Goal: Transaction & Acquisition: Purchase product/service

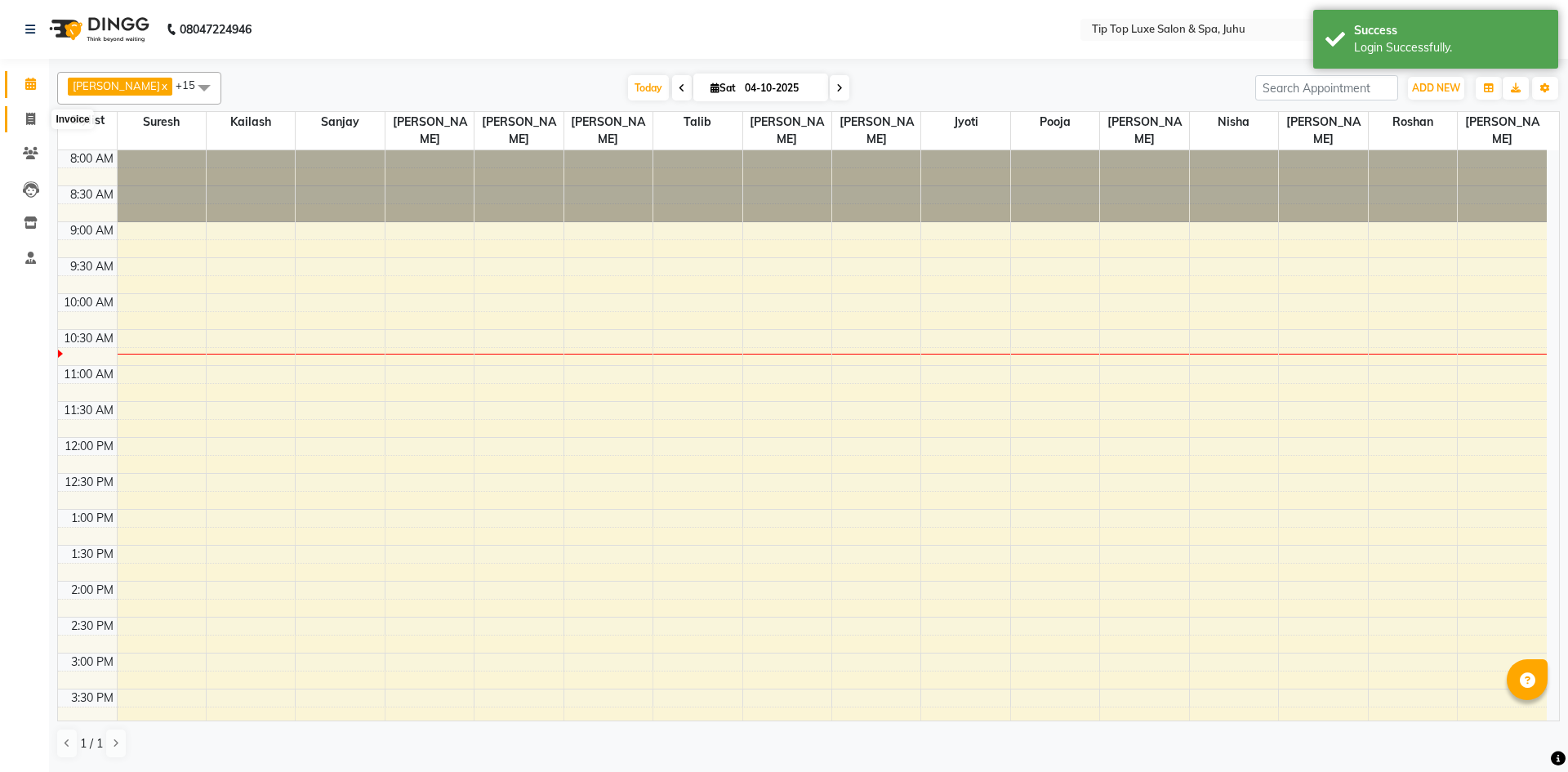
click at [31, 118] on icon at bounding box center [30, 119] width 9 height 12
select select "8298"
select select "service"
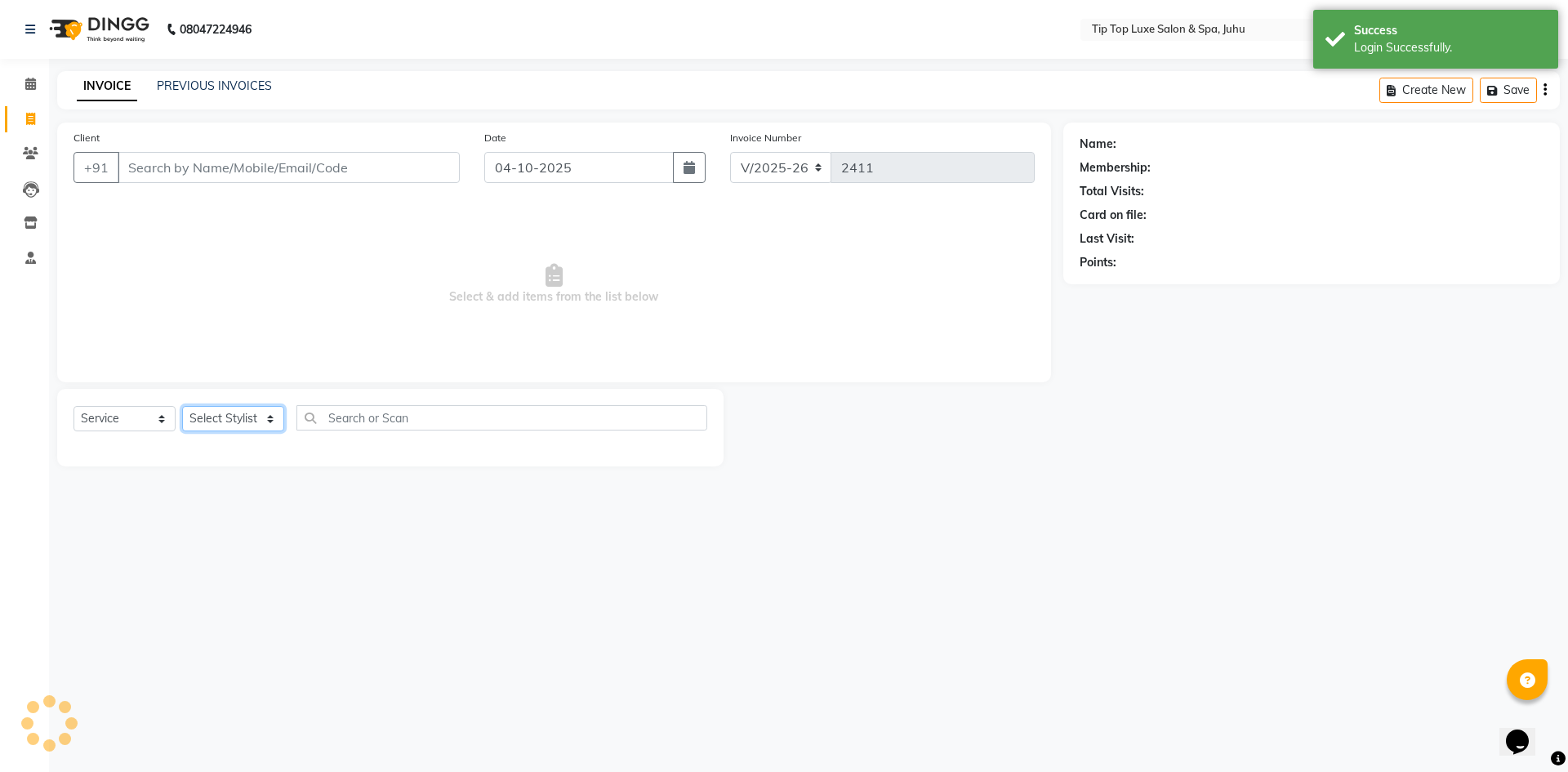
click at [232, 421] on select "Select Stylist" at bounding box center [233, 419] width 102 height 26
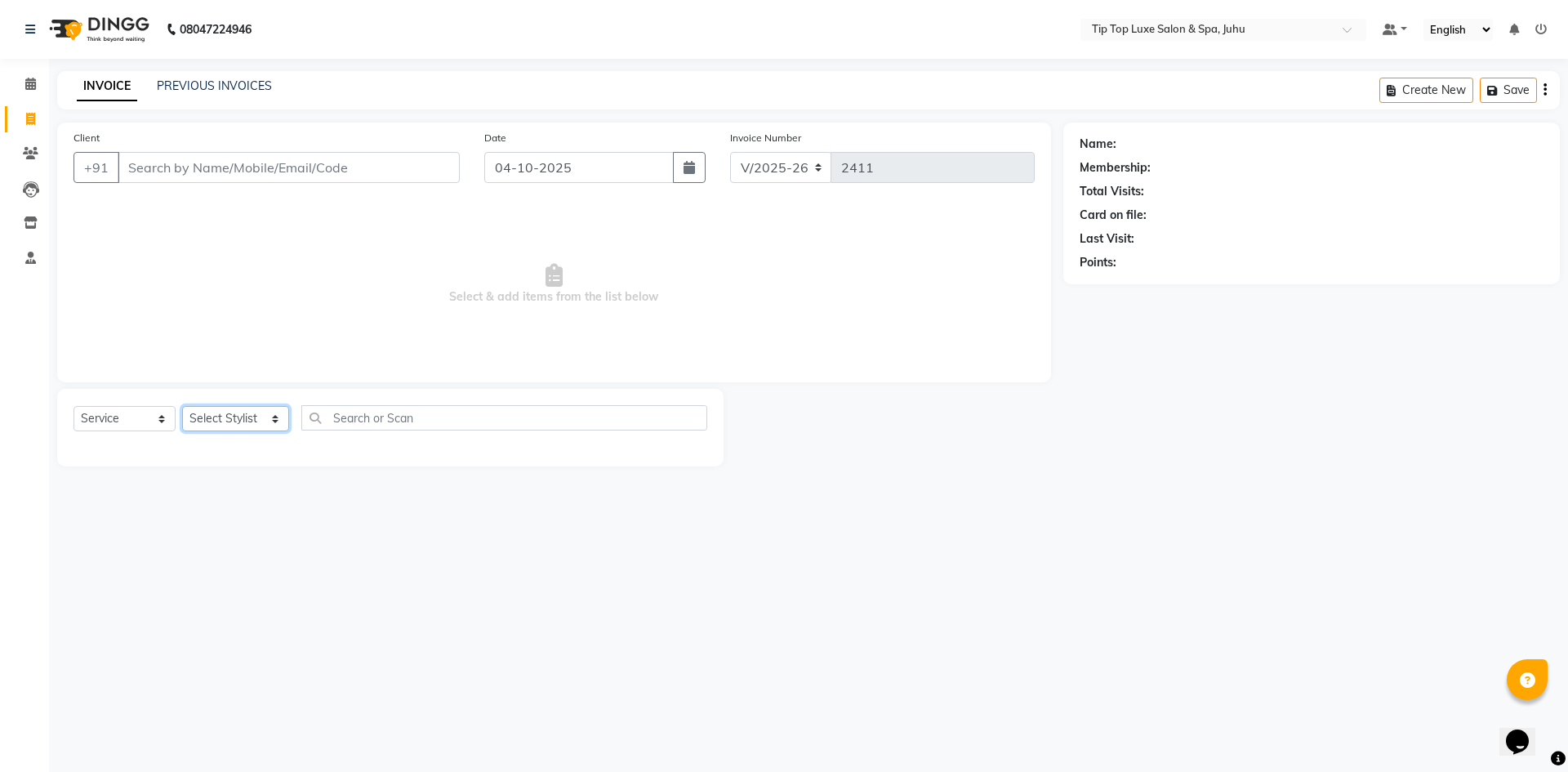
select select "82311"
click at [183, 406] on select "Select Stylist [PERSON_NAME] admin [PERSON_NAME] creado ANAO [PERSON_NAME] Jyot…" at bounding box center [236, 419] width 107 height 26
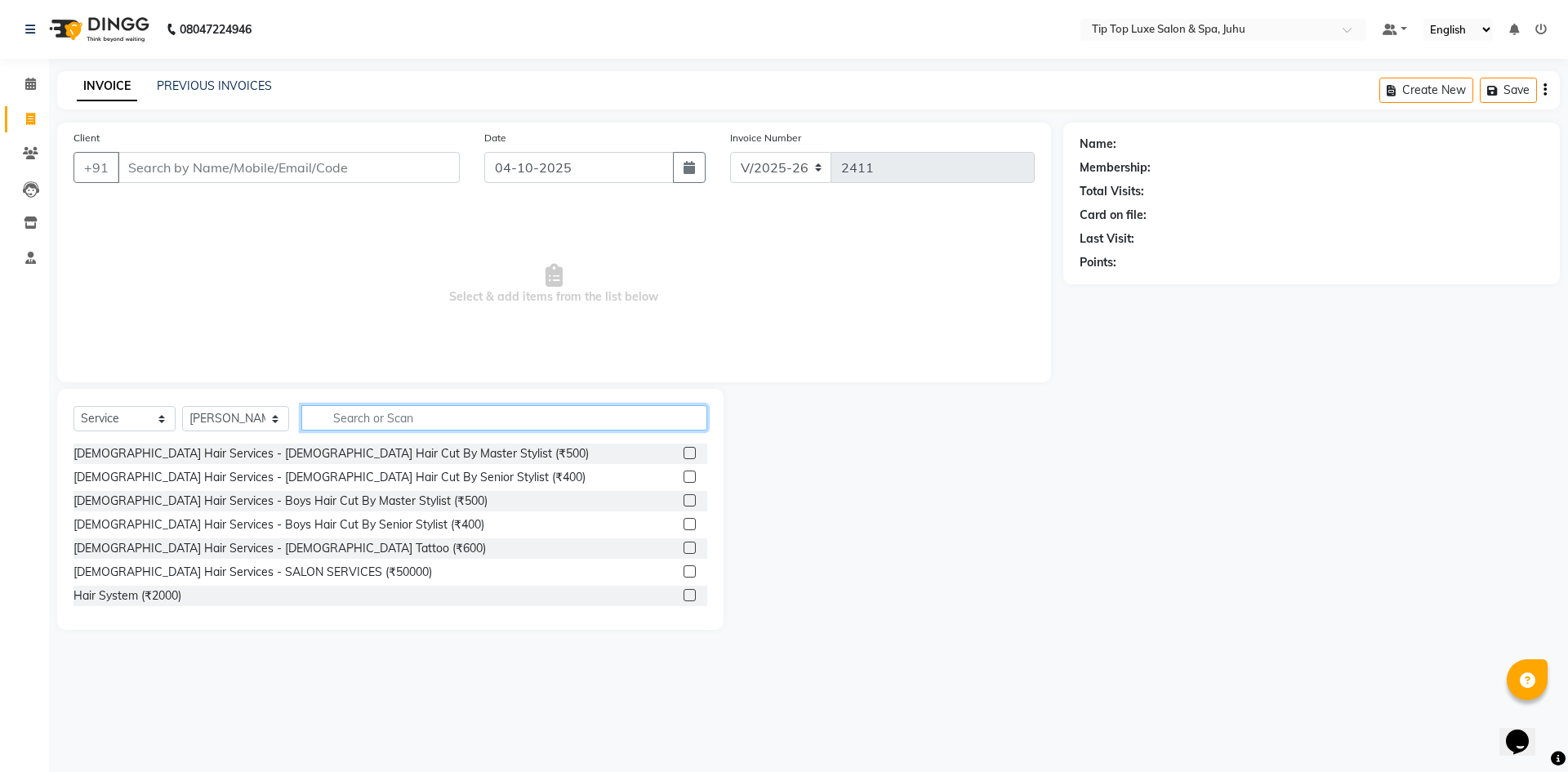
click at [408, 422] on input "text" at bounding box center [505, 418] width 407 height 26
click at [397, 416] on input "text" at bounding box center [505, 418] width 407 height 26
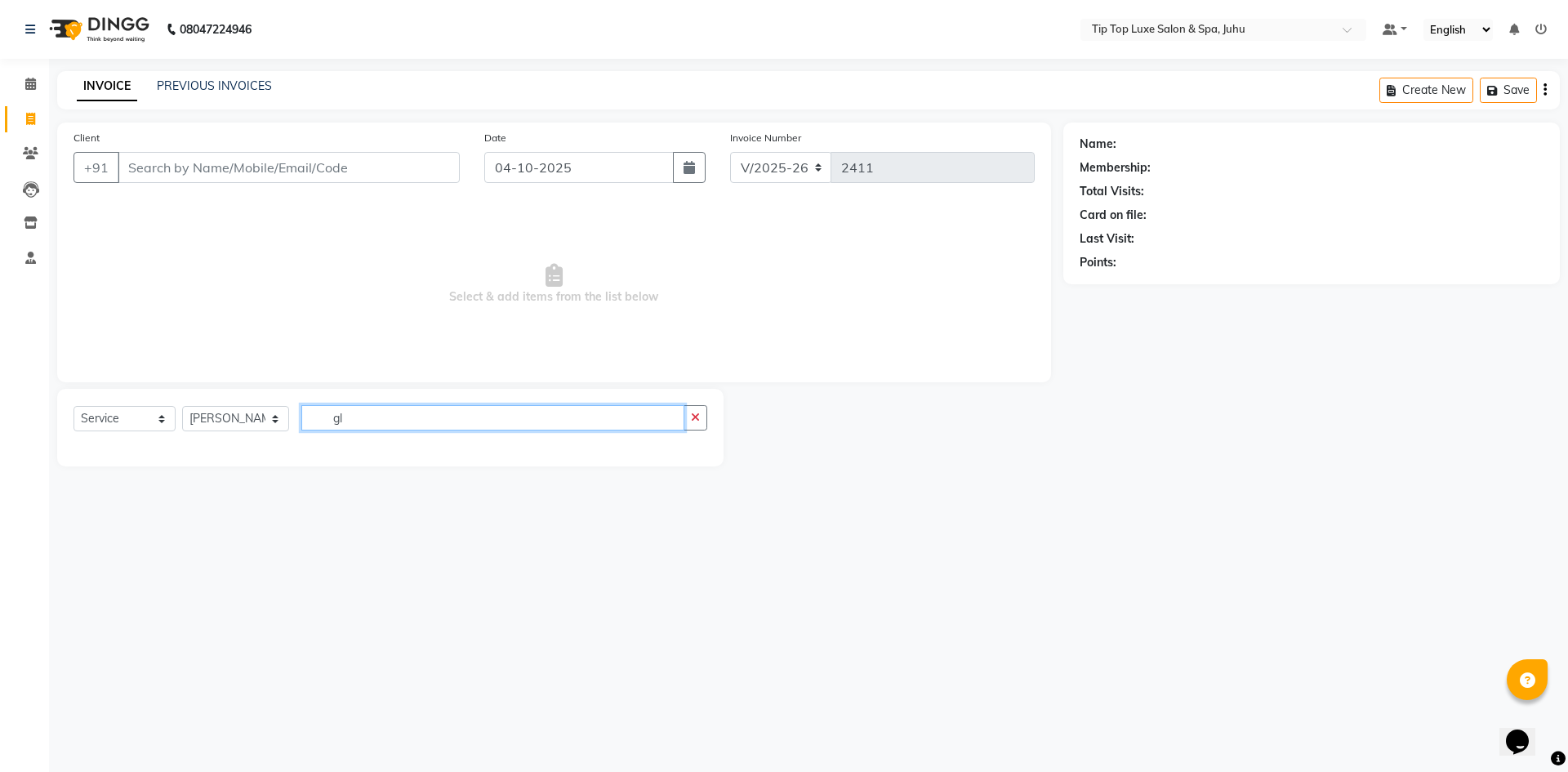
type input "g"
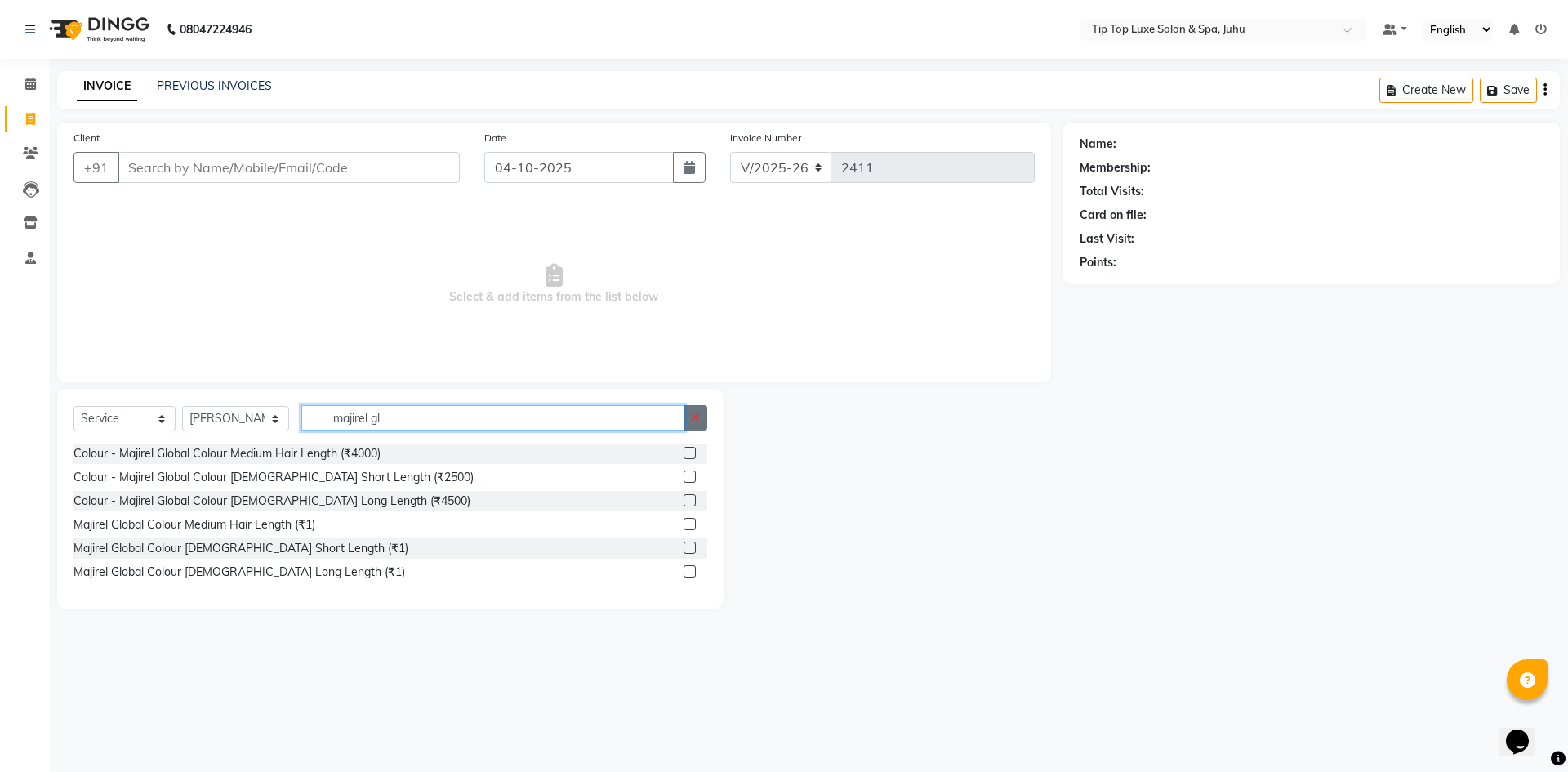
type input "majirel gl"
click at [700, 422] on icon "button" at bounding box center [695, 418] width 9 height 12
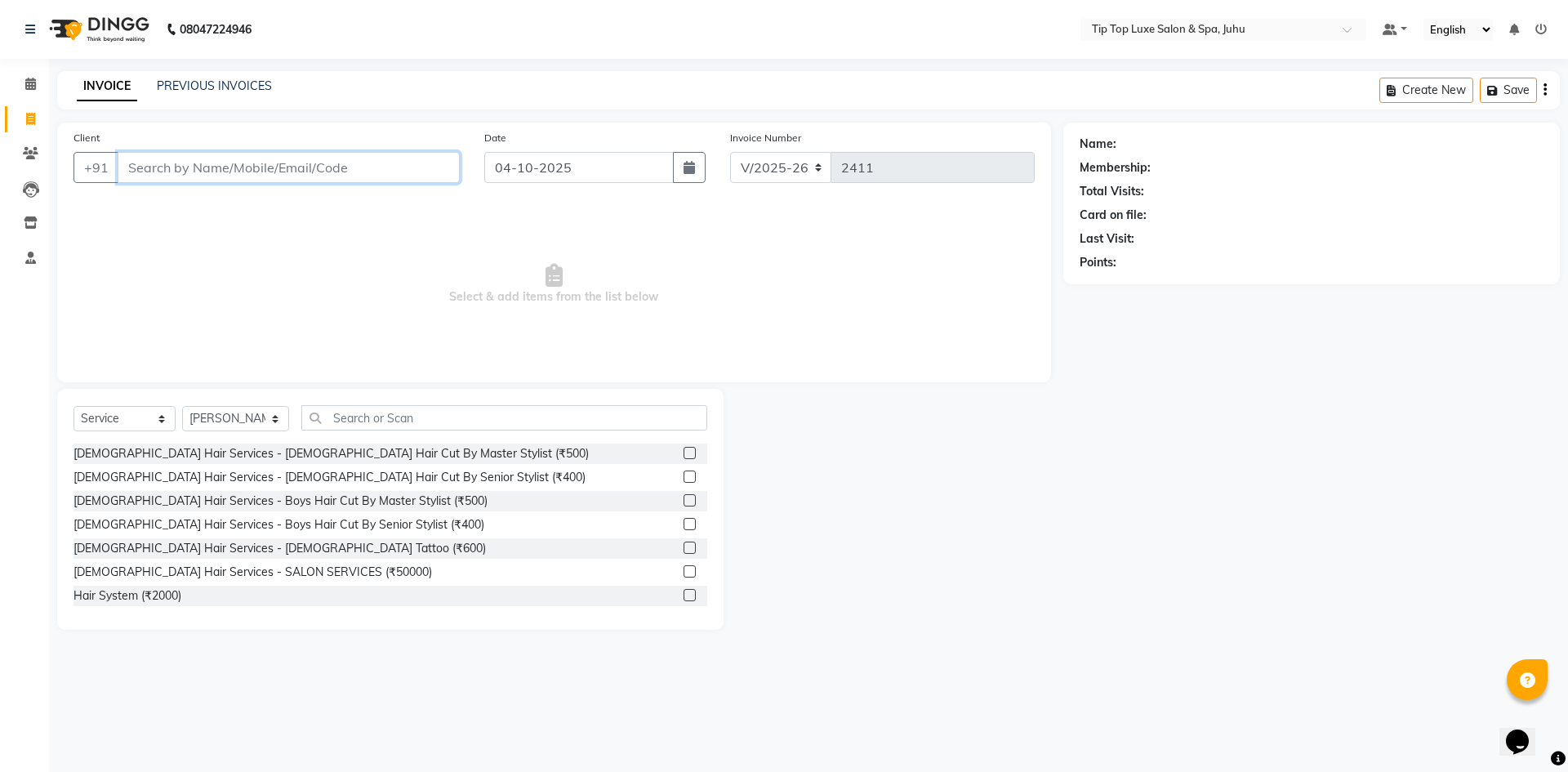
click at [155, 164] on input "Client" at bounding box center [289, 167] width 342 height 31
click at [205, 206] on ngb-highlight "91******12" at bounding box center [213, 204] width 66 height 16
type input "91******12"
click at [1532, 141] on icon at bounding box center [1531, 144] width 12 height 12
select select "[DEMOGRAPHIC_DATA]"
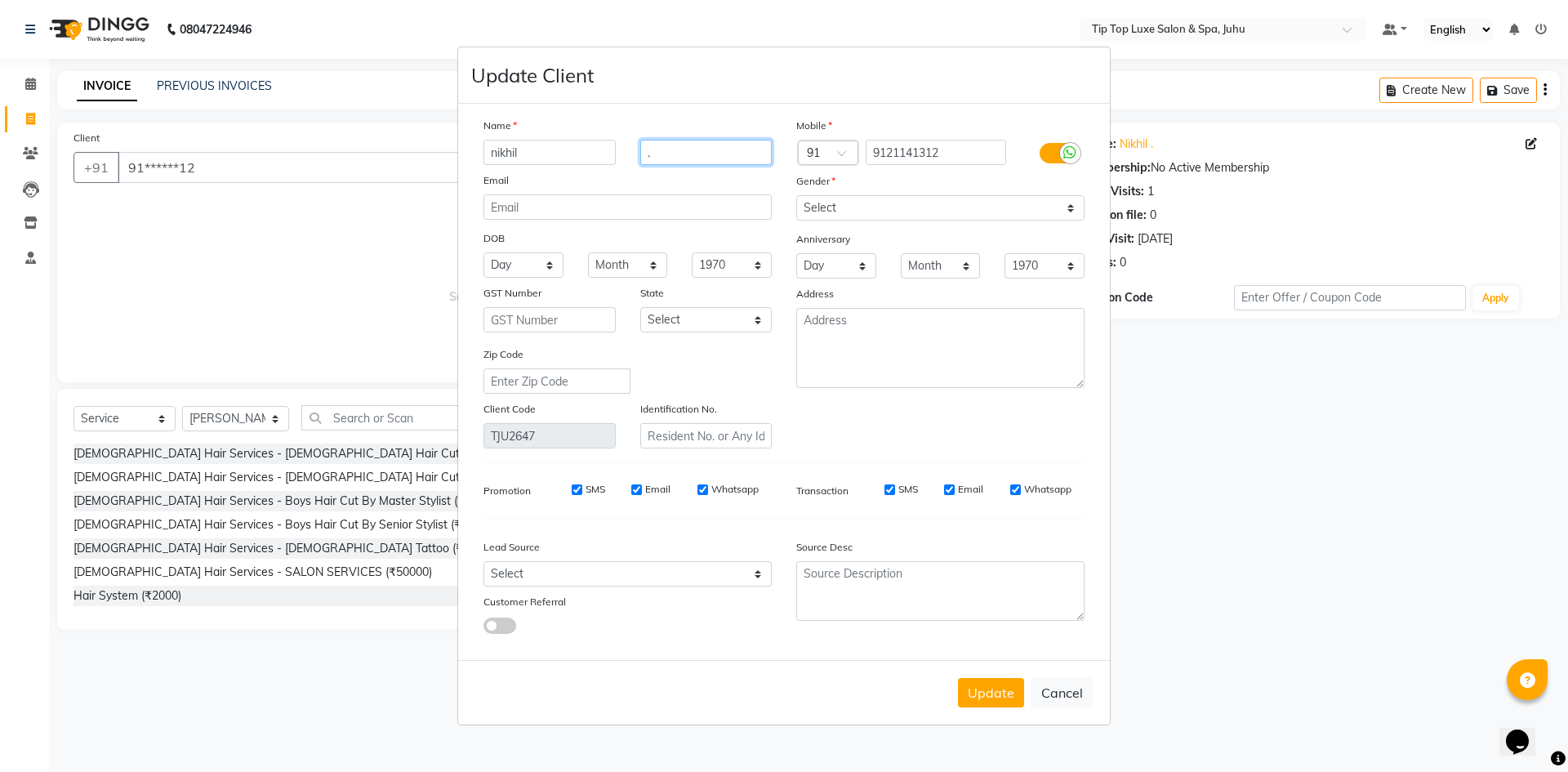
click at [706, 148] on input "." at bounding box center [706, 153] width 132 height 26
type input "mathur"
click at [988, 686] on button "Update" at bounding box center [990, 693] width 66 height 30
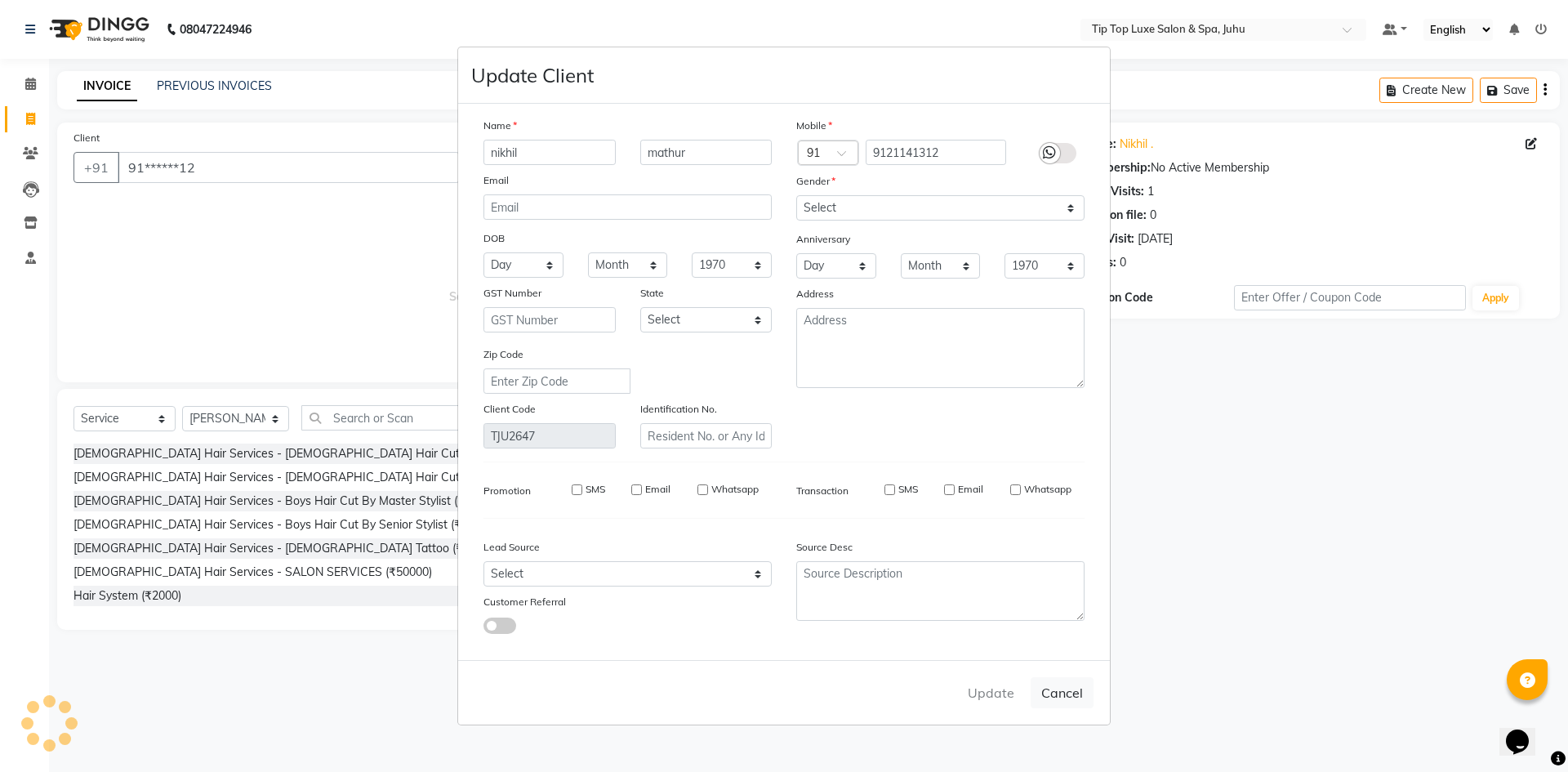
select select
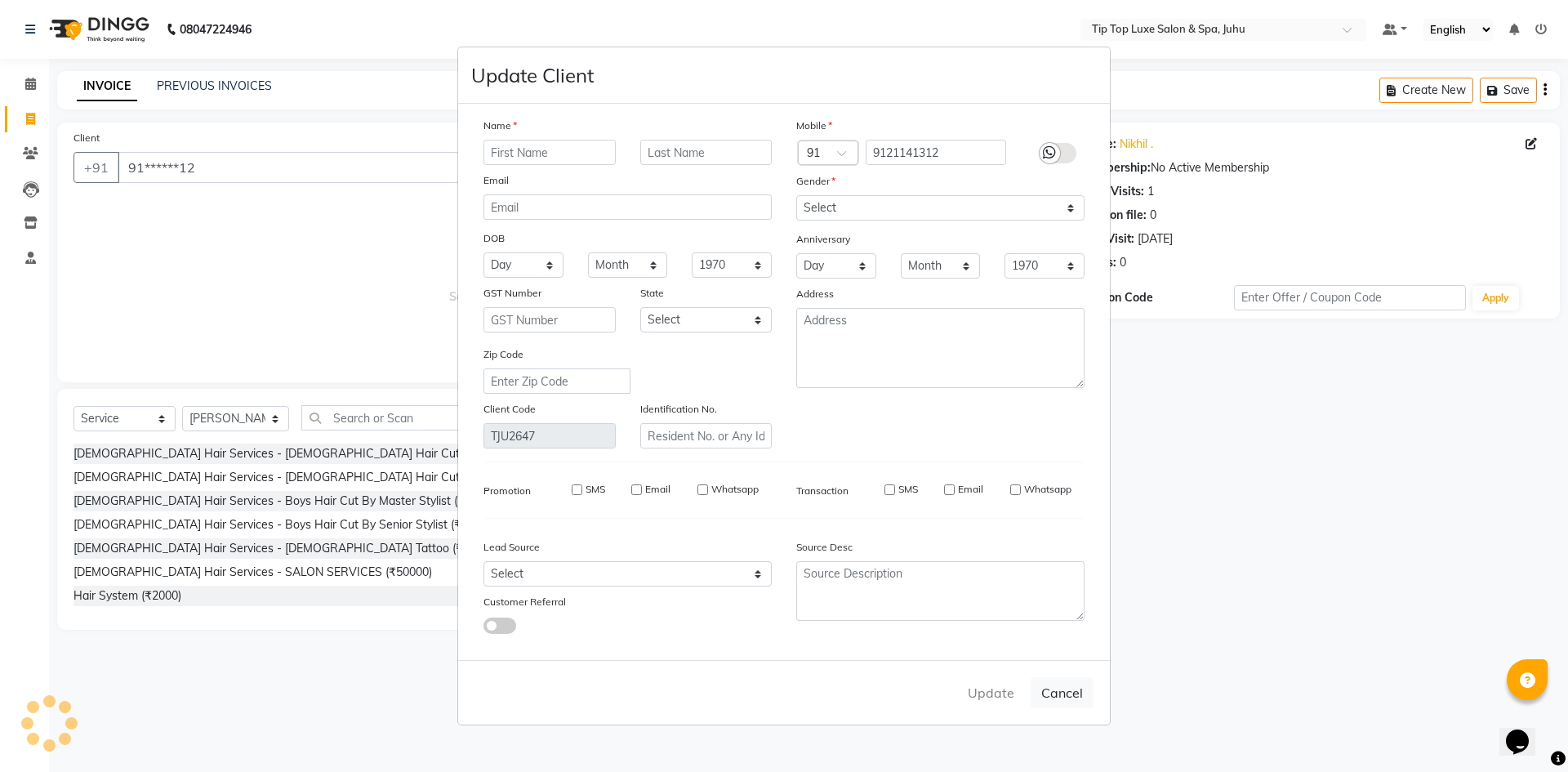
select select
checkbox input "false"
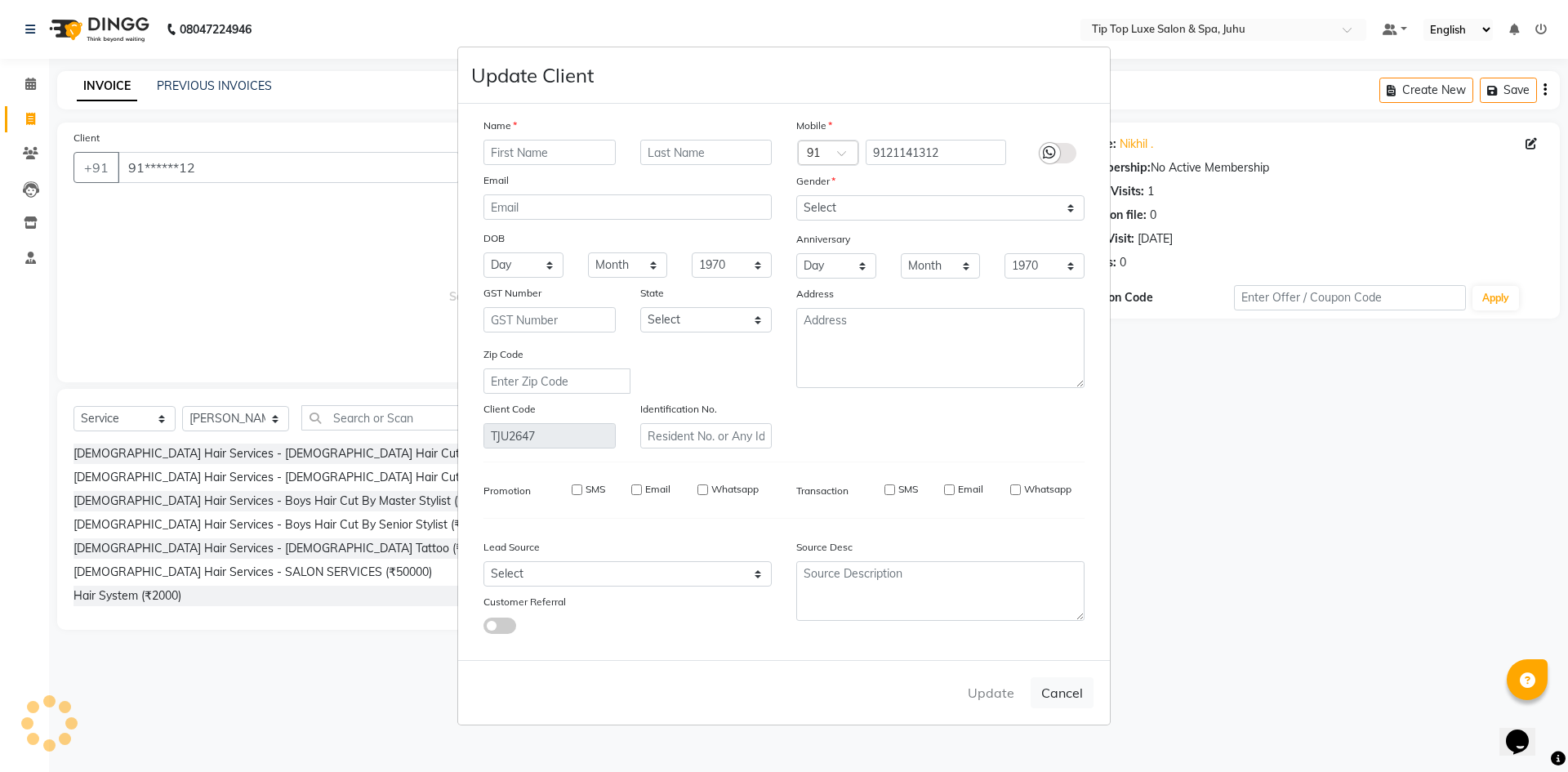
checkbox input "false"
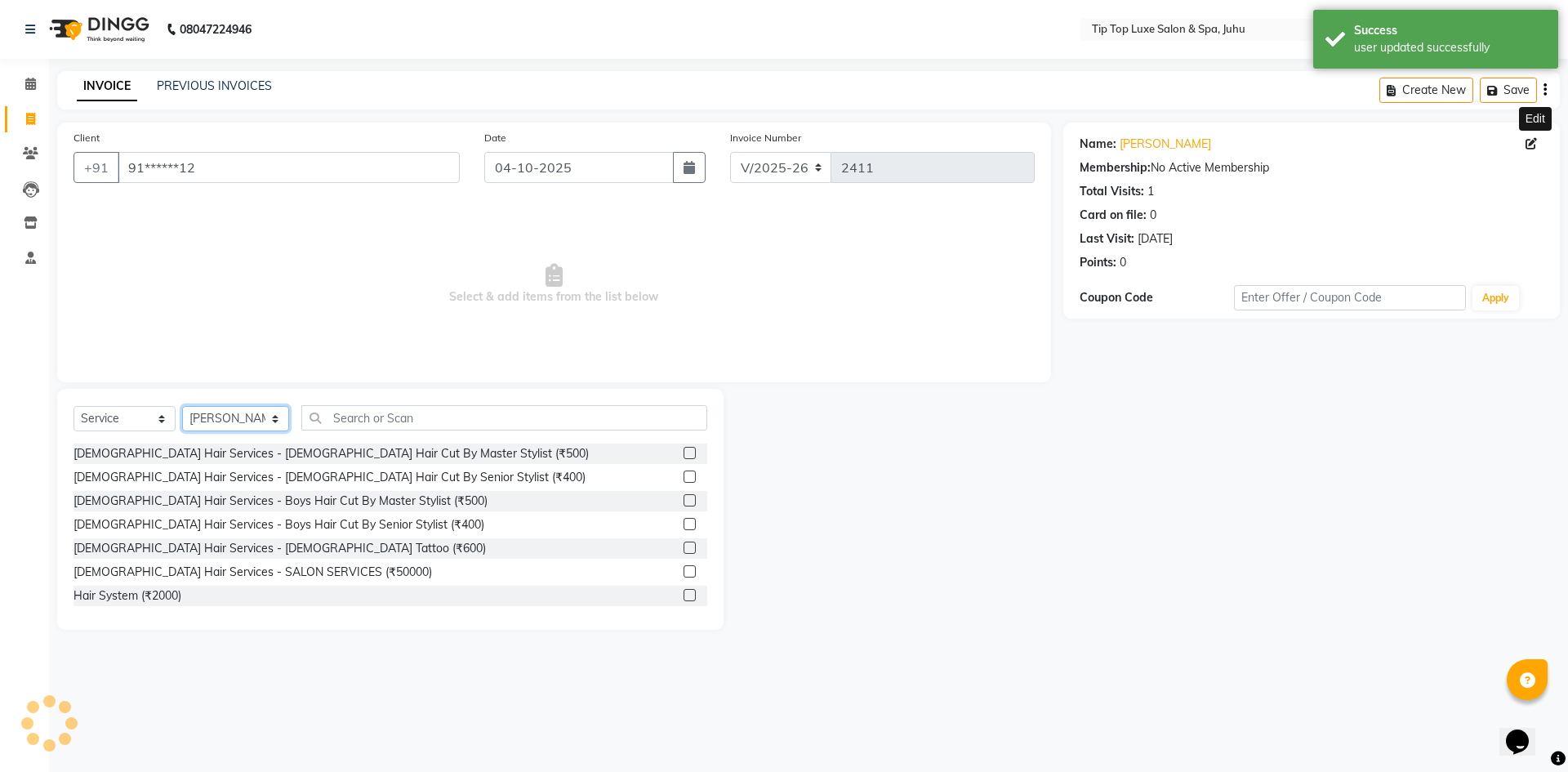
click at [244, 418] on select "Select Stylist [PERSON_NAME] admin [PERSON_NAME] creado ANAO [PERSON_NAME] Jyot…" at bounding box center [236, 419] width 107 height 26
select select "82313"
click at [183, 406] on select "Select Stylist [PERSON_NAME] admin [PERSON_NAME] creado ANAO [PERSON_NAME] Jyot…" at bounding box center [236, 419] width 107 height 26
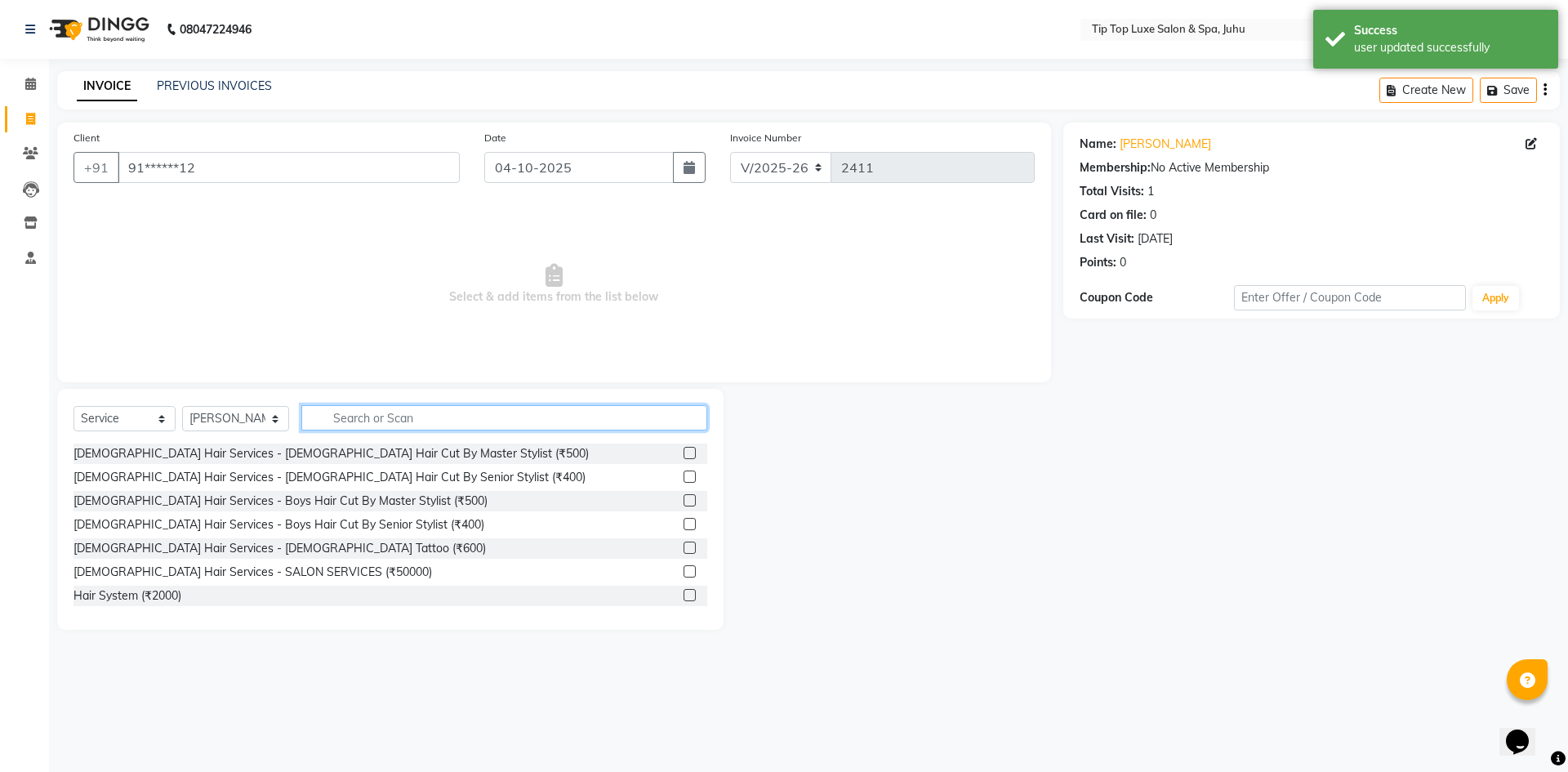
click at [669, 421] on input "text" at bounding box center [505, 418] width 407 height 26
type input "hair cut"
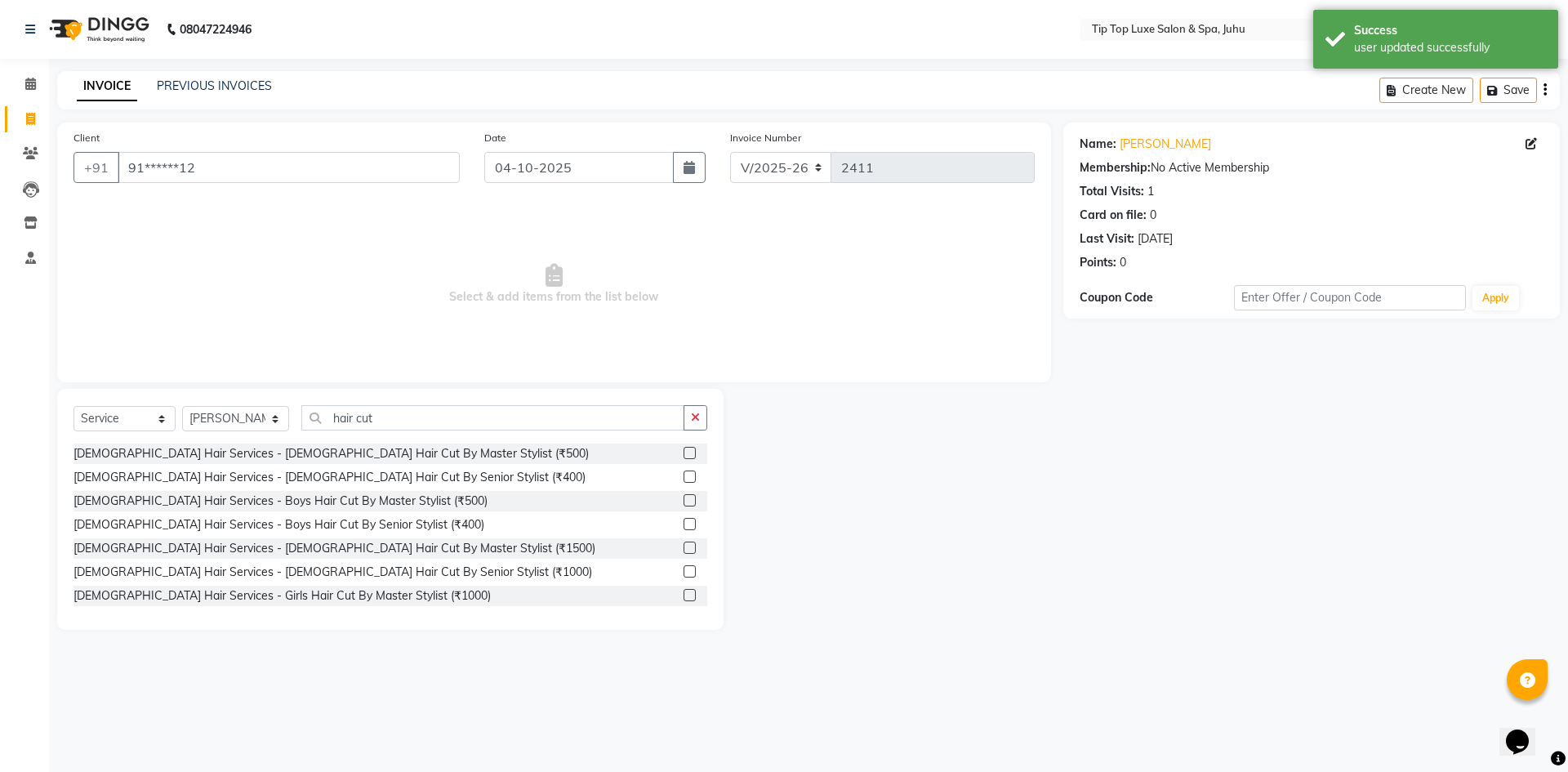
click at [684, 475] on label at bounding box center [690, 476] width 12 height 12
click at [684, 475] on input "checkbox" at bounding box center [689, 477] width 11 height 11
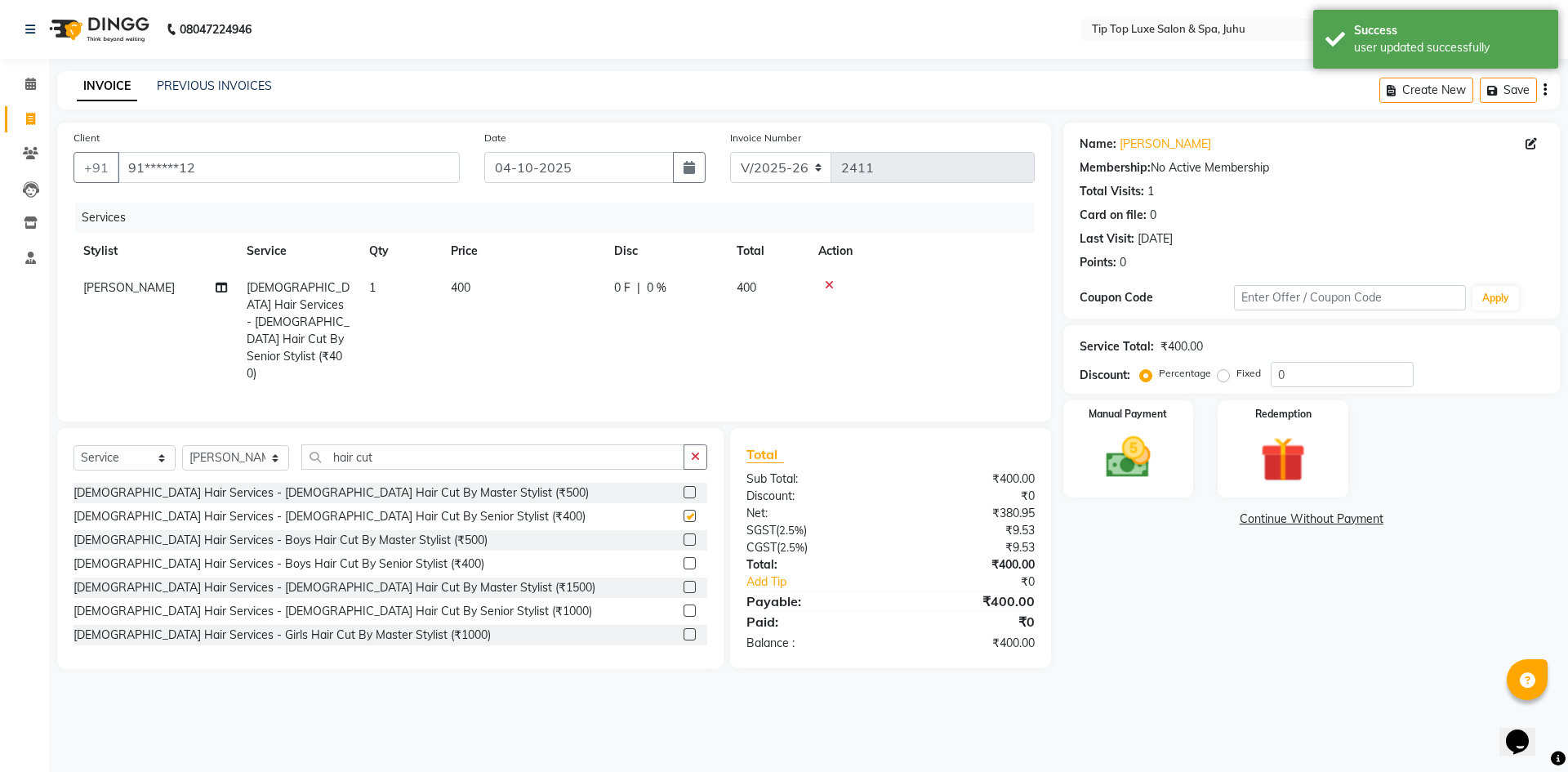
checkbox input "false"
click at [690, 445] on button "button" at bounding box center [696, 457] width 24 height 26
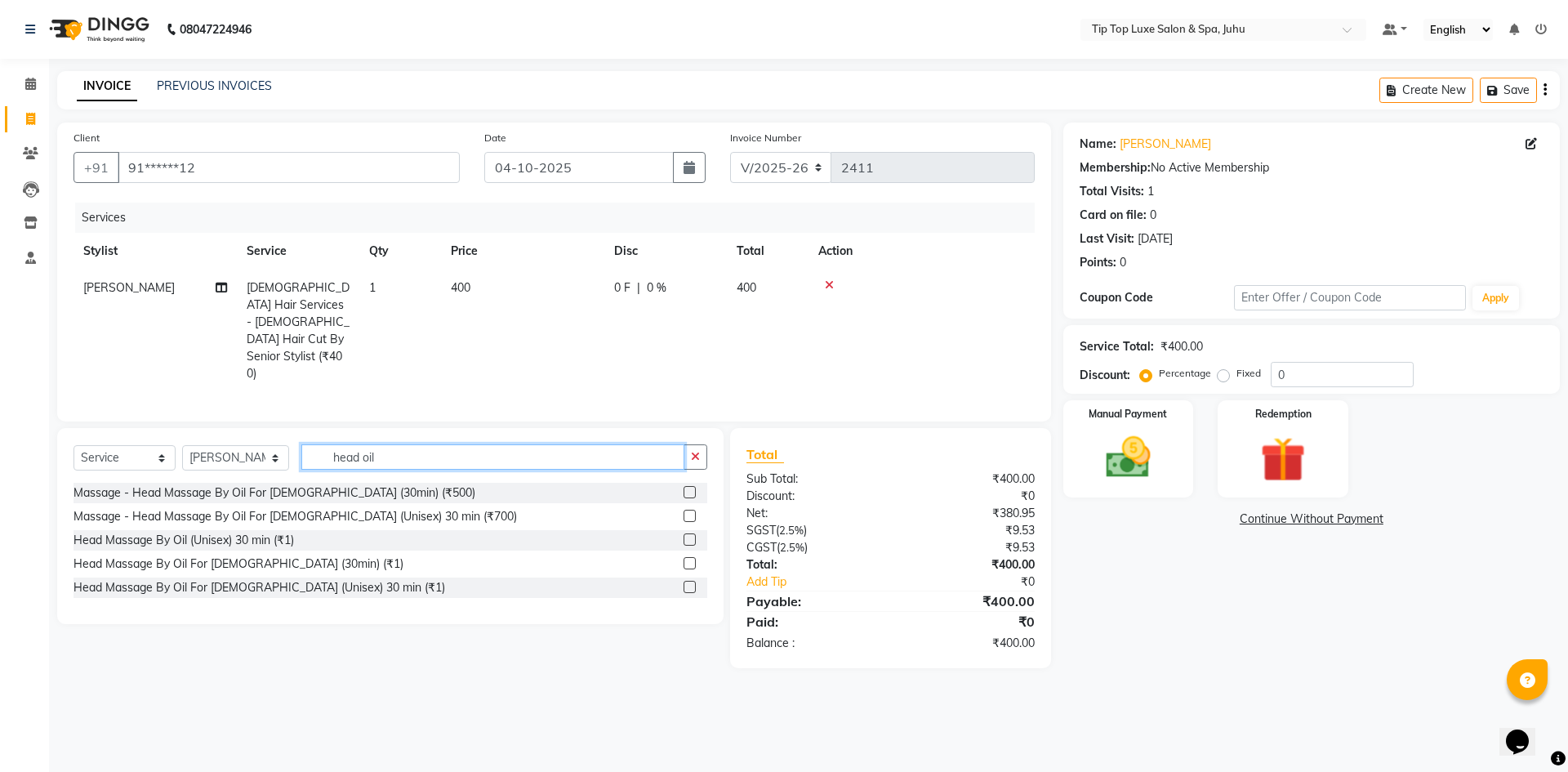
type input "head oil"
click at [689, 486] on label at bounding box center [690, 492] width 12 height 12
click at [689, 487] on input "checkbox" at bounding box center [689, 492] width 11 height 11
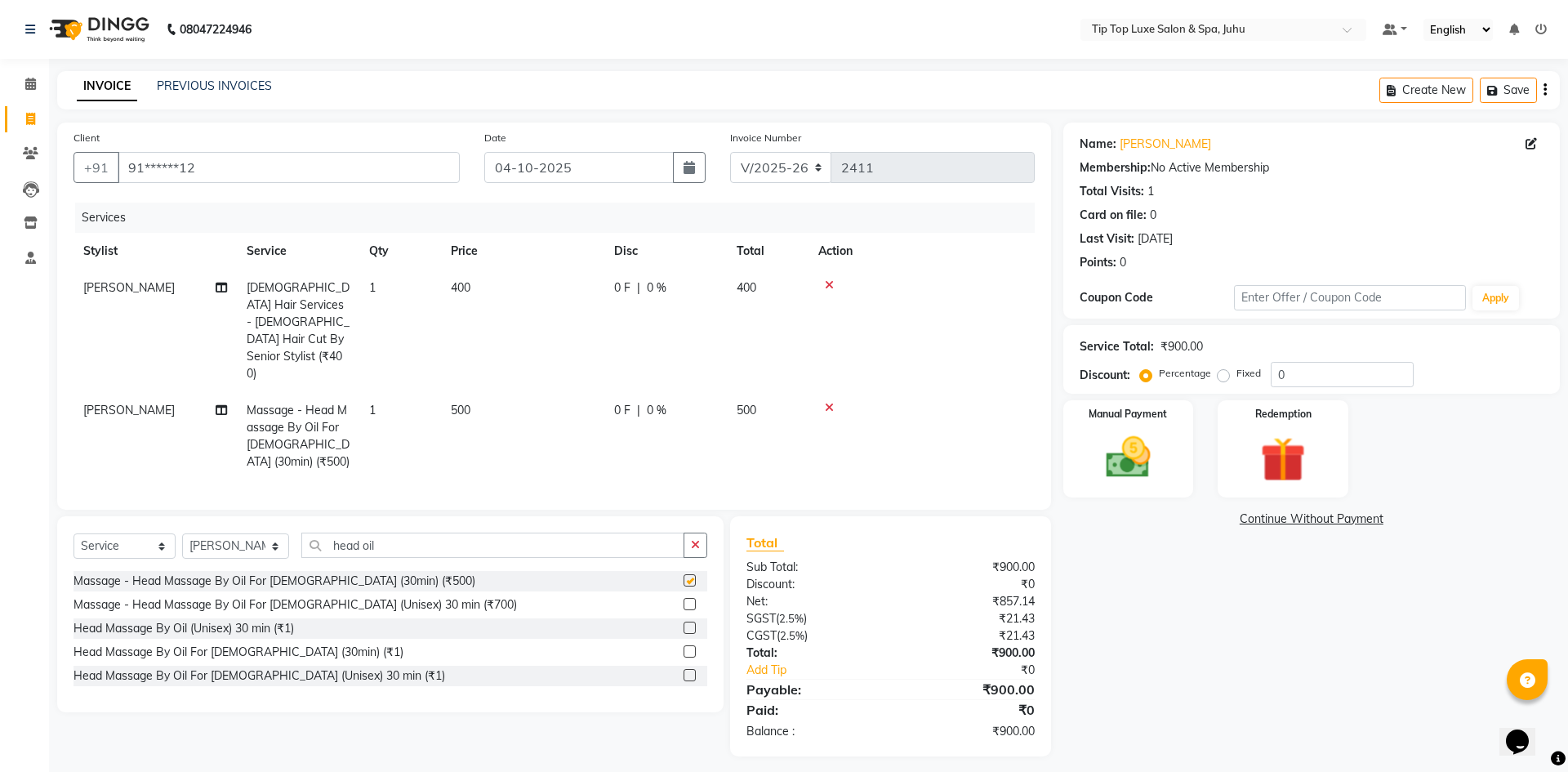
checkbox input "false"
click at [742, 286] on span "400" at bounding box center [746, 287] width 20 height 15
select select "82313"
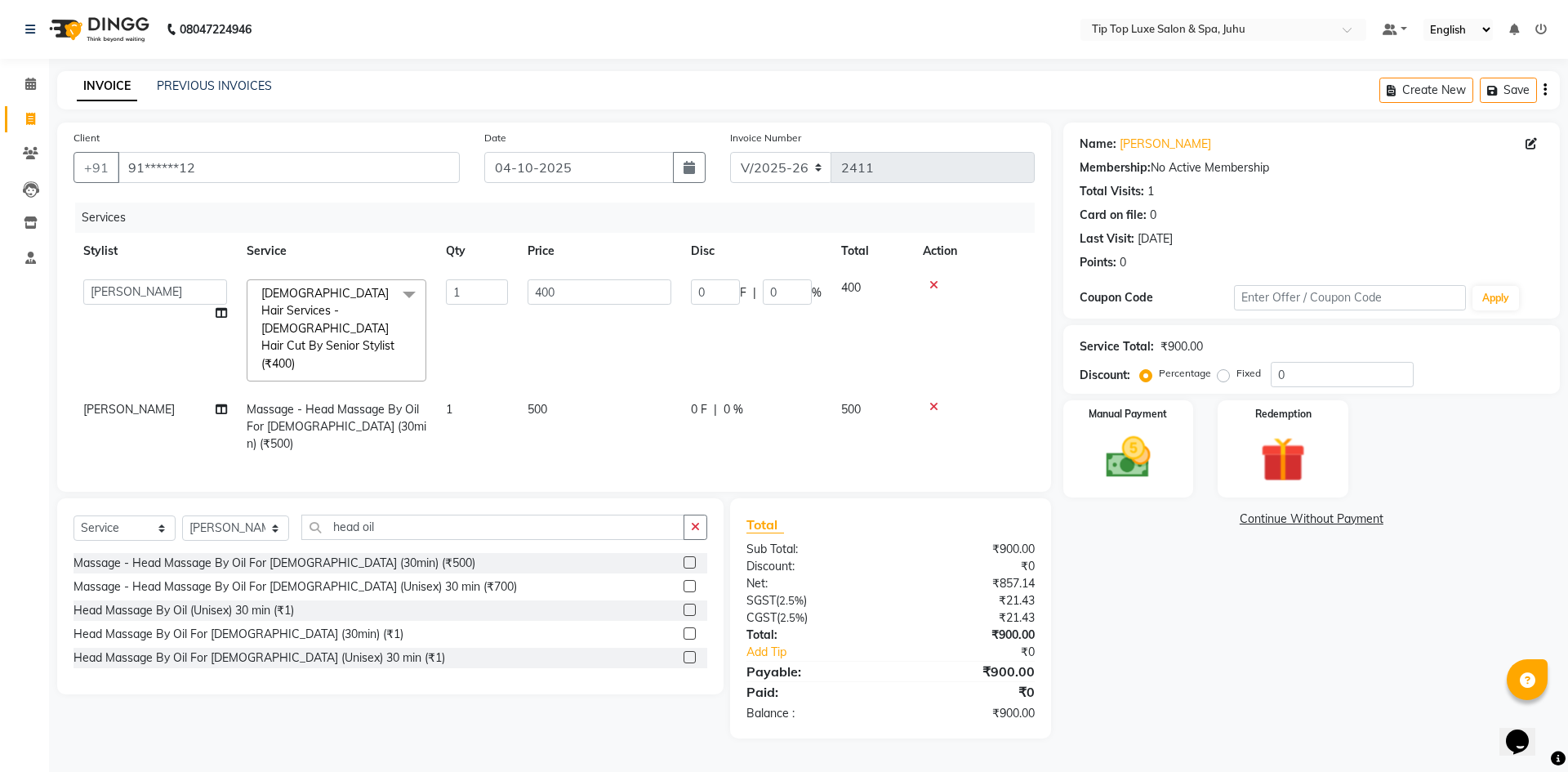
click at [847, 285] on span "400" at bounding box center [851, 287] width 20 height 15
click at [543, 289] on input "400" at bounding box center [599, 292] width 144 height 26
type input "500"
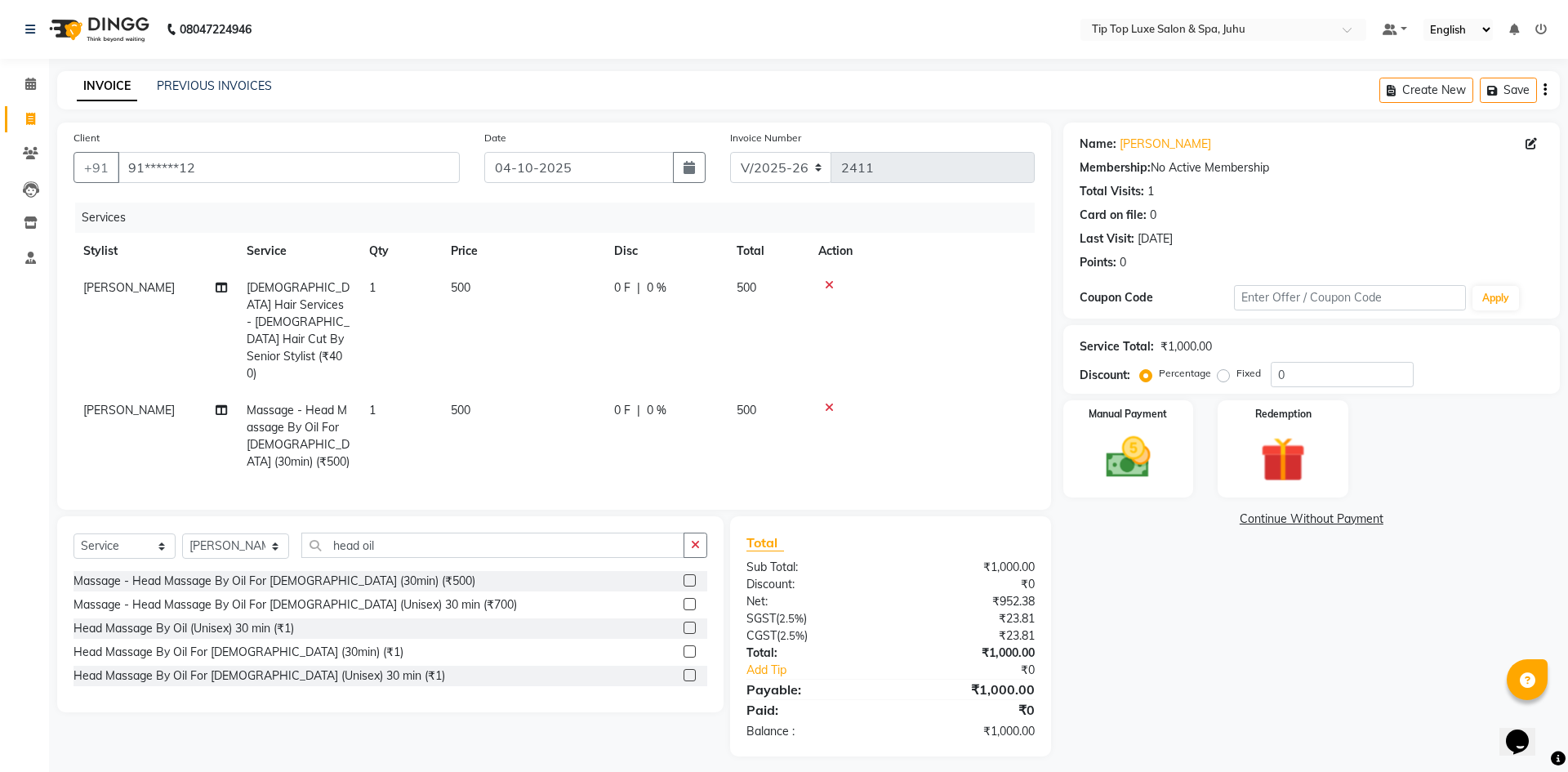
click at [571, 321] on td "500" at bounding box center [522, 330] width 164 height 122
select select "82313"
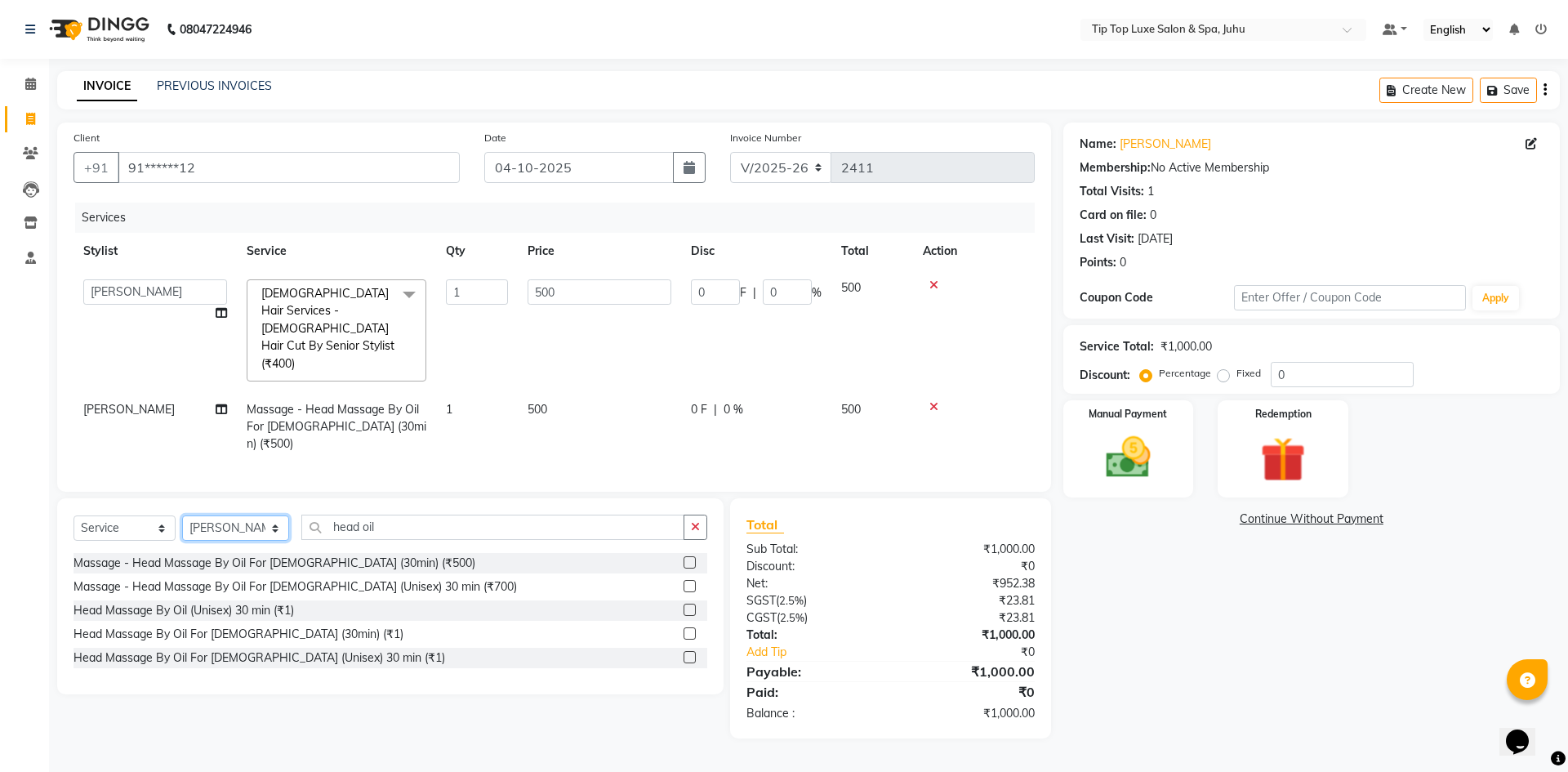
click at [250, 515] on select "Select Stylist [PERSON_NAME] admin [PERSON_NAME] creado ANAO [PERSON_NAME] Jyot…" at bounding box center [236, 528] width 107 height 26
select select "82323"
click at [183, 515] on select "Select Stylist [PERSON_NAME] admin [PERSON_NAME] creado ANAO [PERSON_NAME] Jyot…" at bounding box center [236, 528] width 107 height 26
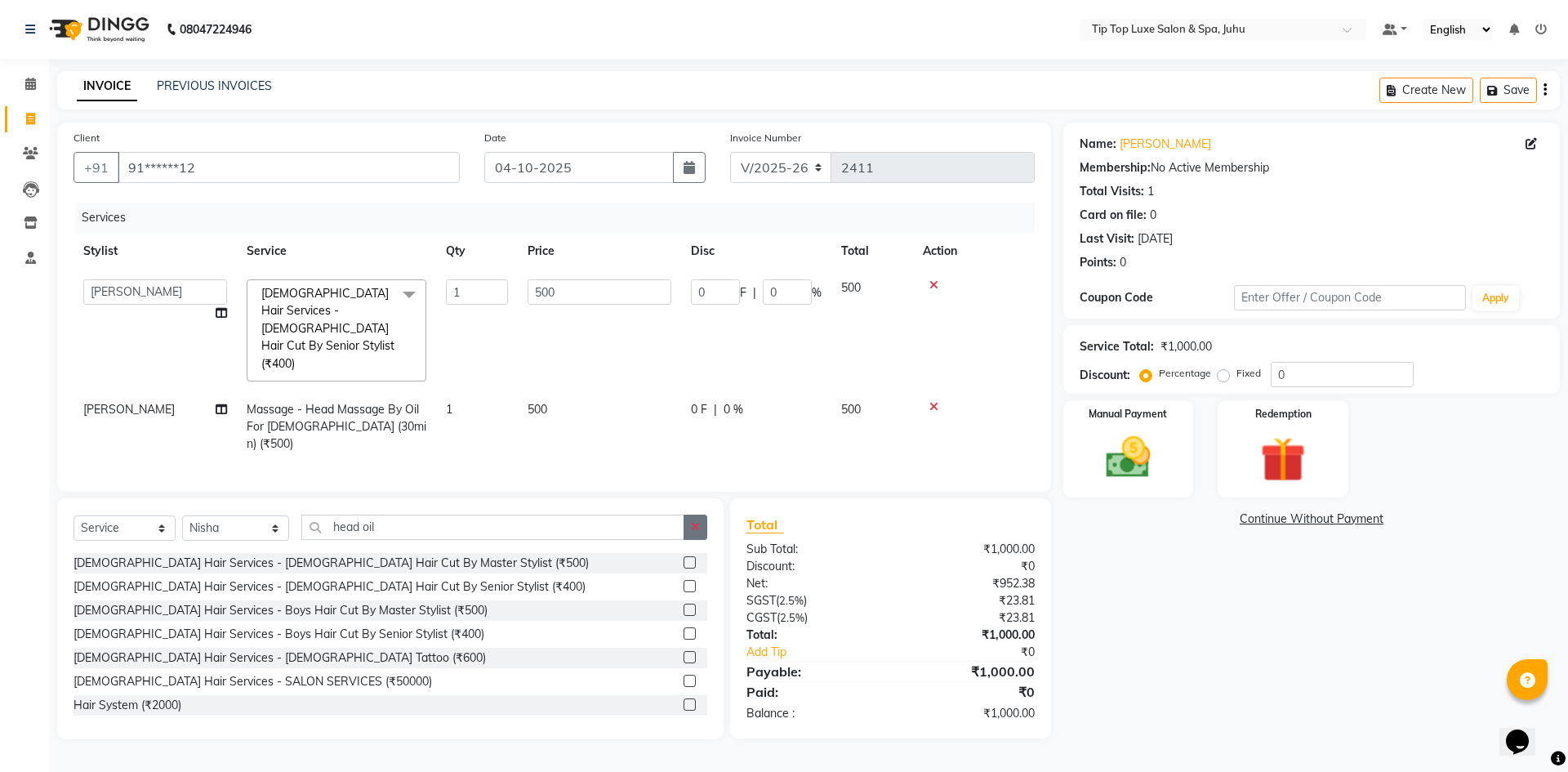
click at [696, 521] on icon "button" at bounding box center [695, 527] width 9 height 12
click at [641, 515] on input "text" at bounding box center [505, 528] width 407 height 26
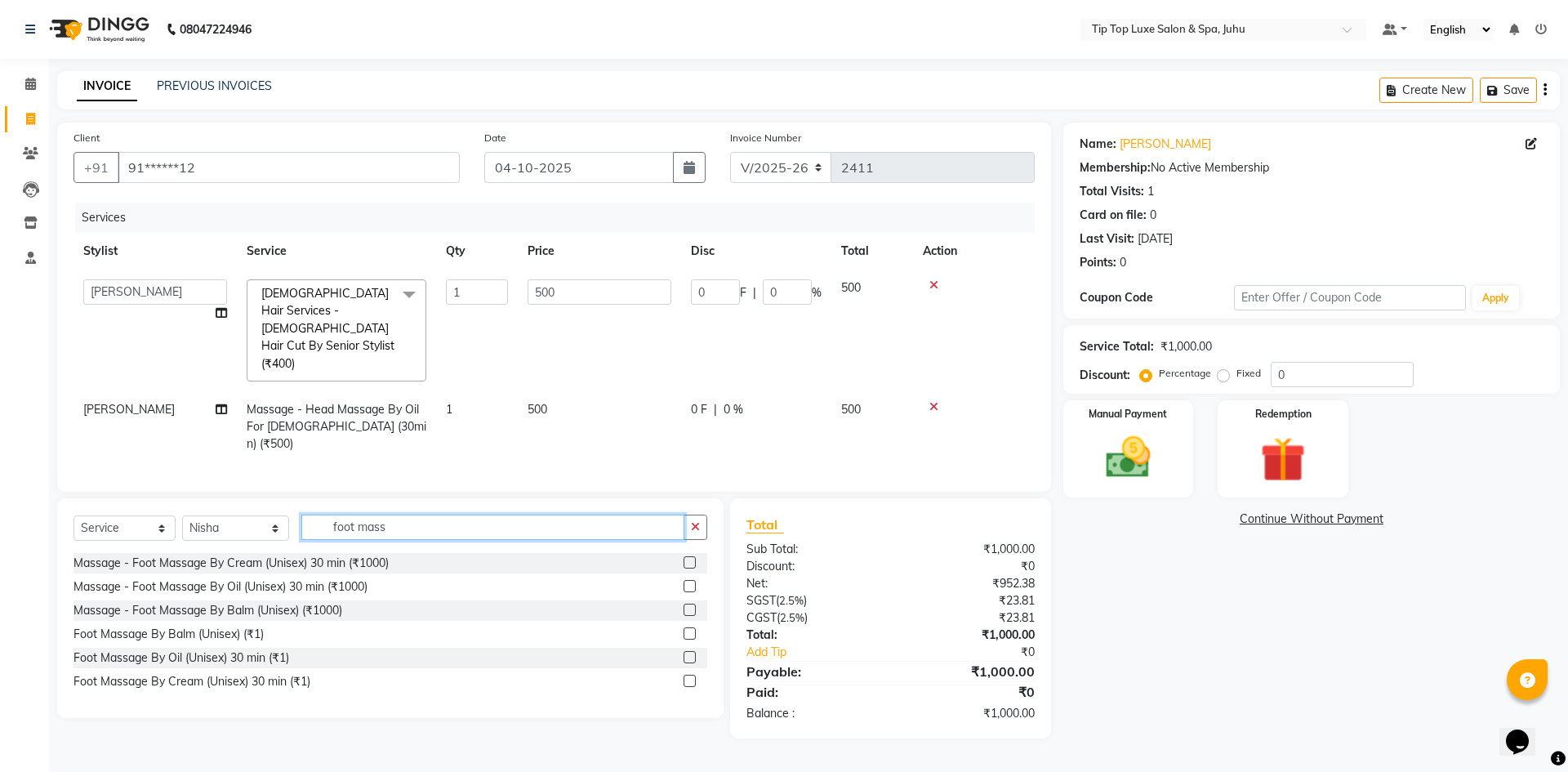
type input "foot mass"
click at [688, 557] on label at bounding box center [690, 563] width 12 height 12
click at [688, 558] on input "checkbox" at bounding box center [689, 563] width 11 height 11
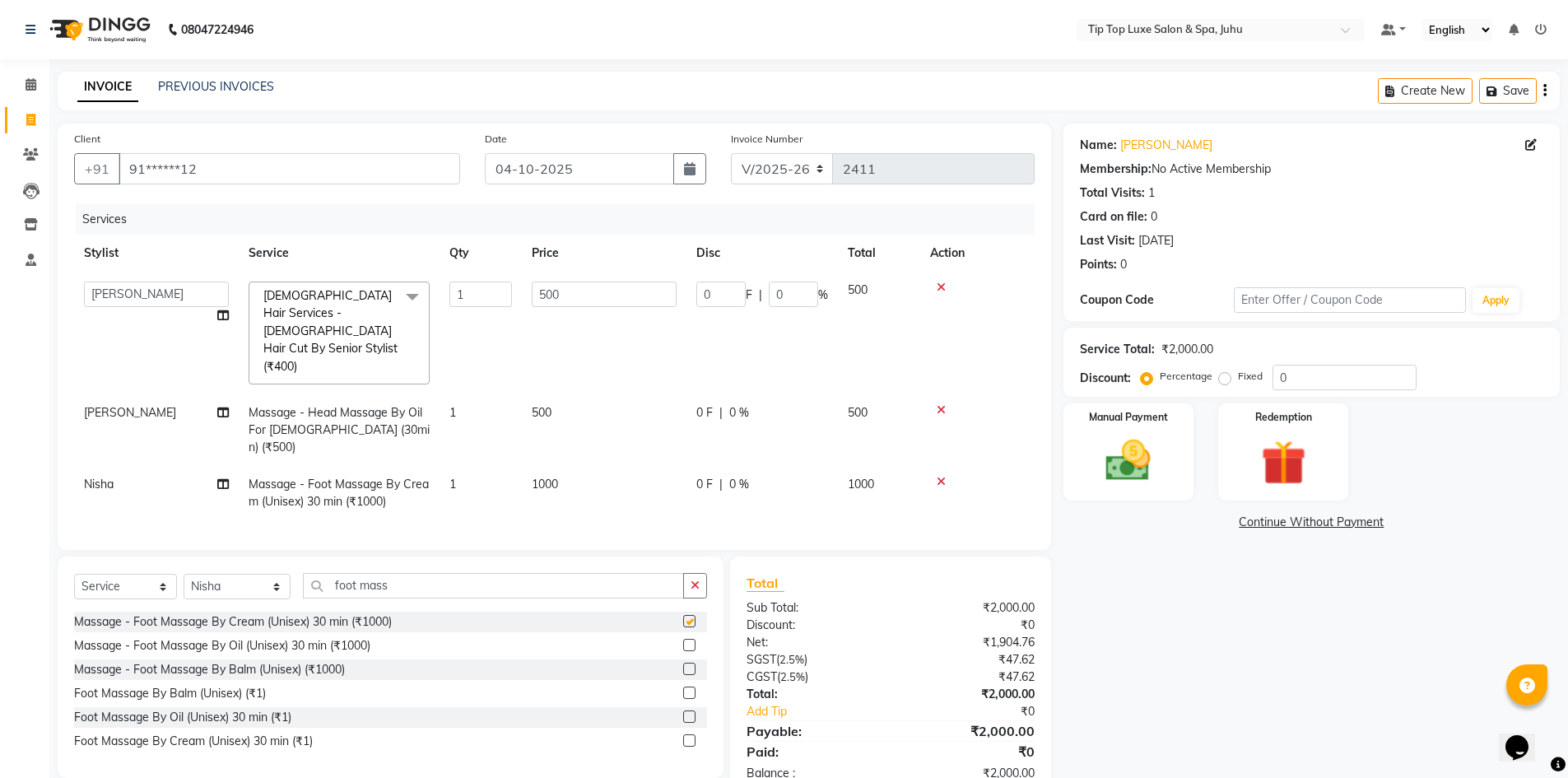
checkbox input "false"
click at [259, 574] on select "Select Stylist [PERSON_NAME] admin [PERSON_NAME] creado ANAO [PERSON_NAME] Jyot…" at bounding box center [237, 587] width 107 height 26
select select "82315"
click at [184, 574] on select "Select Stylist [PERSON_NAME] admin [PERSON_NAME] creado ANAO [PERSON_NAME] Jyot…" at bounding box center [237, 587] width 107 height 26
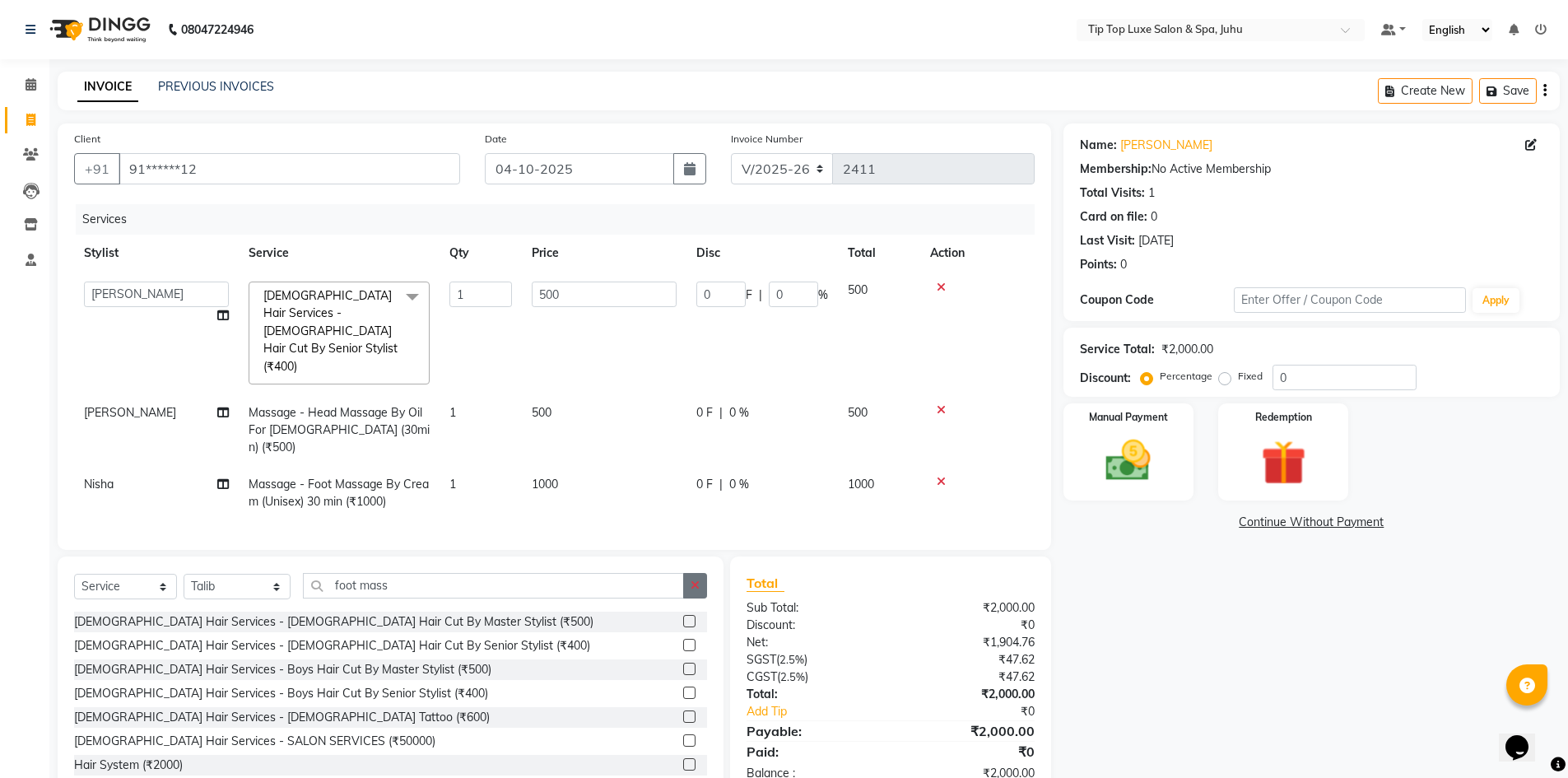
click at [686, 573] on button "button" at bounding box center [695, 586] width 24 height 26
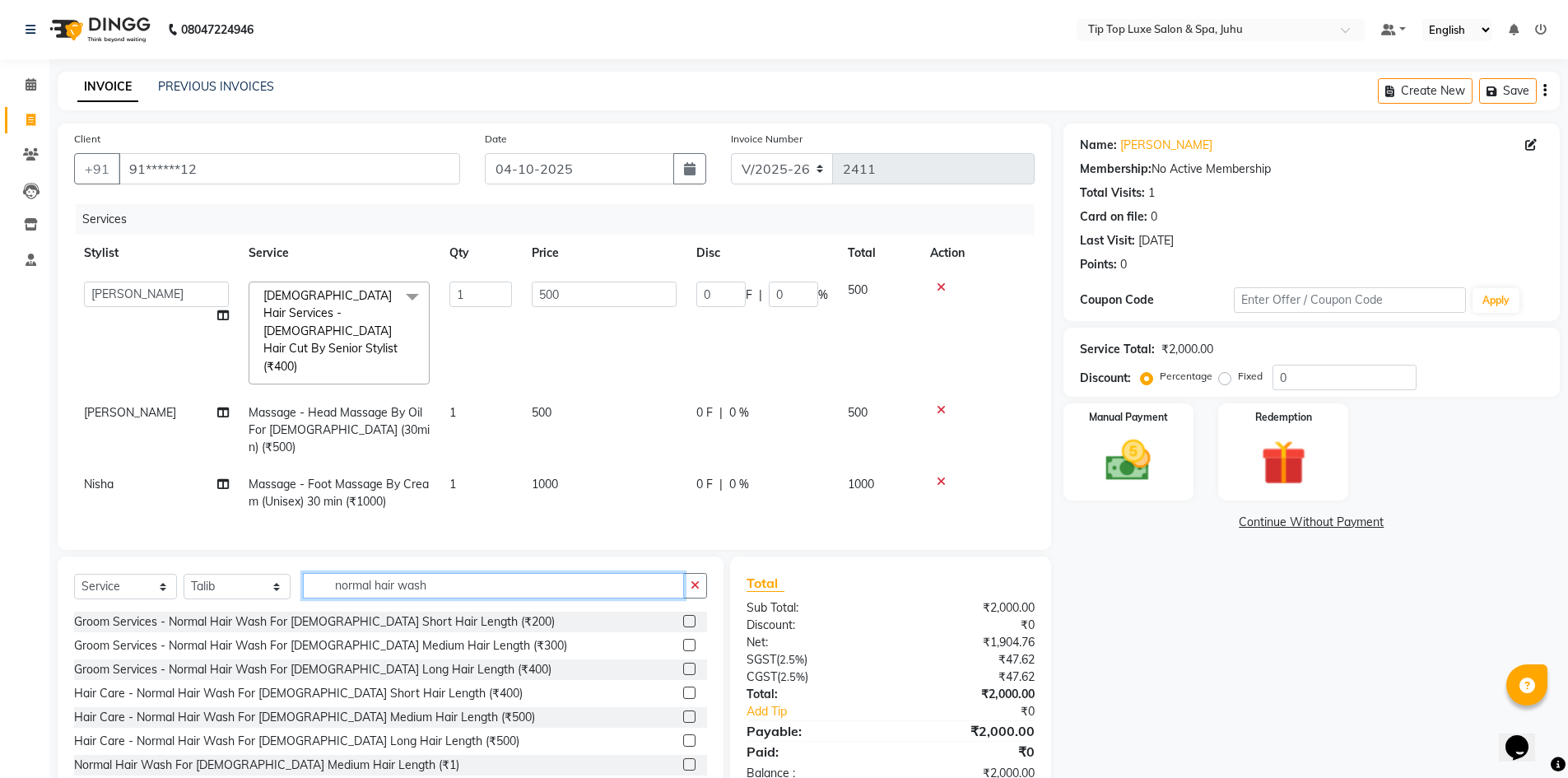
type input "normal hair wash"
click at [683, 710] on label at bounding box center [689, 716] width 12 height 12
click at [683, 712] on input "checkbox" at bounding box center [688, 717] width 11 height 11
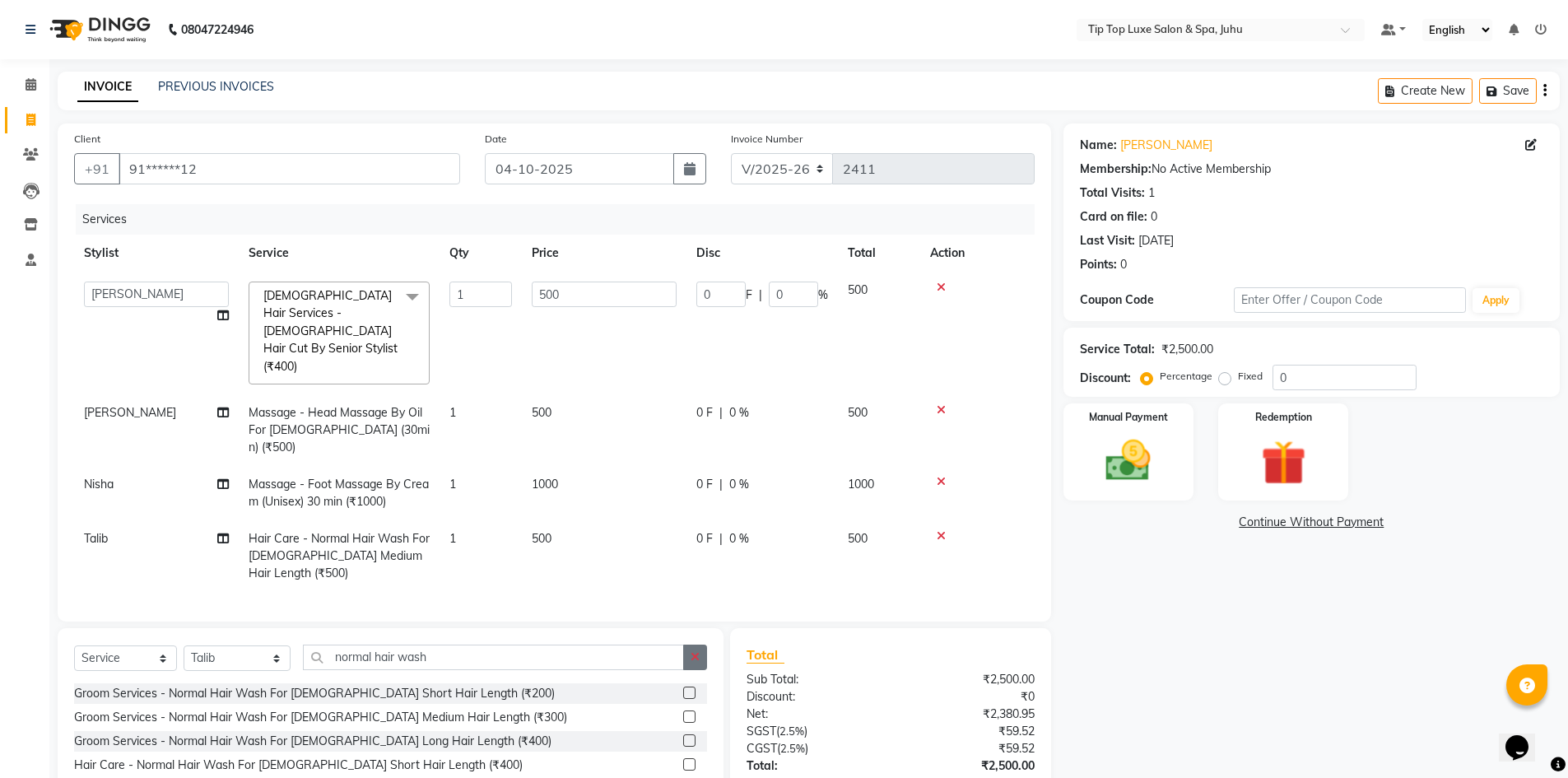
checkbox input "false"
click at [689, 644] on button "button" at bounding box center [695, 657] width 24 height 26
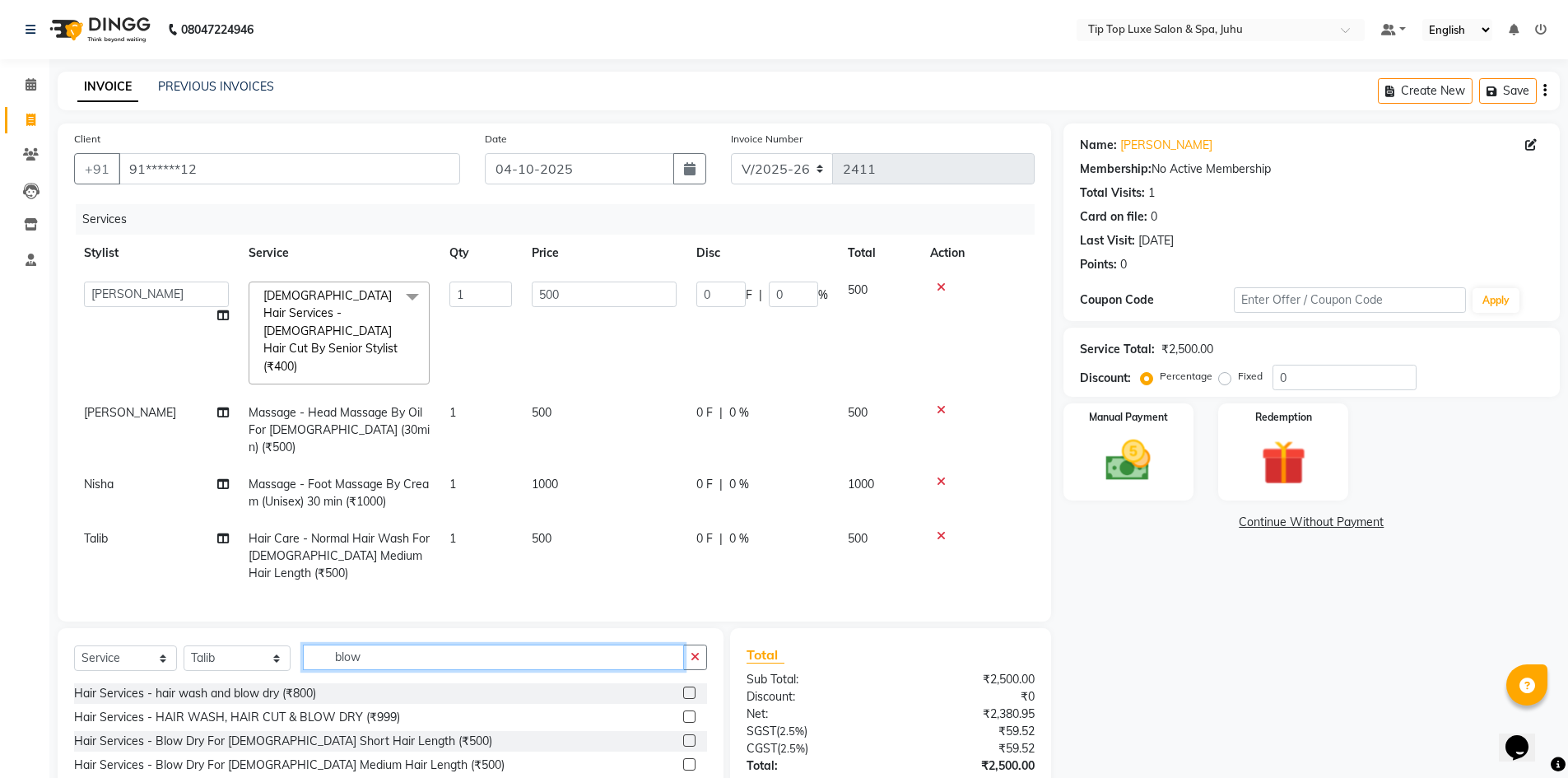
type input "blow"
click at [683, 758] on label at bounding box center [689, 764] width 12 height 12
click at [683, 760] on input "checkbox" at bounding box center [688, 765] width 11 height 11
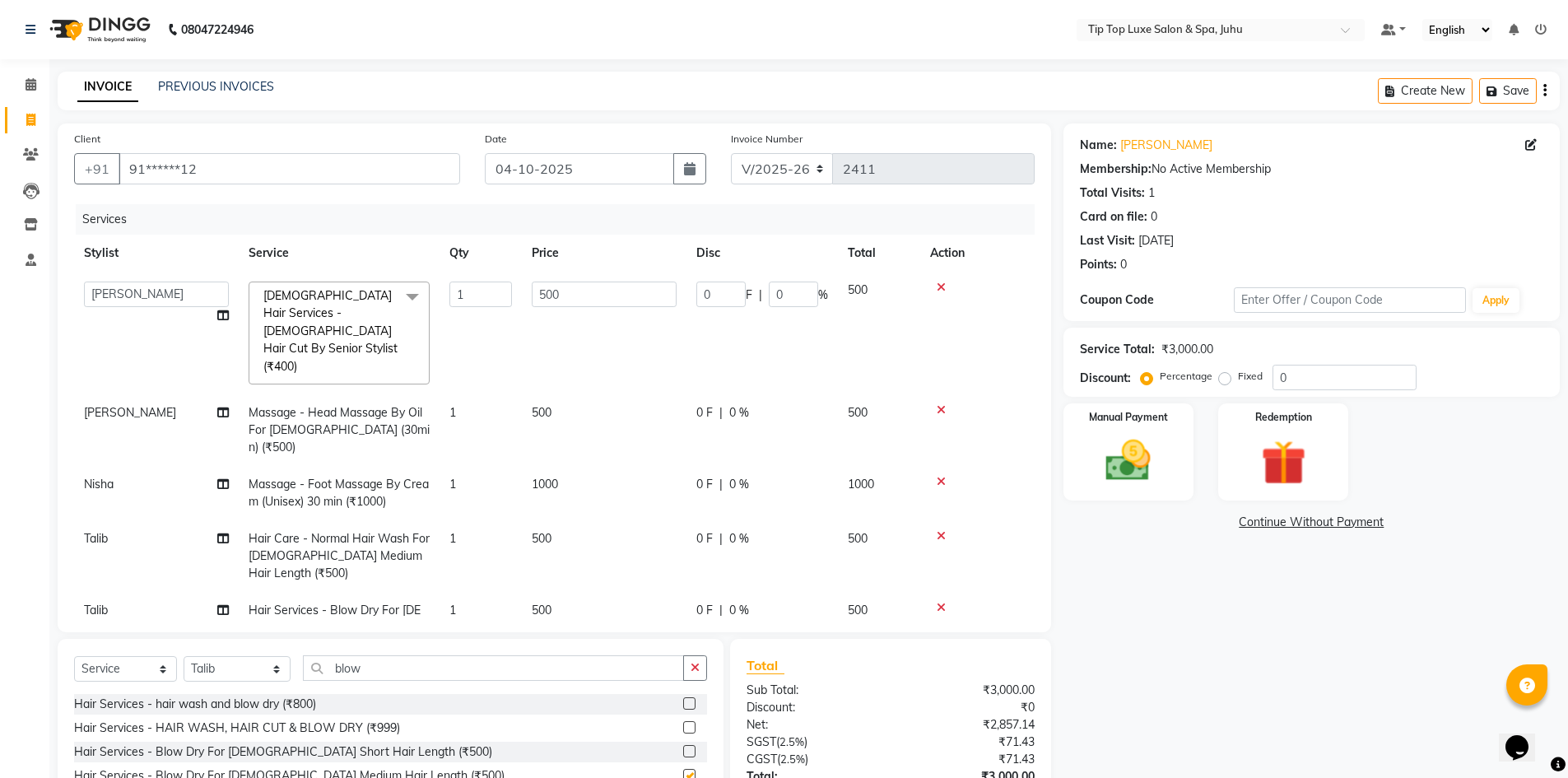
checkbox input "false"
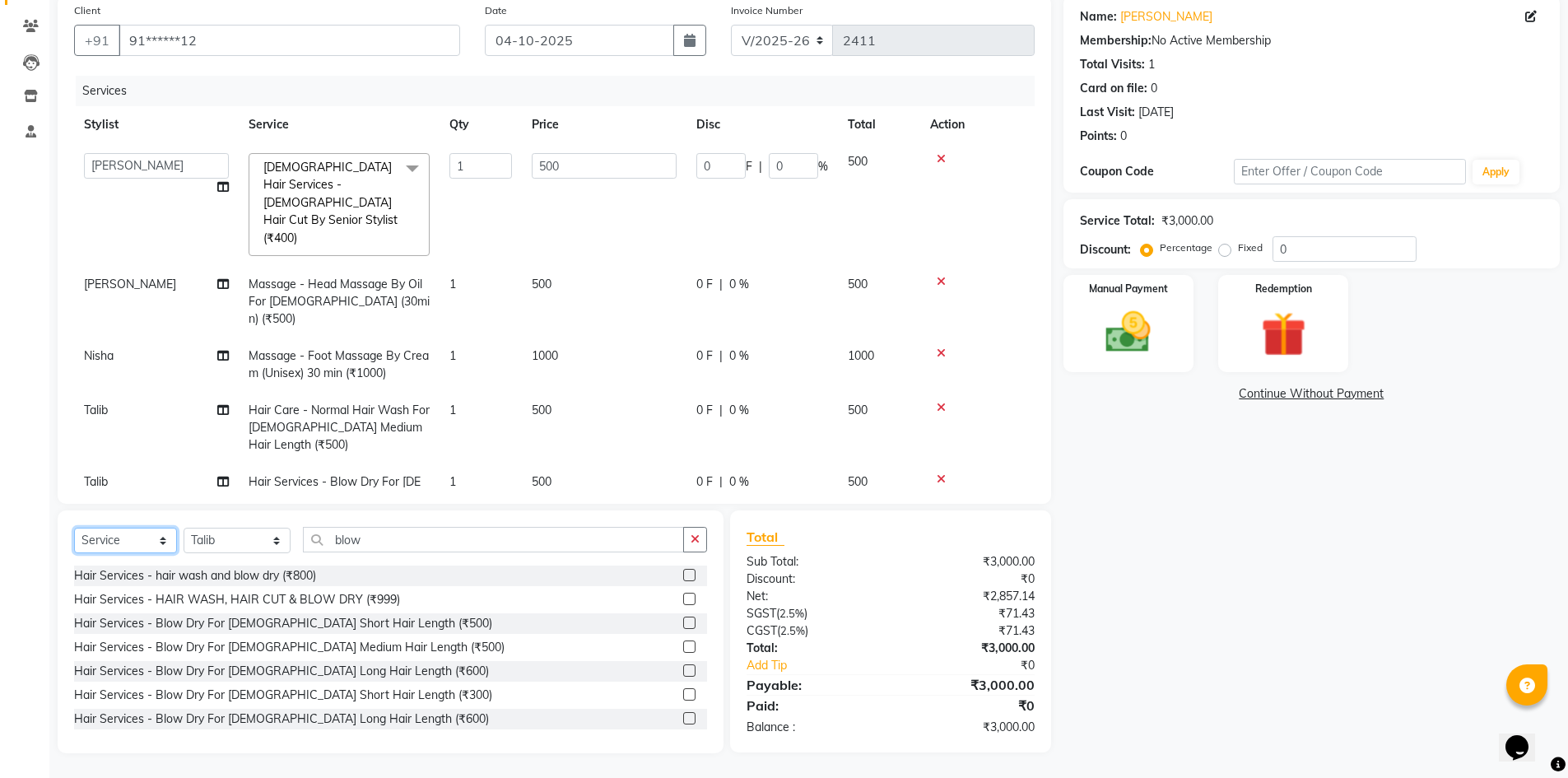
click at [140, 538] on select "Select Service Product Membership Package Voucher Prepaid Gift Card" at bounding box center [125, 541] width 103 height 26
select select "product"
click at [74, 528] on select "Select Service Product Membership Package Voucher Prepaid Gift Card" at bounding box center [125, 541] width 103 height 26
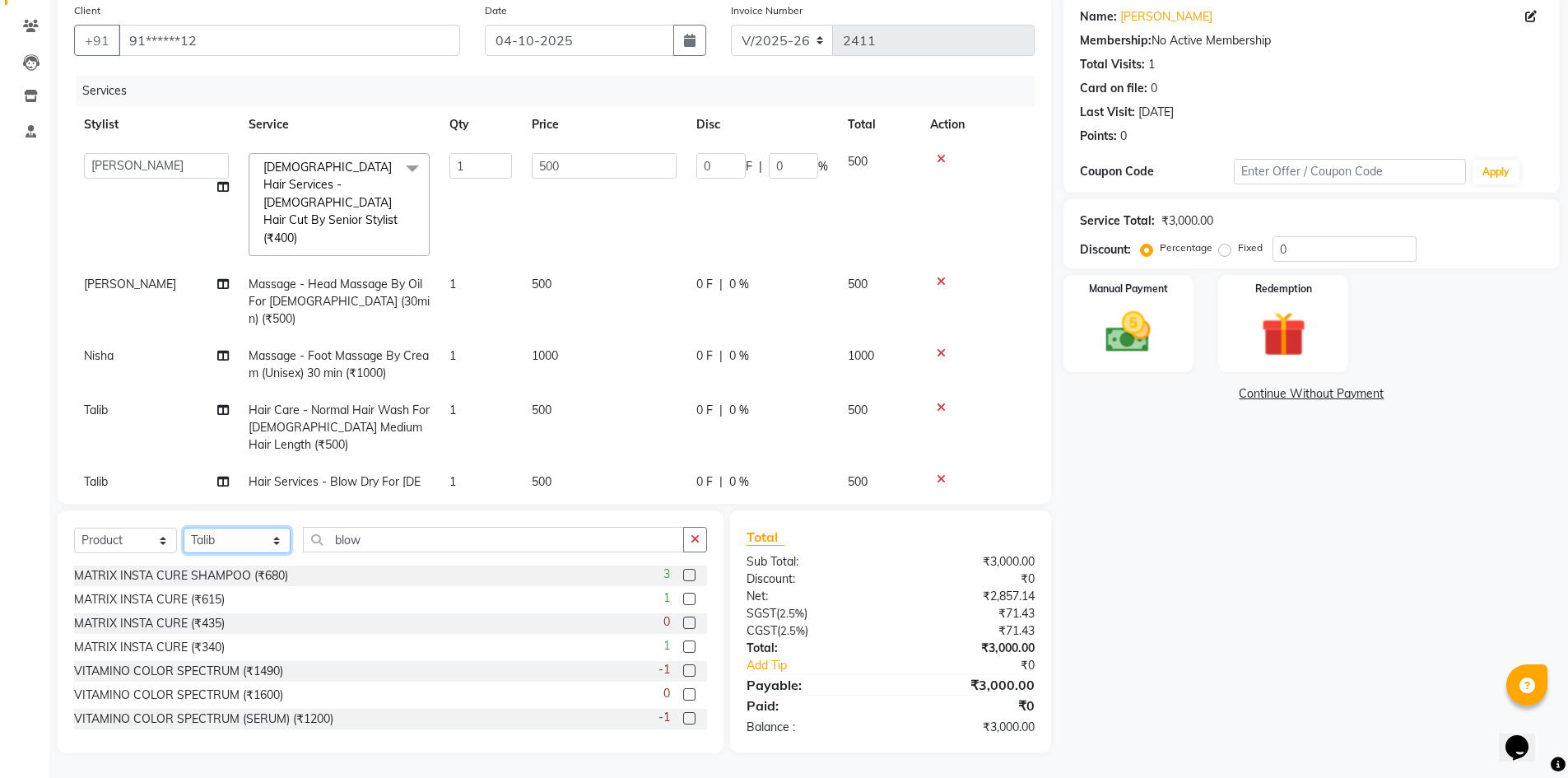
click at [233, 547] on select "Select Stylist [PERSON_NAME] admin [PERSON_NAME] creado ANAO [PERSON_NAME] Jyot…" at bounding box center [237, 541] width 107 height 26
select select "82307"
click at [184, 528] on select "Select Stylist [PERSON_NAME] admin [PERSON_NAME] creado ANAO [PERSON_NAME] Jyot…" at bounding box center [237, 541] width 107 height 26
drag, startPoint x: 696, startPoint y: 538, endPoint x: 635, endPoint y: 539, distance: 61.7
click at [687, 538] on button "button" at bounding box center [695, 540] width 24 height 26
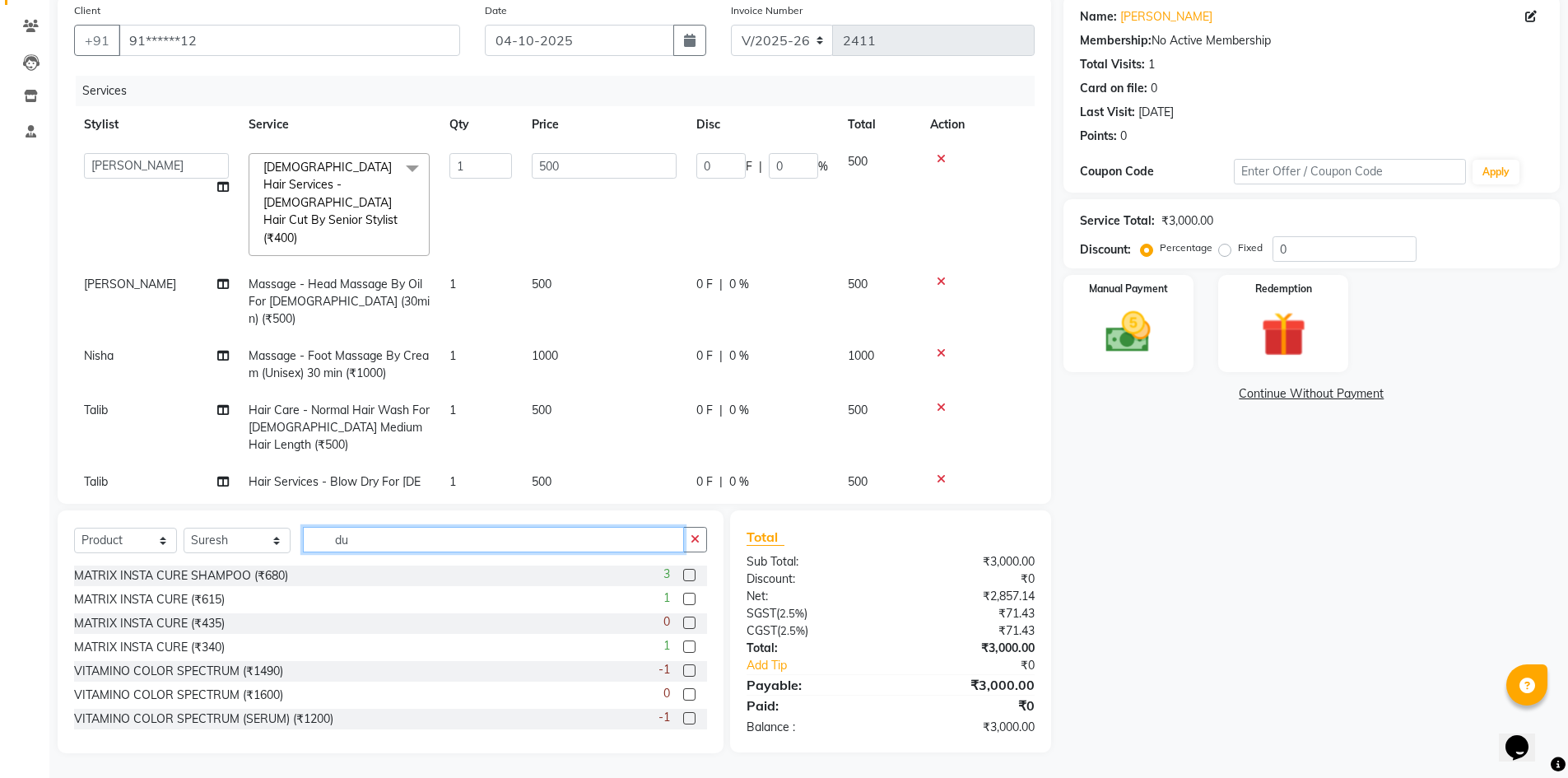
scroll to position [128, 0]
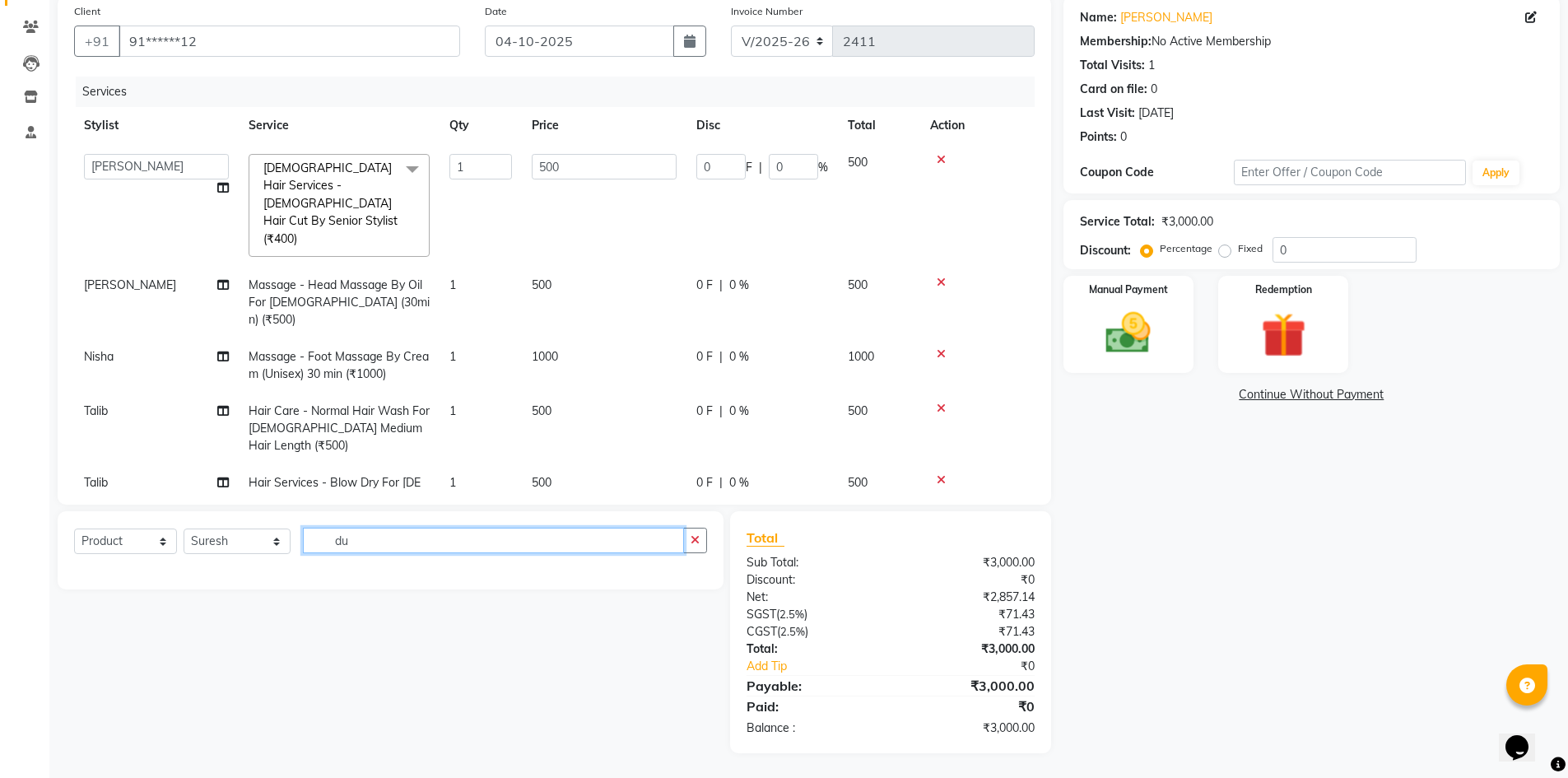
type input "d"
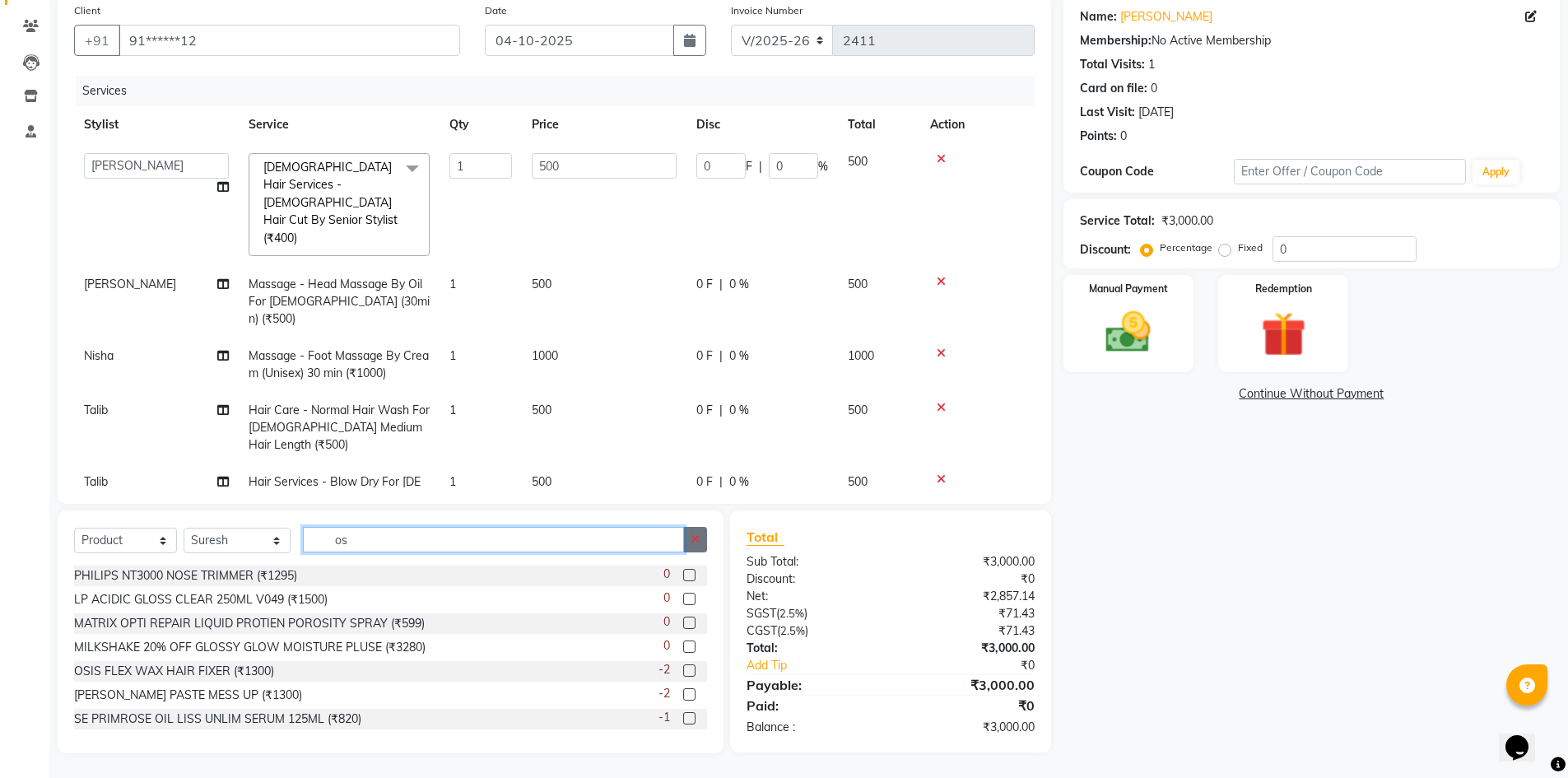
type input "os"
click at [705, 543] on button "button" at bounding box center [695, 540] width 24 height 26
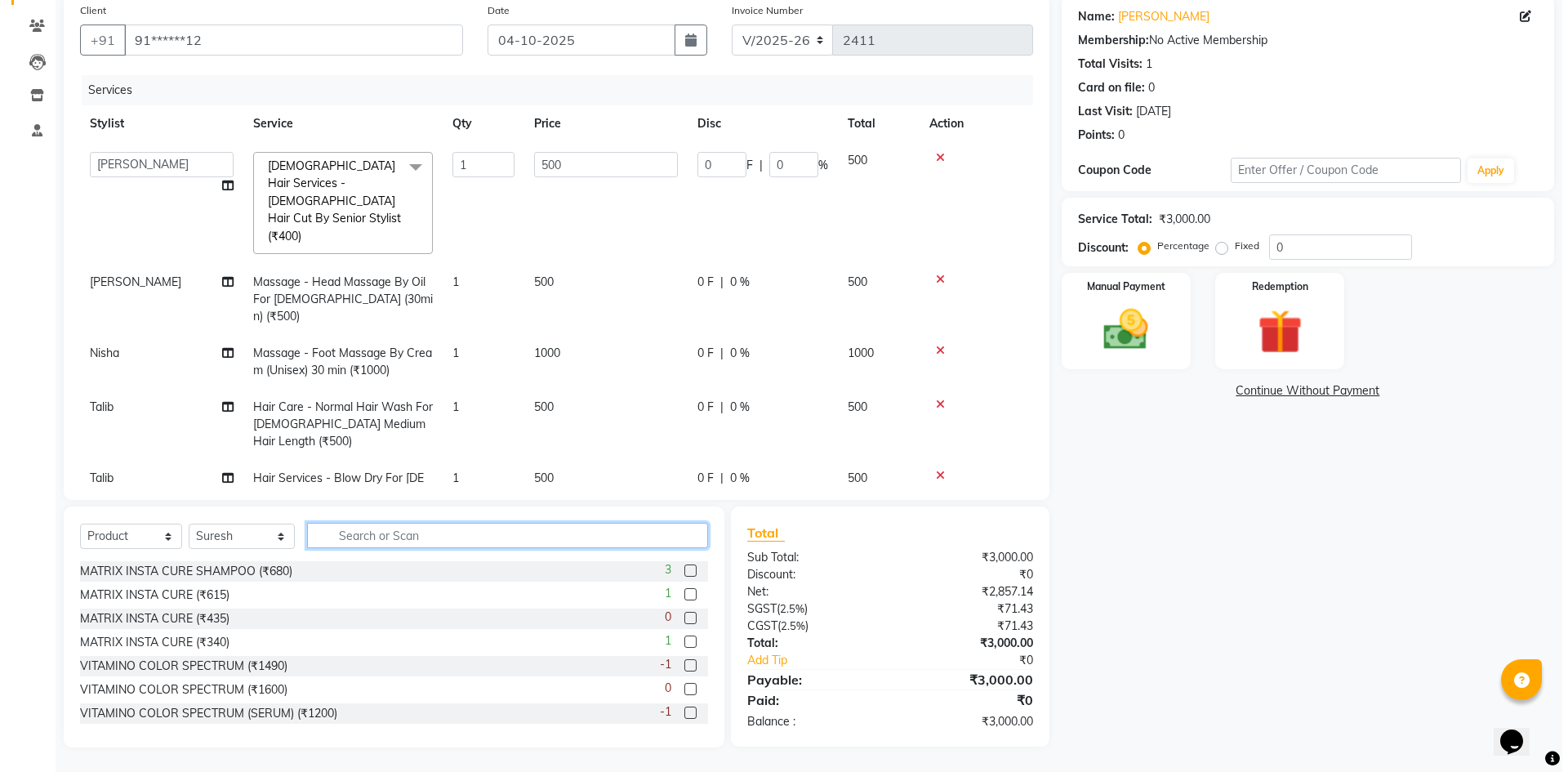
scroll to position [0, 0]
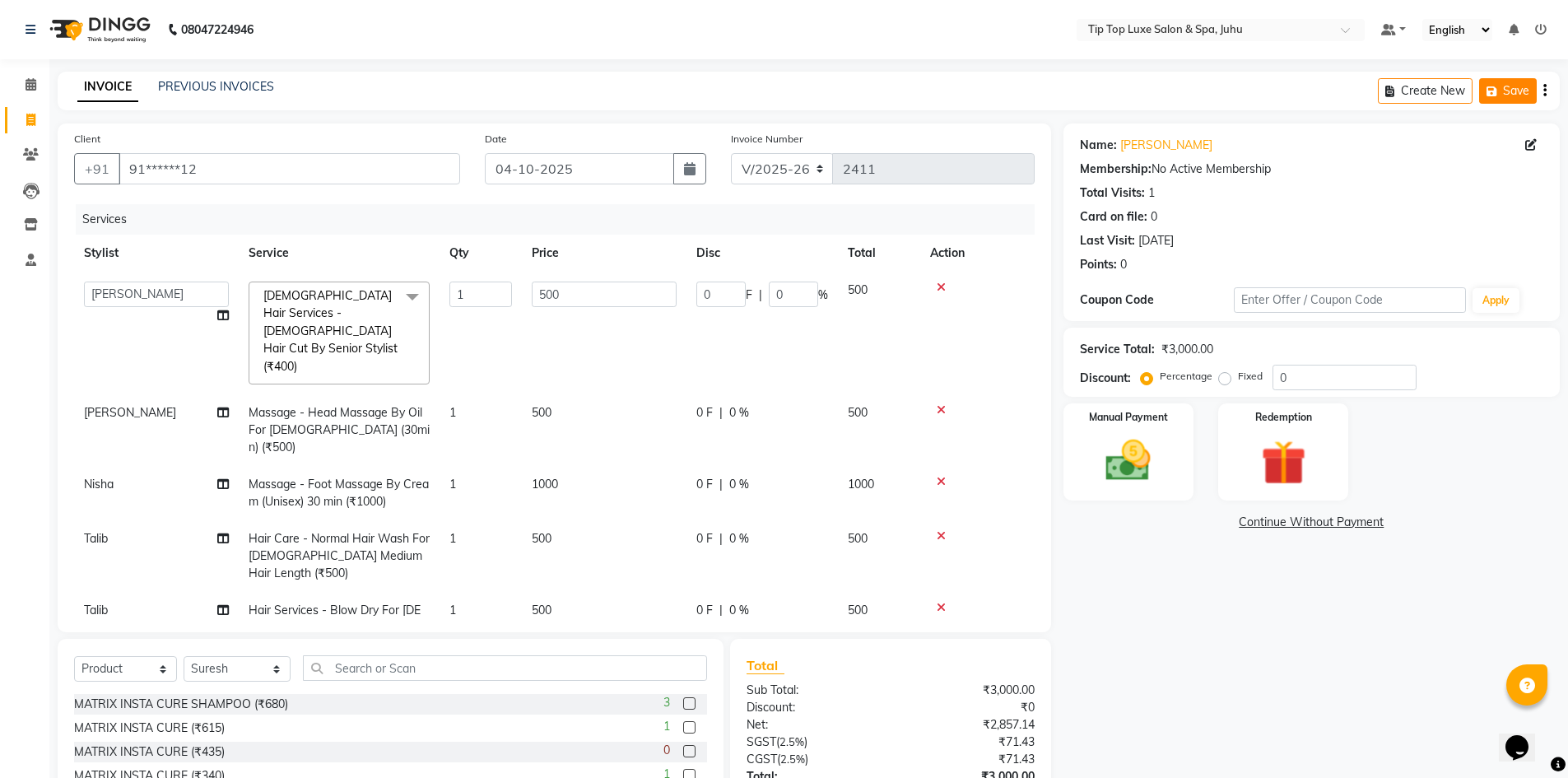
click at [1500, 86] on icon "button" at bounding box center [1494, 92] width 16 height 12
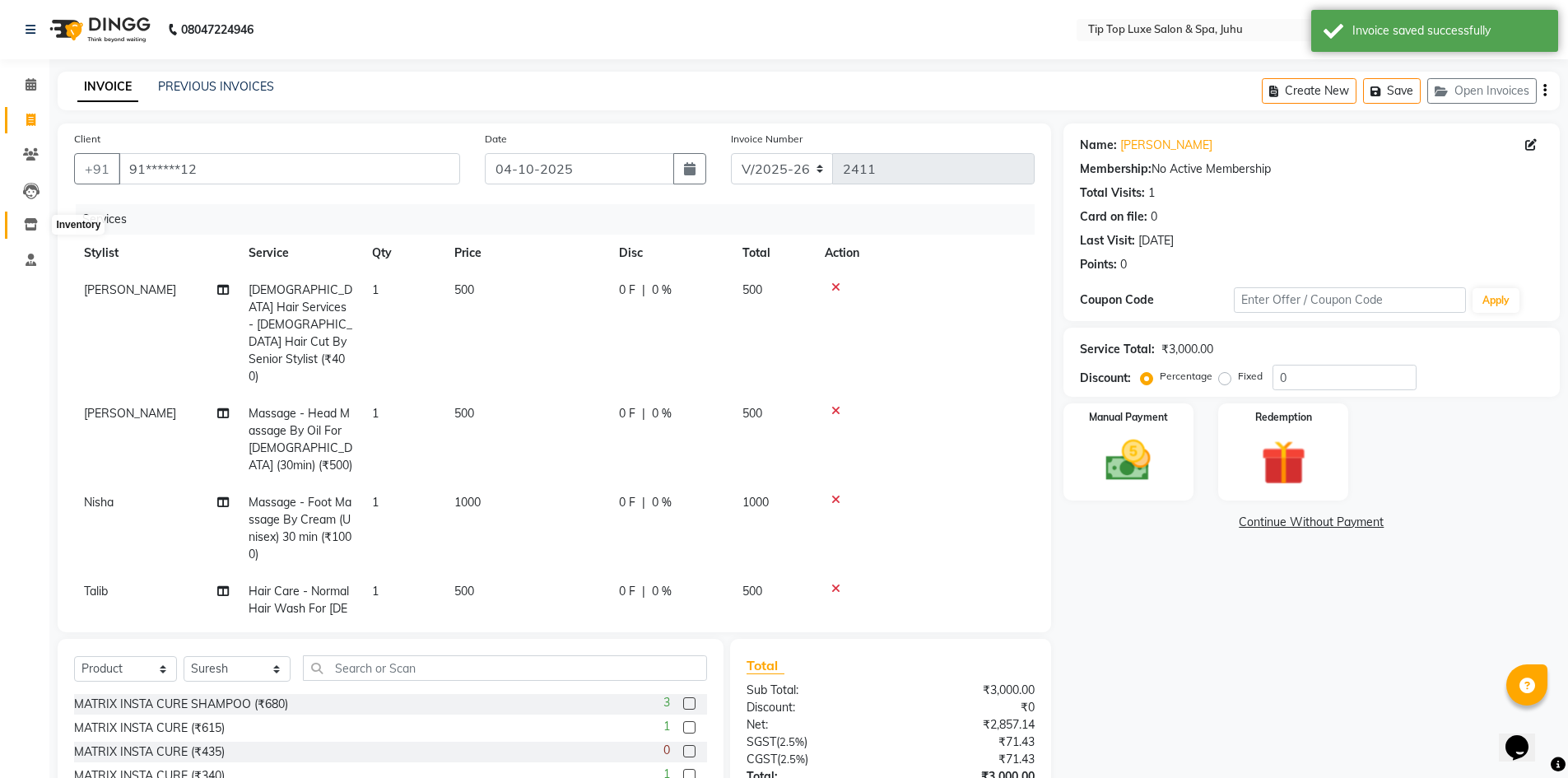
click at [35, 221] on icon at bounding box center [31, 224] width 14 height 12
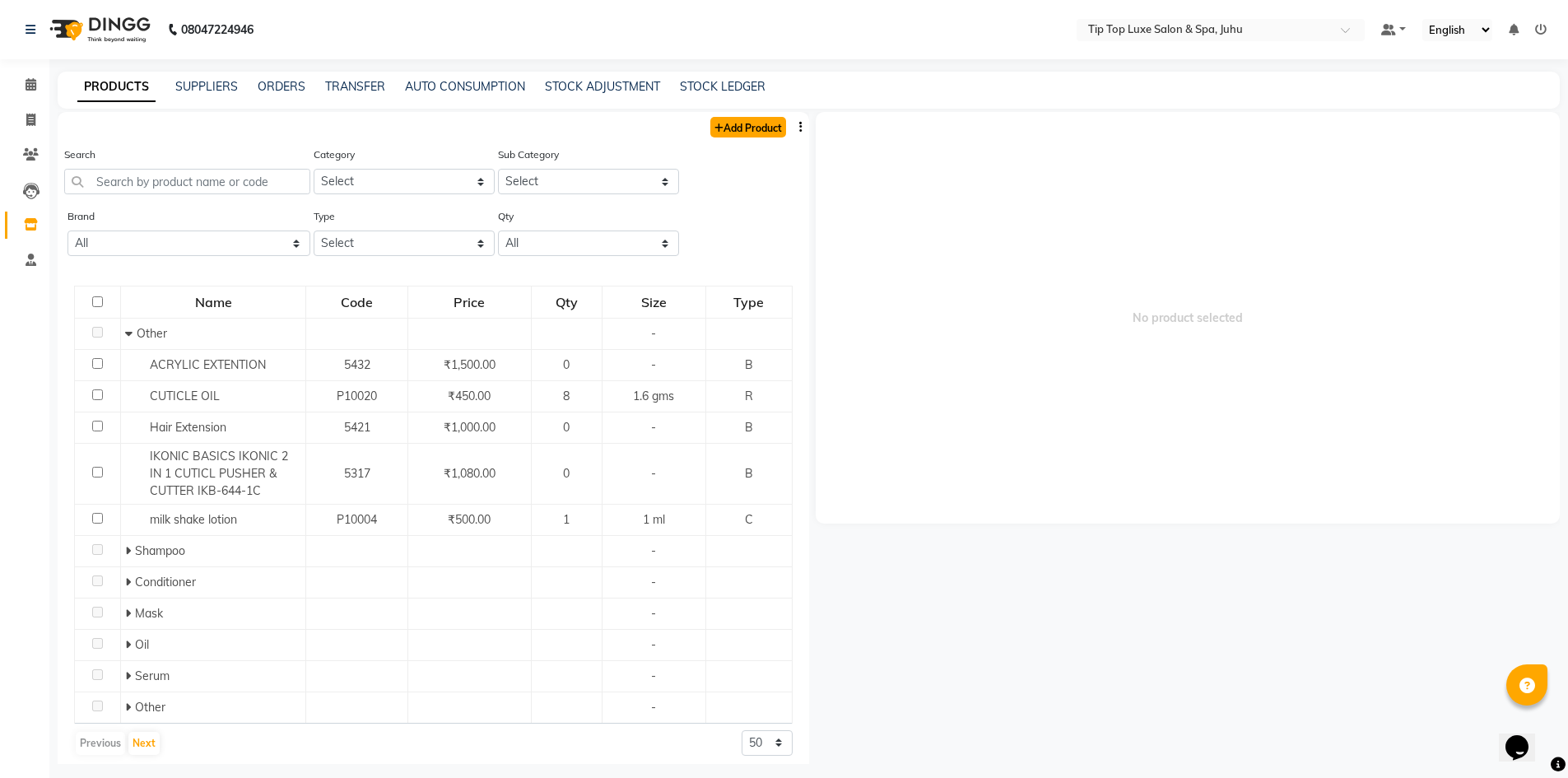
click at [736, 130] on link "Add Product" at bounding box center [748, 127] width 76 height 21
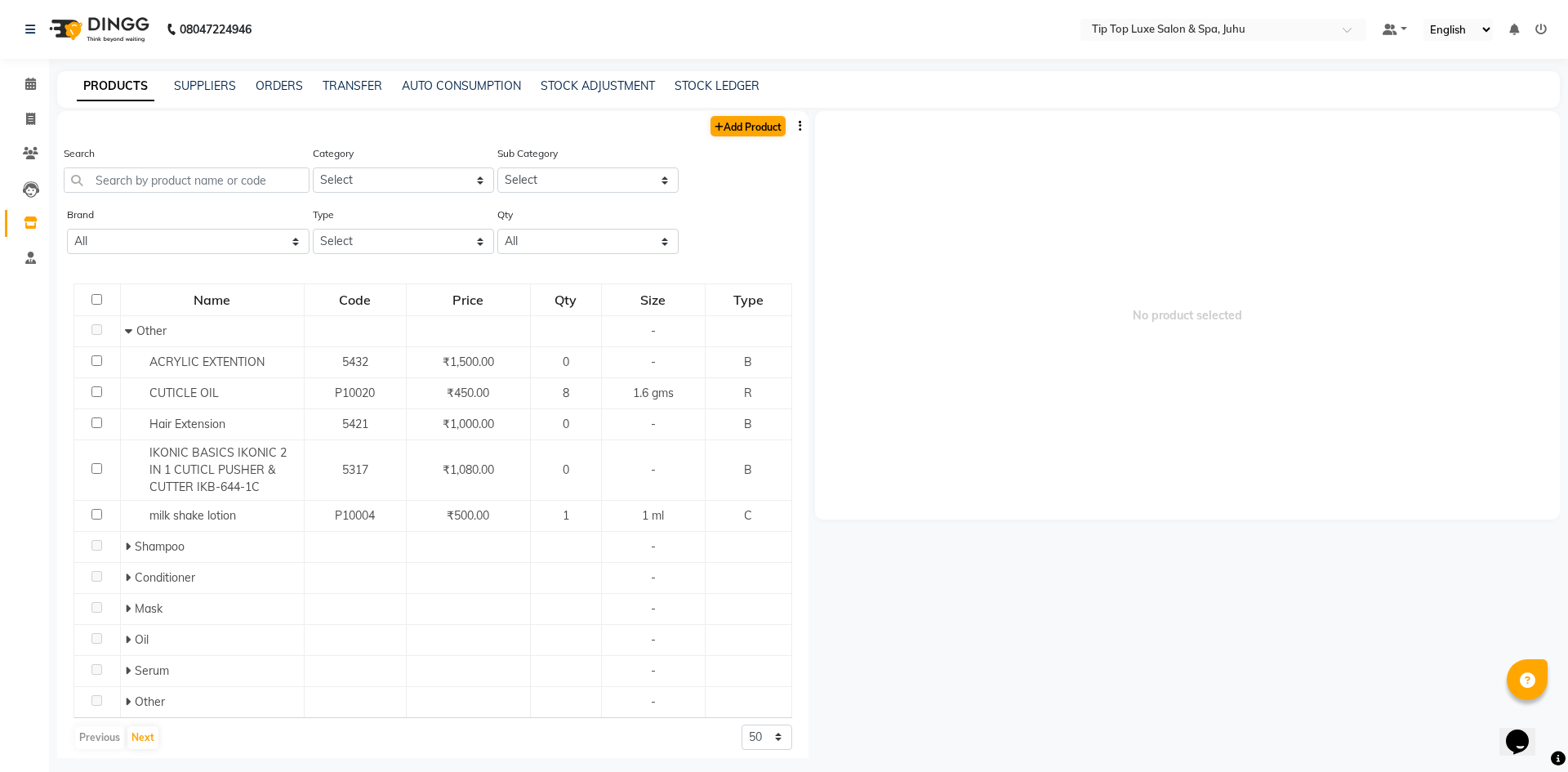
select select "true"
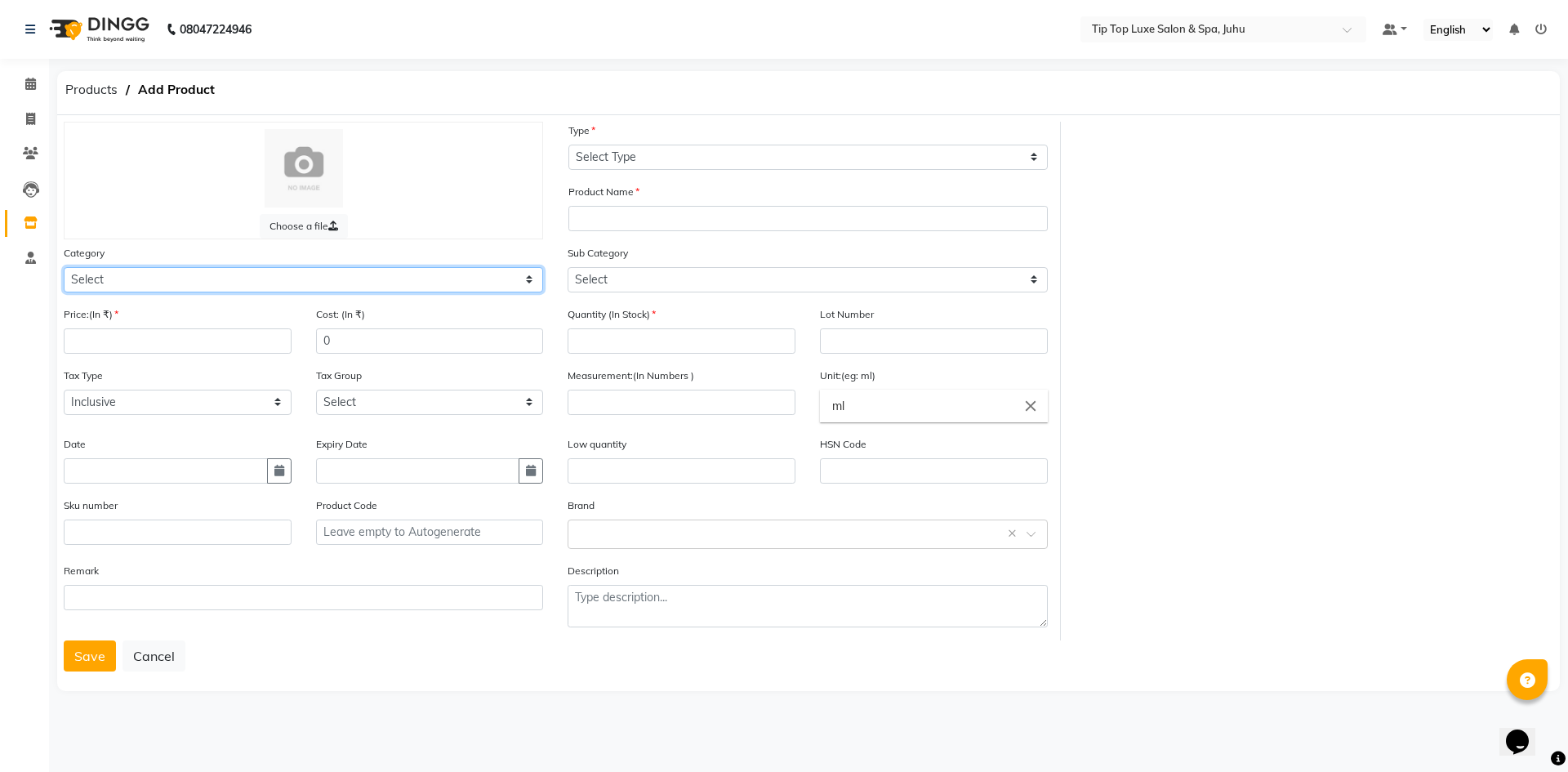
click at [132, 275] on select "Select Hair Skin Makeup Personal Care Appliances [PERSON_NAME] Waxing Disposabl…" at bounding box center [303, 280] width 479 height 26
select select "1100"
click at [64, 267] on select "Select Hair Skin Makeup Personal Care Appliances [PERSON_NAME] Waxing Disposabl…" at bounding box center [303, 280] width 479 height 26
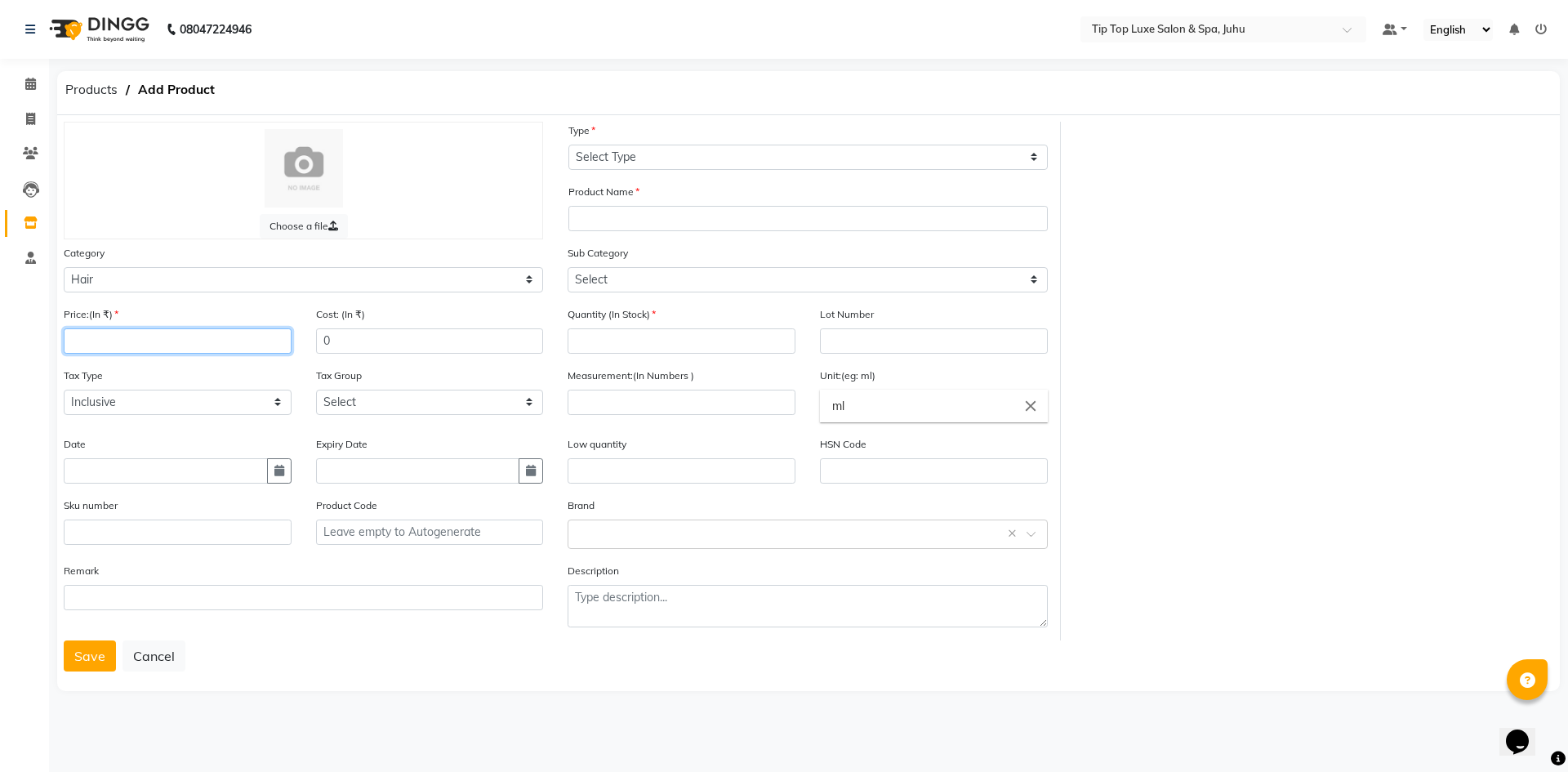
click at [108, 332] on input "number" at bounding box center [178, 341] width 228 height 26
type input "1000"
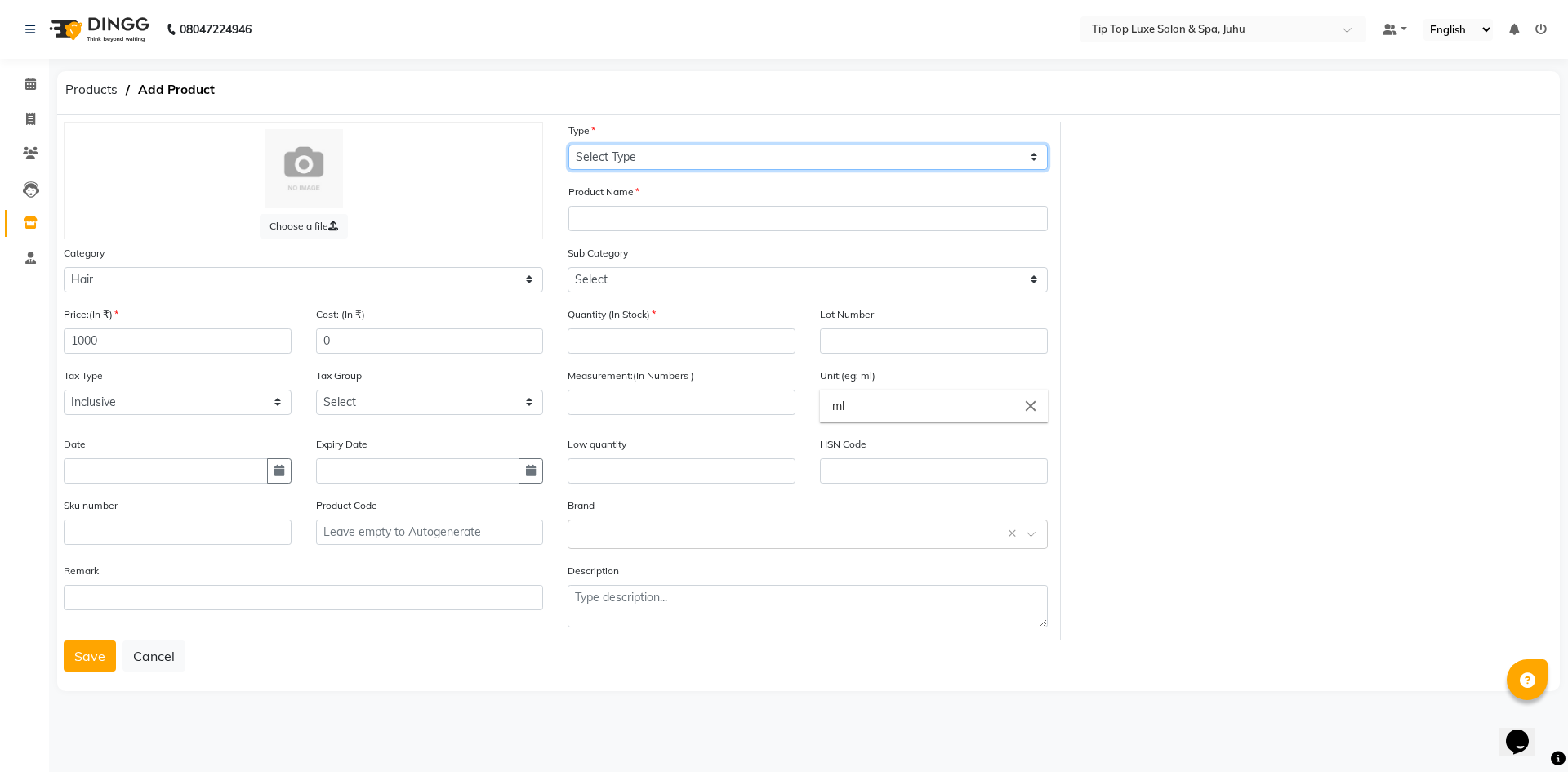
click at [730, 155] on select "Select Type Both Retail Consumable" at bounding box center [808, 158] width 479 height 26
select select "R"
click at [569, 145] on select "Select Type Both Retail Consumable" at bounding box center [808, 158] width 479 height 26
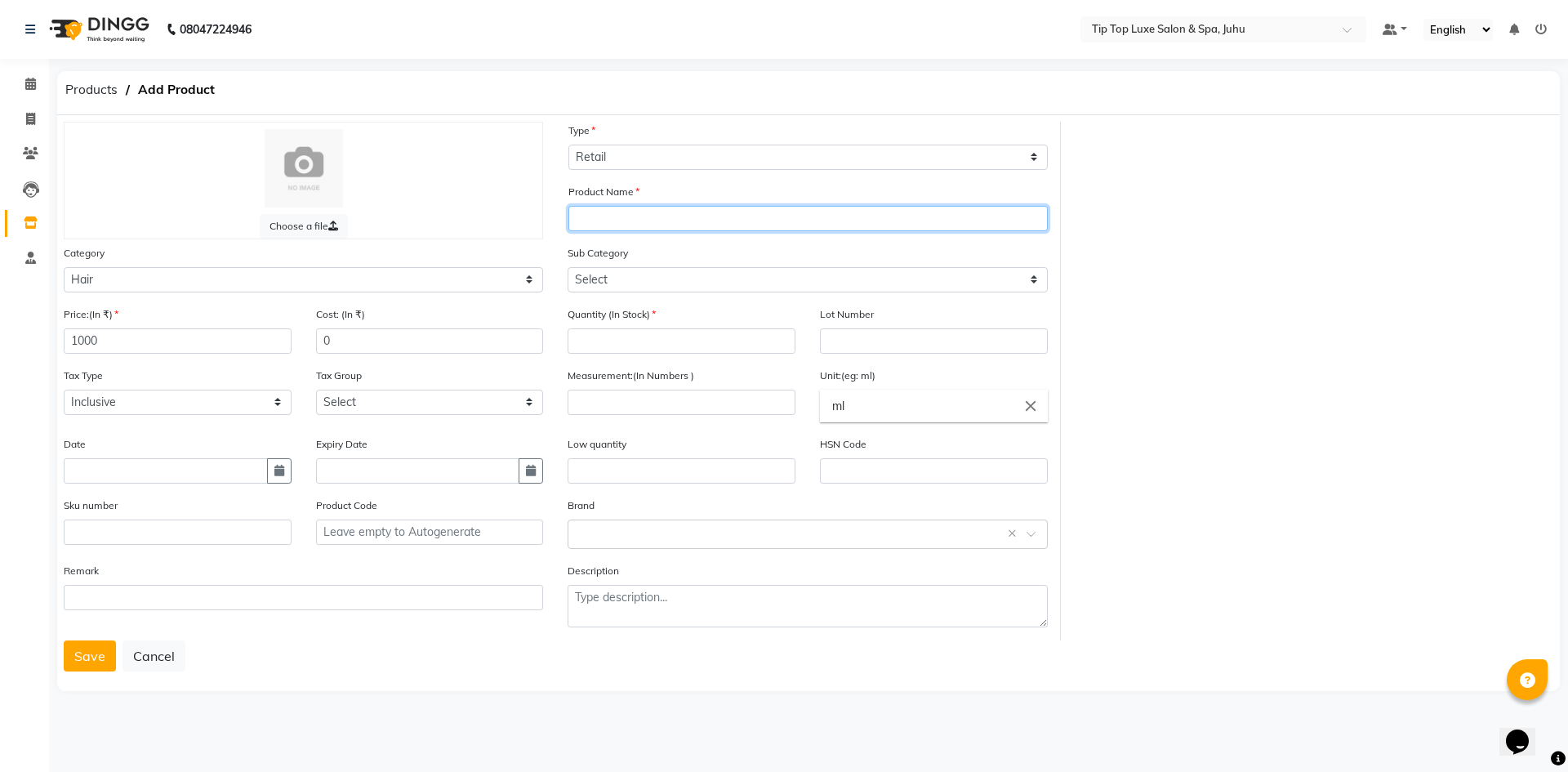
click at [669, 219] on input "text" at bounding box center [808, 218] width 479 height 26
type input "osis dust it"
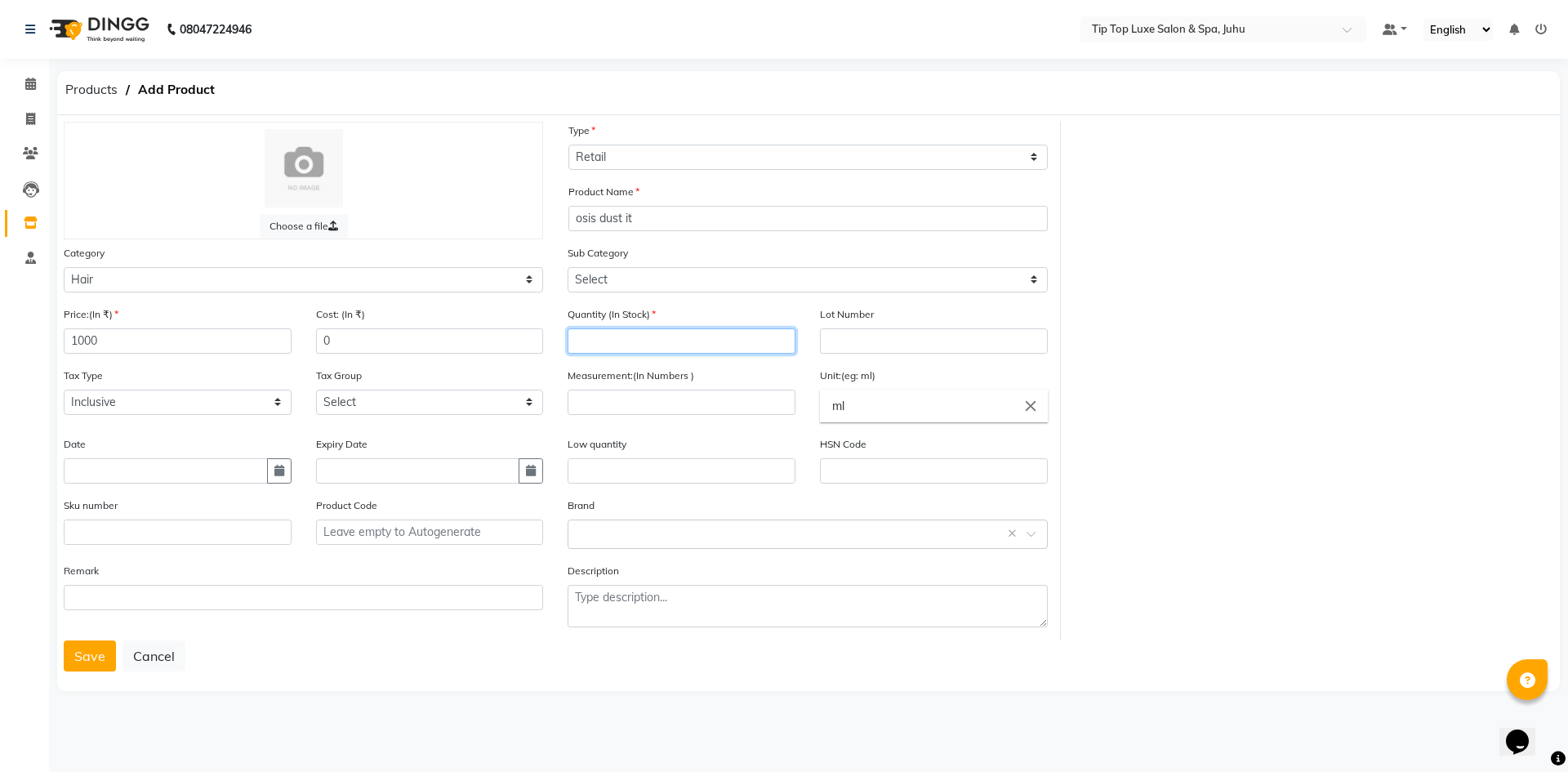
click at [615, 345] on input "number" at bounding box center [682, 341] width 228 height 26
type input "2"
click at [616, 400] on input "number" at bounding box center [682, 403] width 228 height 26
click at [624, 470] on input "text" at bounding box center [682, 471] width 228 height 26
type input "2"
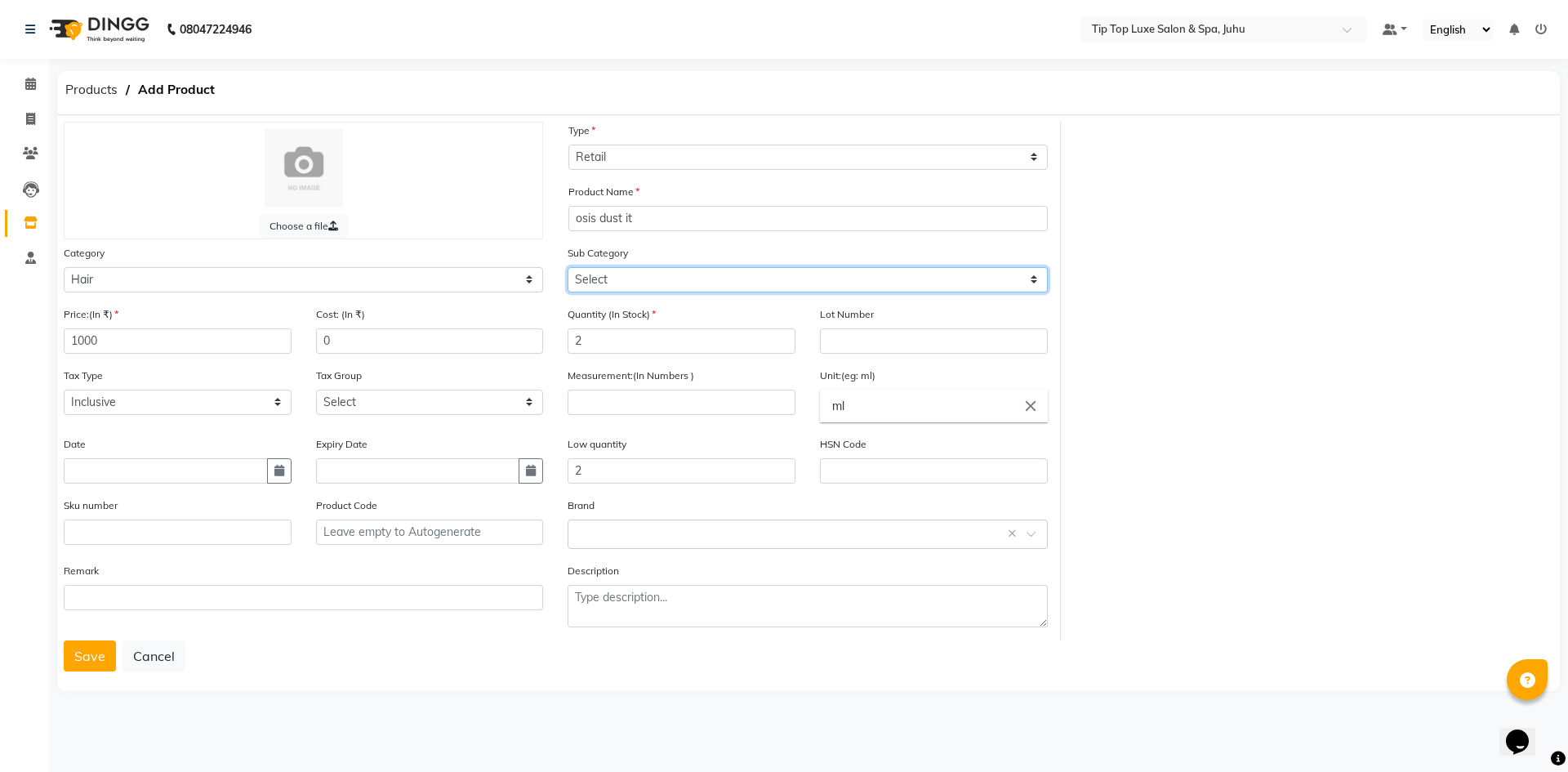
click at [638, 281] on select "Select Shampoo Conditioner Cream Mask Oil Serum Color Appliances Treatment Styl…" at bounding box center [807, 280] width 479 height 26
select select "1110"
click at [568, 267] on select "Select Shampoo Conditioner Cream Mask Oil Serum Color Appliances Treatment Styl…" at bounding box center [807, 280] width 479 height 26
click at [66, 658] on button "Save" at bounding box center [89, 655] width 53 height 31
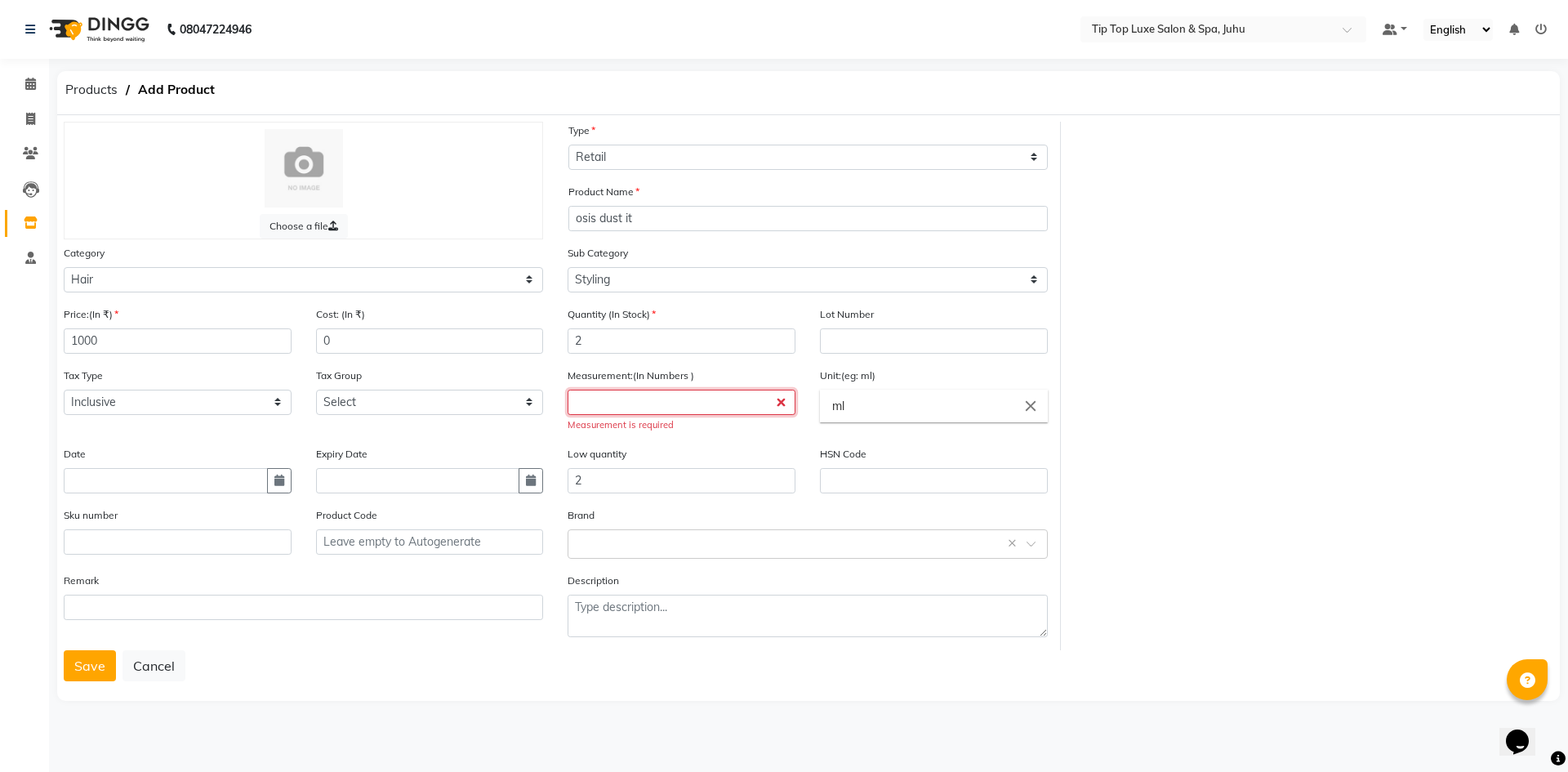
click at [654, 405] on input "number" at bounding box center [682, 403] width 228 height 26
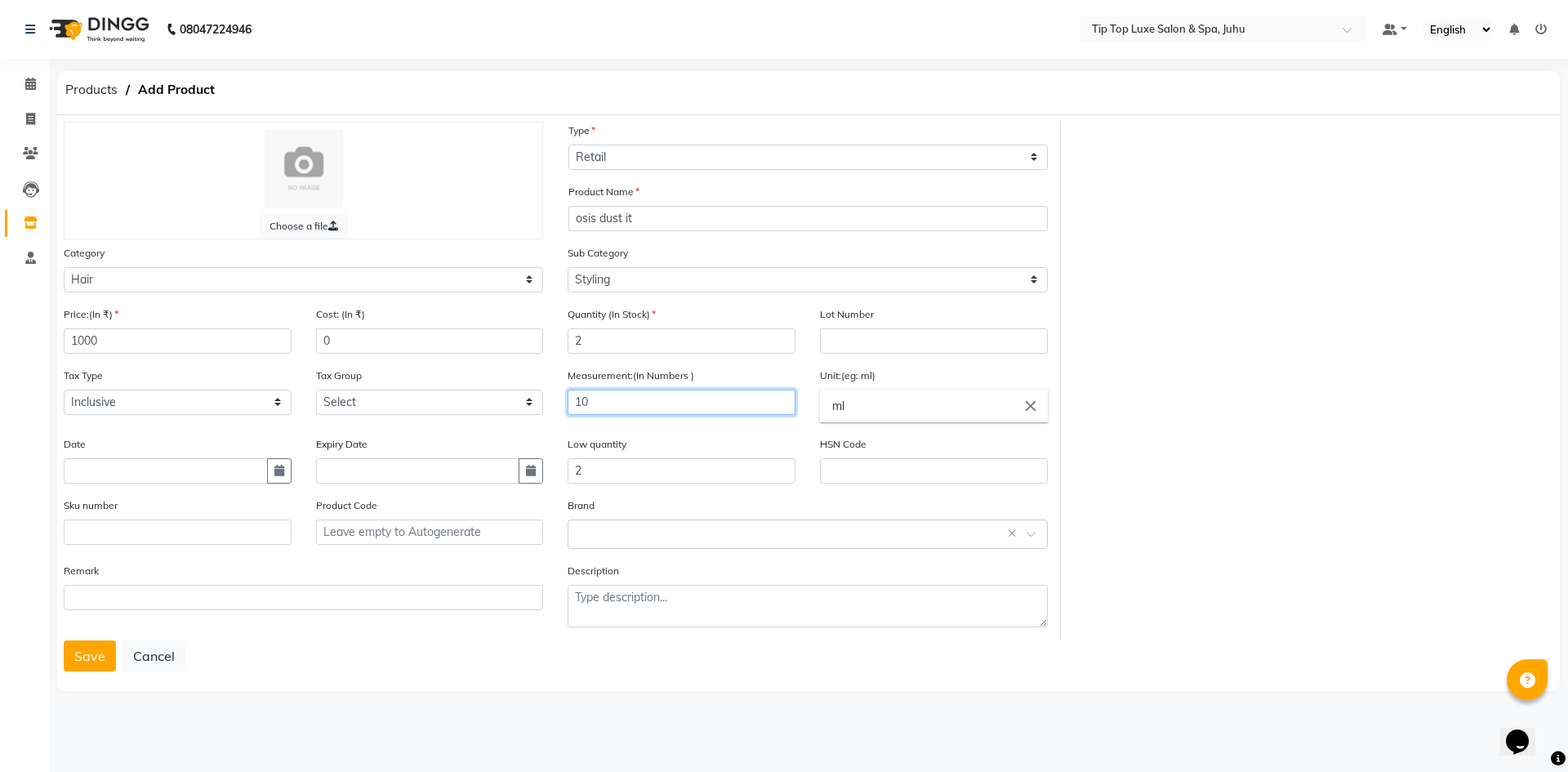
type input "10"
click at [1017, 405] on input "ml" at bounding box center [934, 406] width 228 height 33
click at [1031, 403] on icon "close" at bounding box center [1031, 406] width 18 height 18
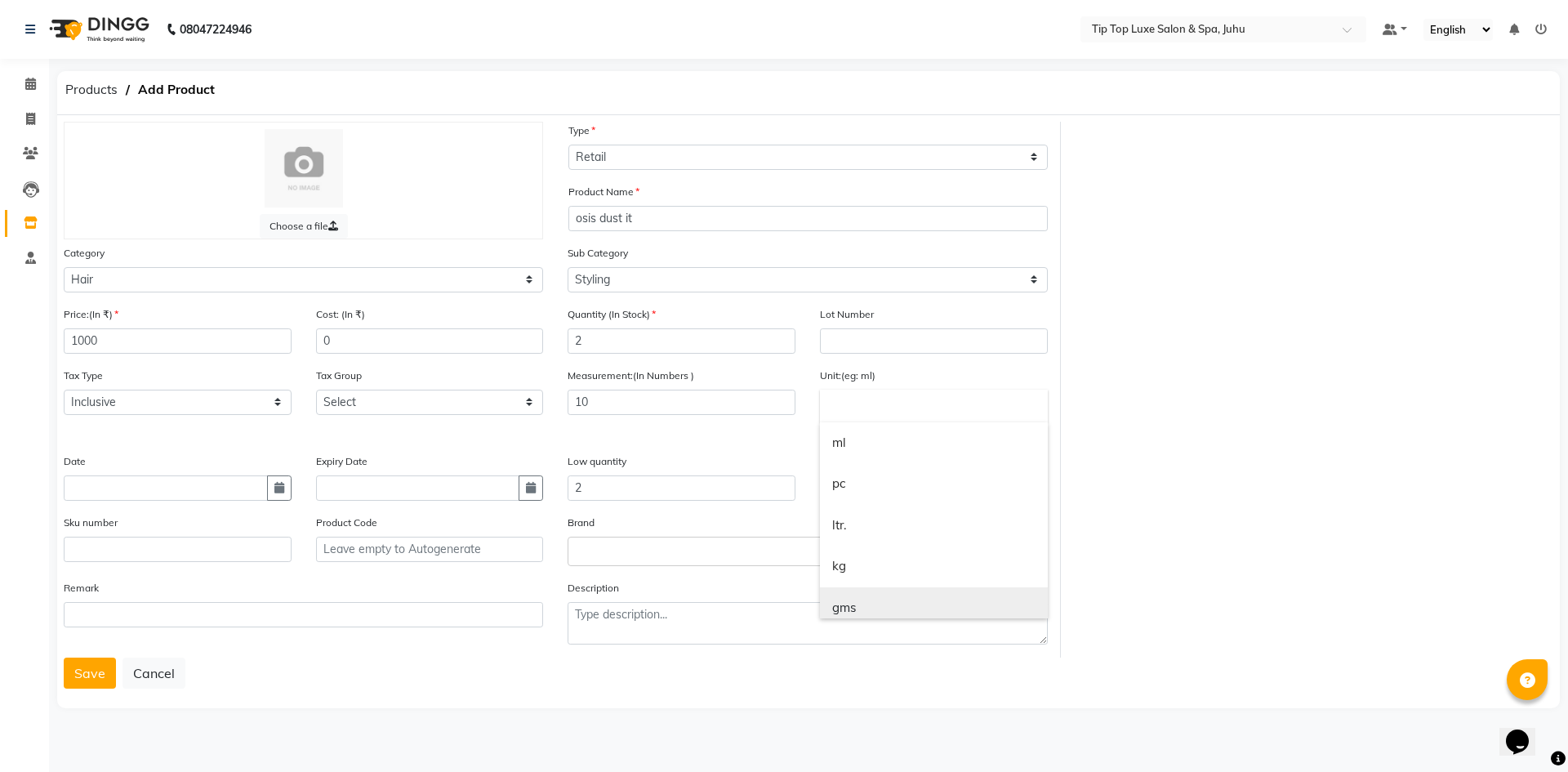
click at [842, 610] on link "gms" at bounding box center [934, 608] width 228 height 42
type input "gms"
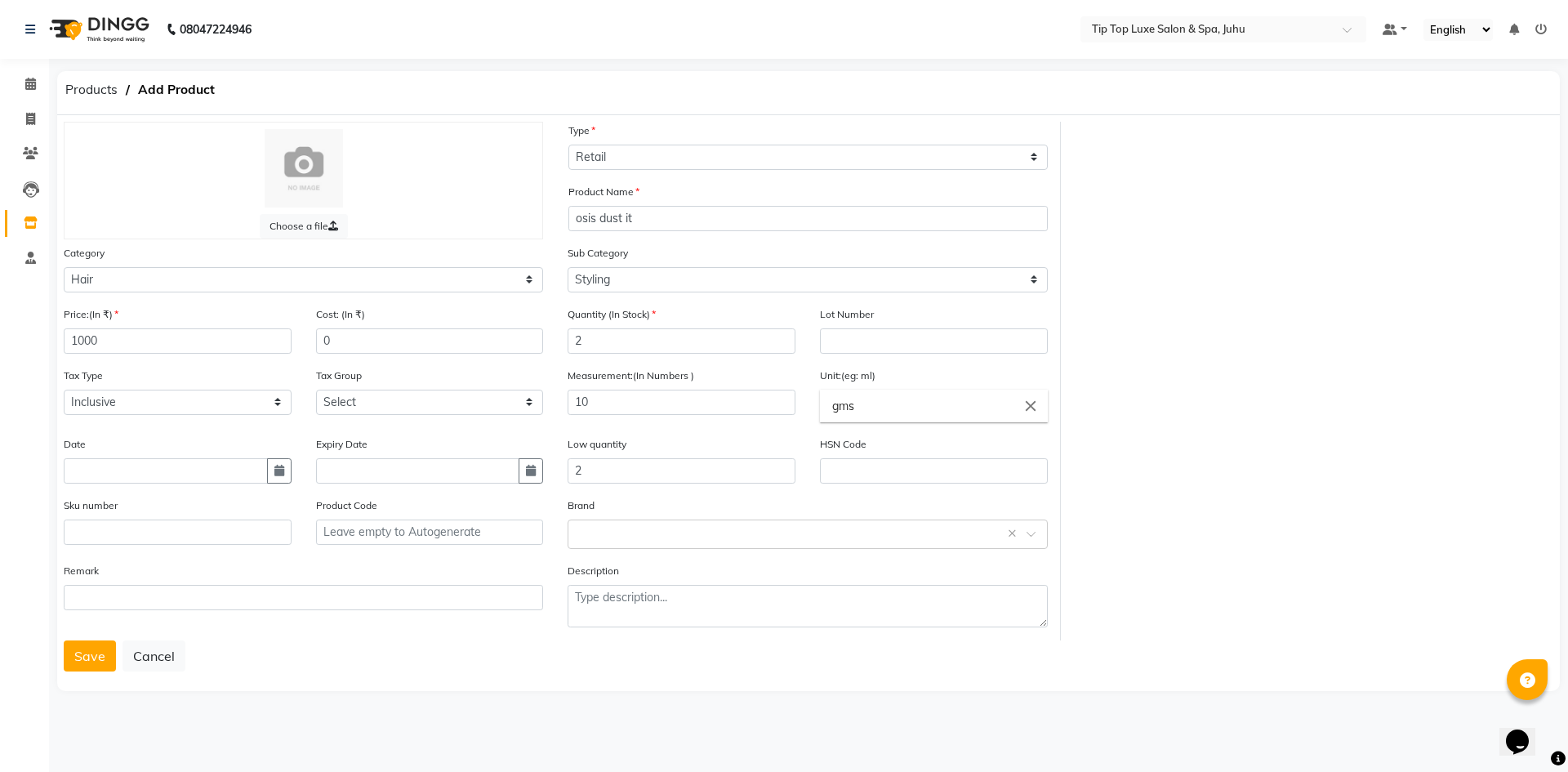
click at [85, 659] on button "Save" at bounding box center [89, 655] width 53 height 31
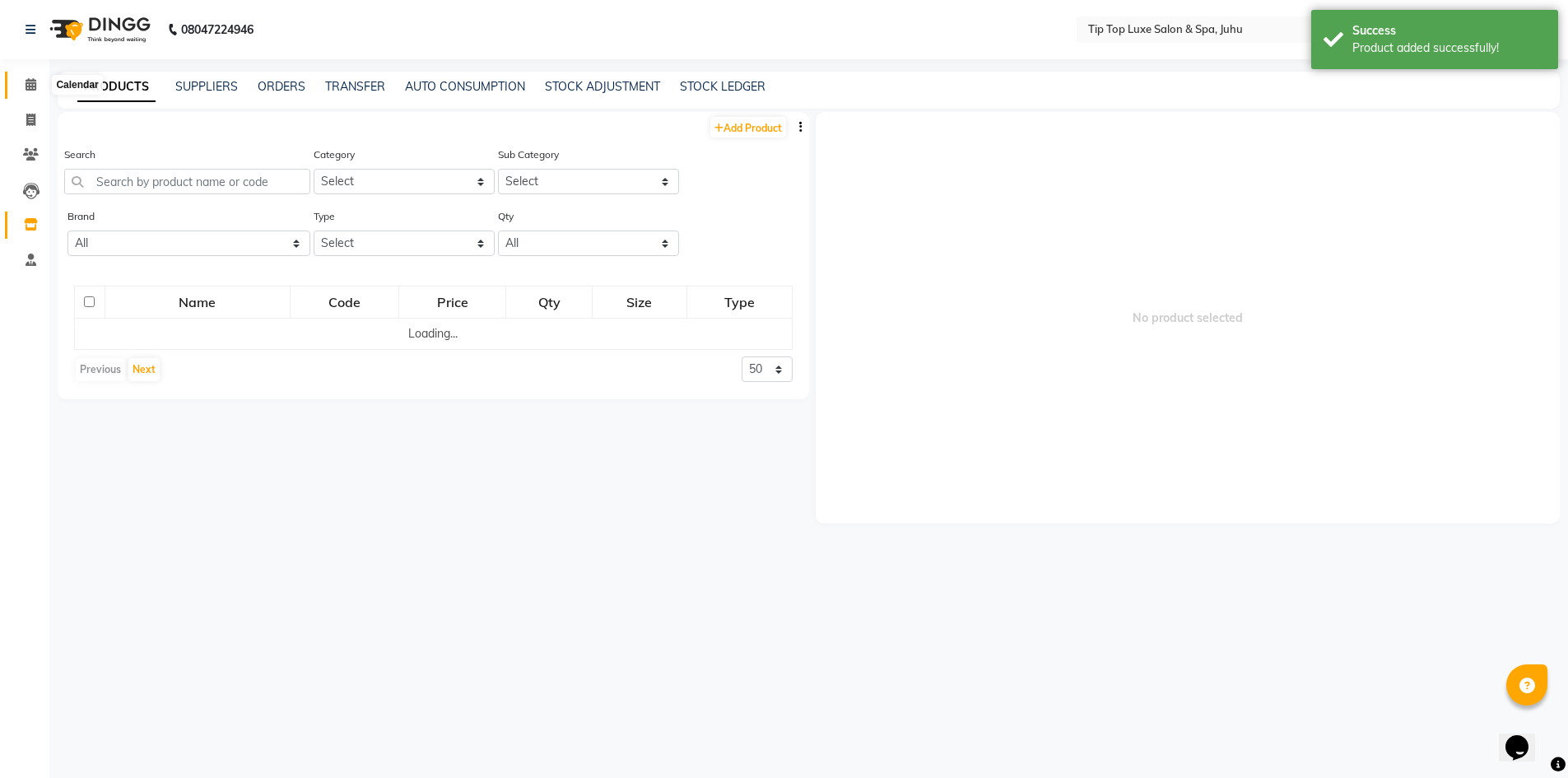
click at [27, 89] on icon at bounding box center [31, 84] width 11 height 12
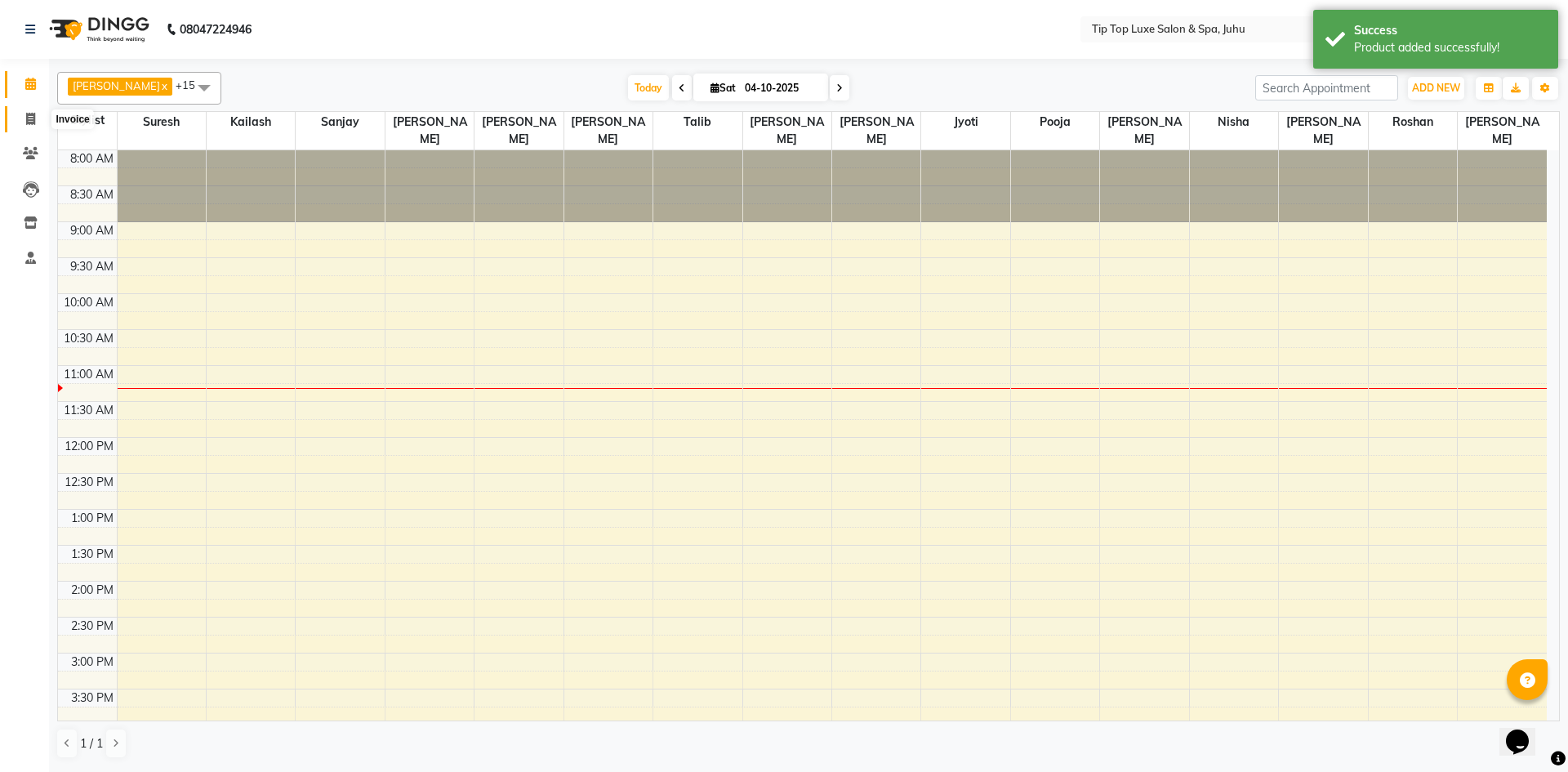
click at [32, 122] on icon at bounding box center [30, 119] width 9 height 12
select select "8298"
select select "service"
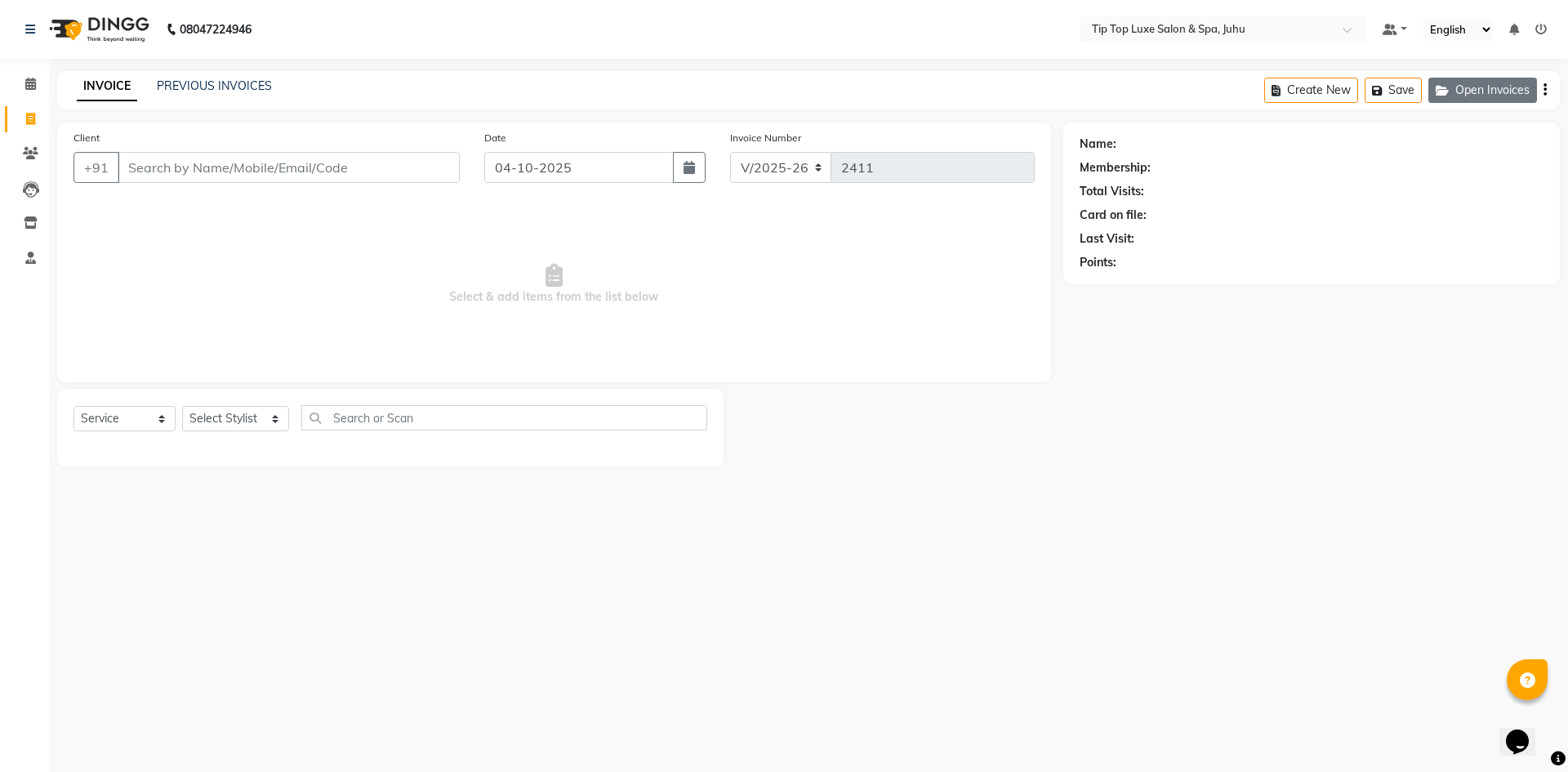
click at [1438, 94] on icon "button" at bounding box center [1446, 91] width 20 height 12
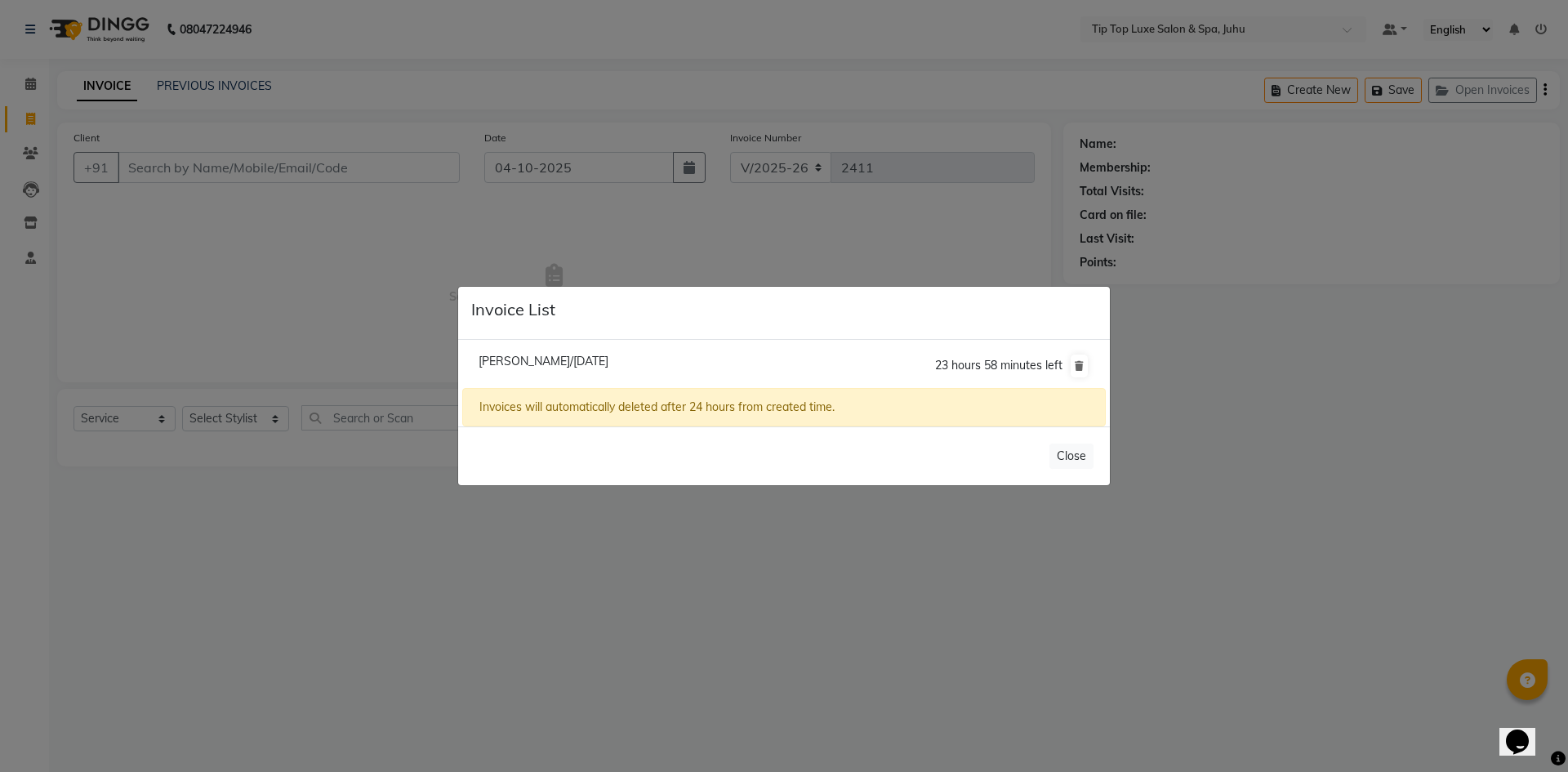
click at [608, 357] on span "[PERSON_NAME]/[DATE]" at bounding box center [543, 360] width 130 height 15
type input "91******12"
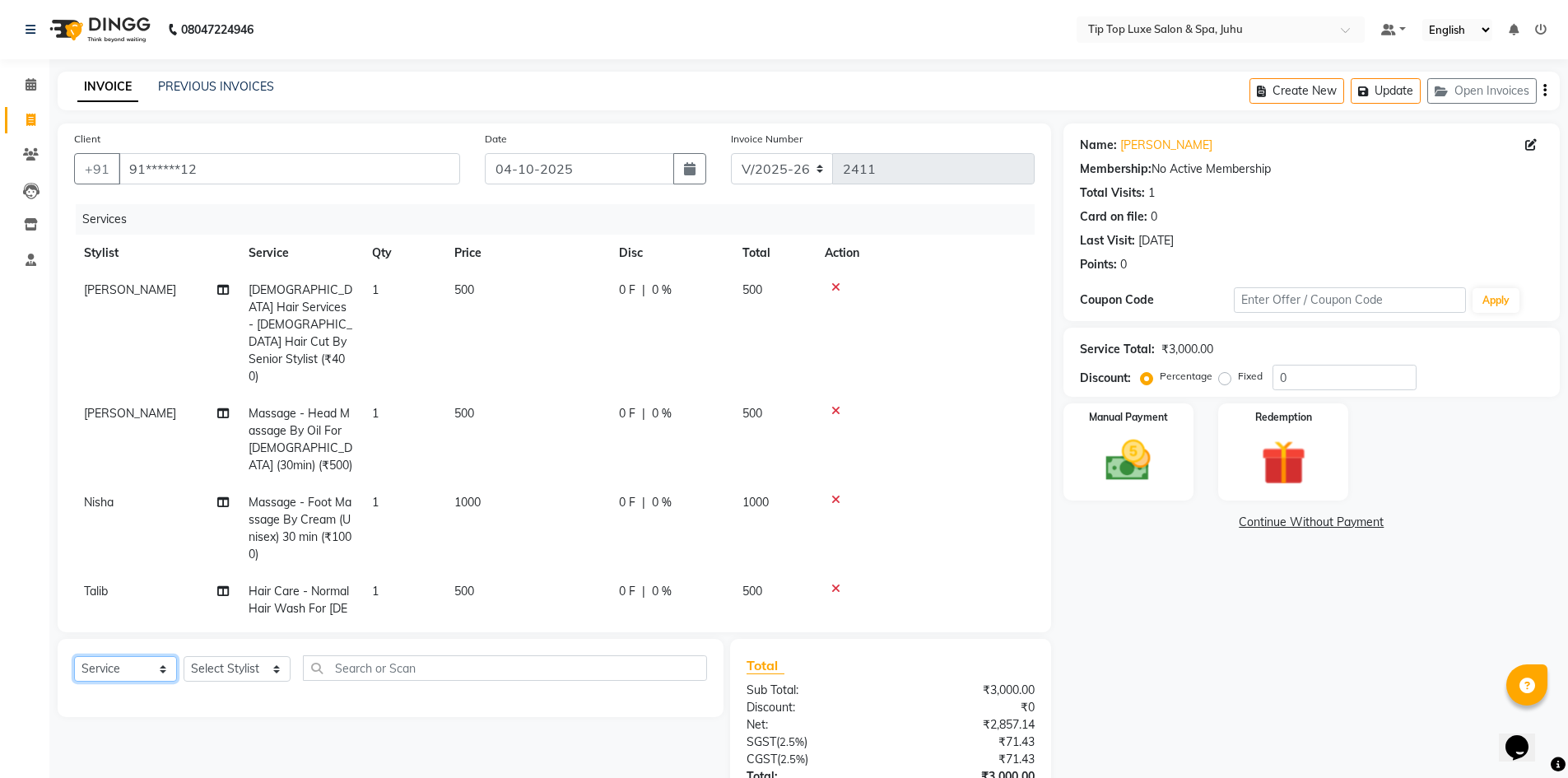
click at [133, 677] on select "Select Service Product Membership Package Voucher Prepaid Gift Card" at bounding box center [125, 669] width 103 height 26
select select "product"
click at [74, 656] on select "Select Service Product Membership Package Voucher Prepaid Gift Card" at bounding box center [125, 669] width 103 height 26
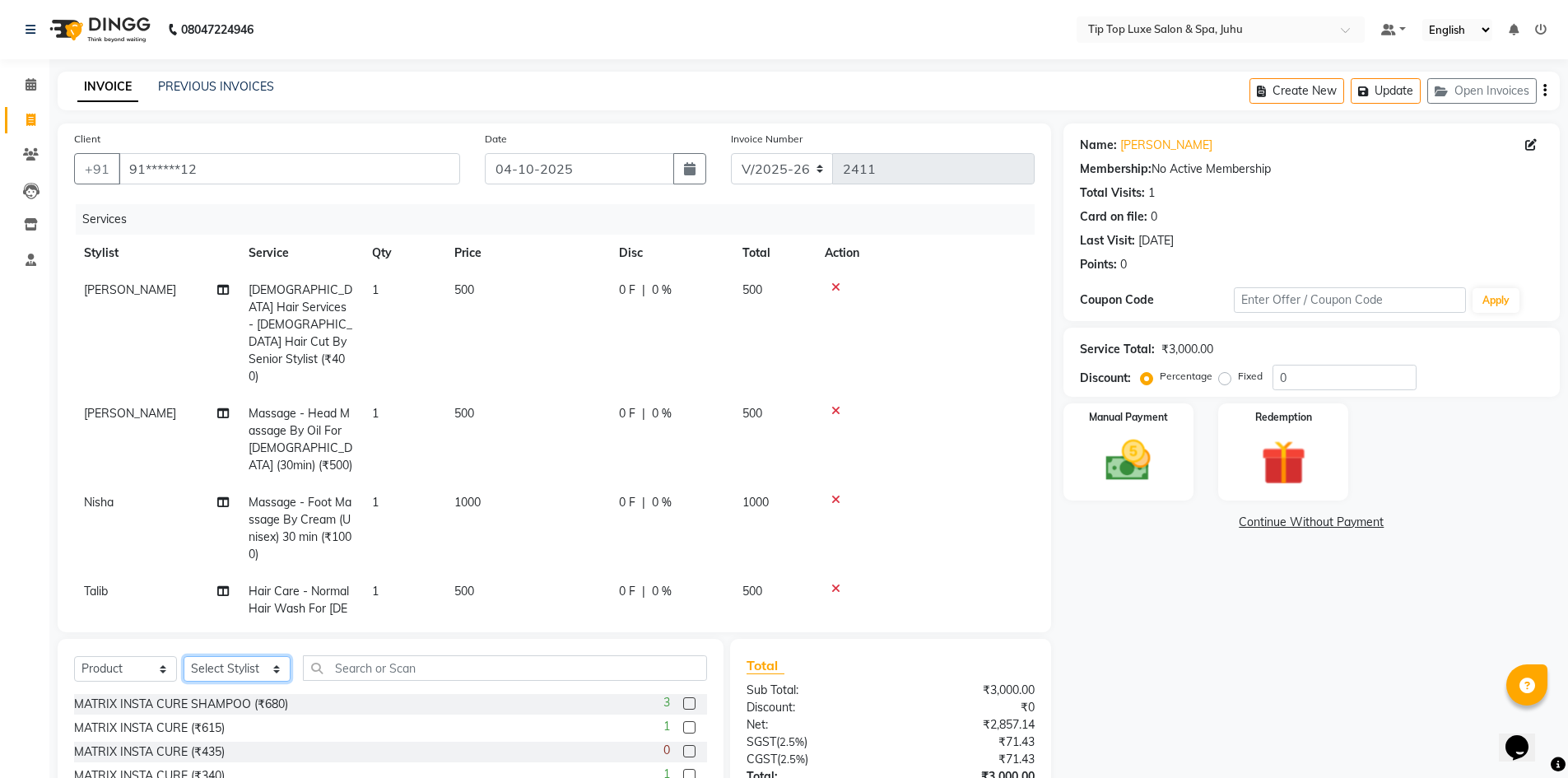
click at [230, 662] on select "Select Stylist [PERSON_NAME] admin [PERSON_NAME] creado ANAO [PERSON_NAME] Jyot…" at bounding box center [237, 669] width 107 height 26
select select "82307"
click at [184, 656] on select "Select Stylist [PERSON_NAME] admin [PERSON_NAME] creado ANAO [PERSON_NAME] Jyot…" at bounding box center [237, 669] width 107 height 26
click at [495, 671] on input "text" at bounding box center [505, 668] width 404 height 26
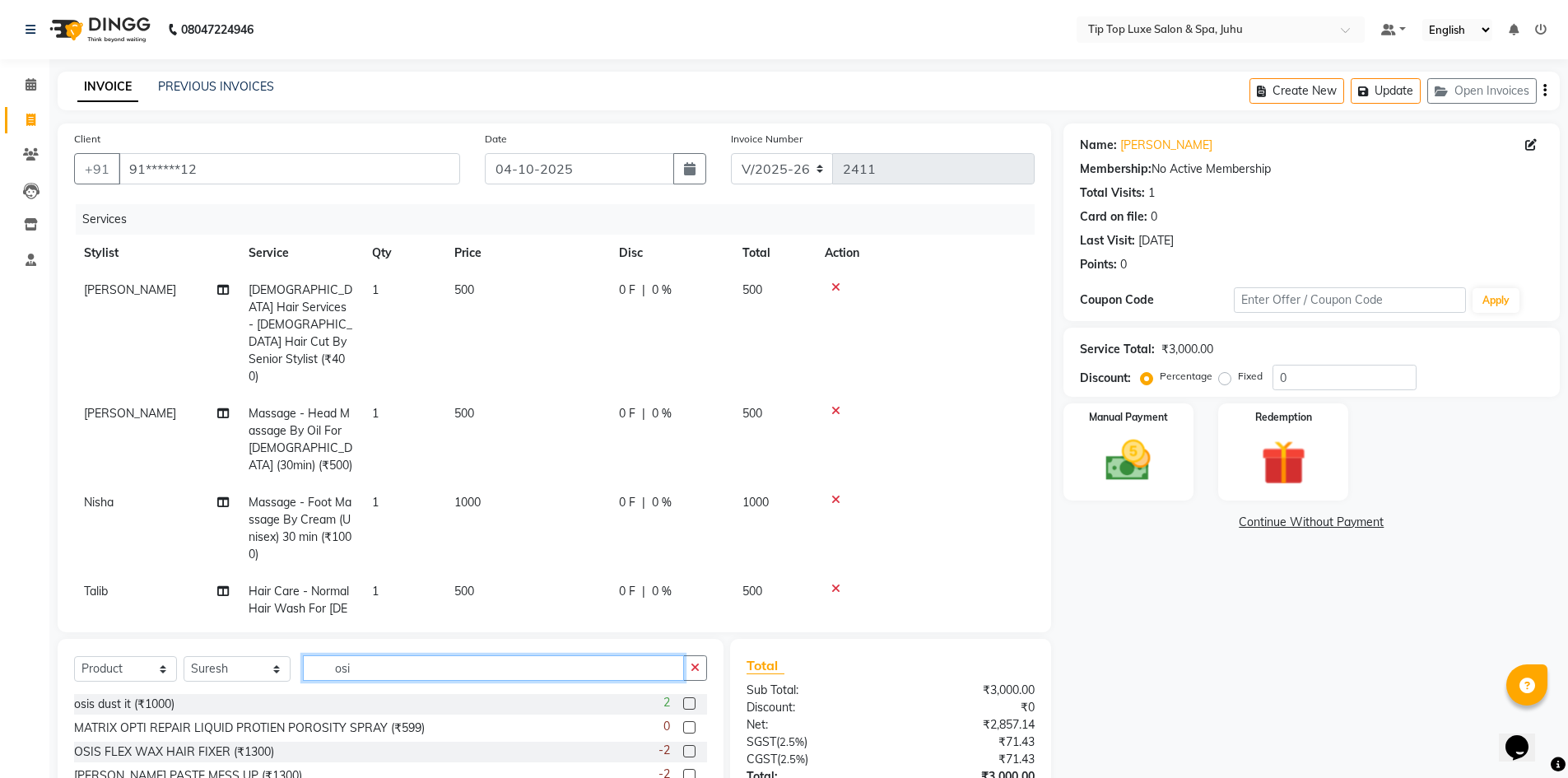
type input "osi"
click at [691, 704] on label at bounding box center [689, 703] width 12 height 12
click at [691, 704] on input "checkbox" at bounding box center [688, 704] width 11 height 11
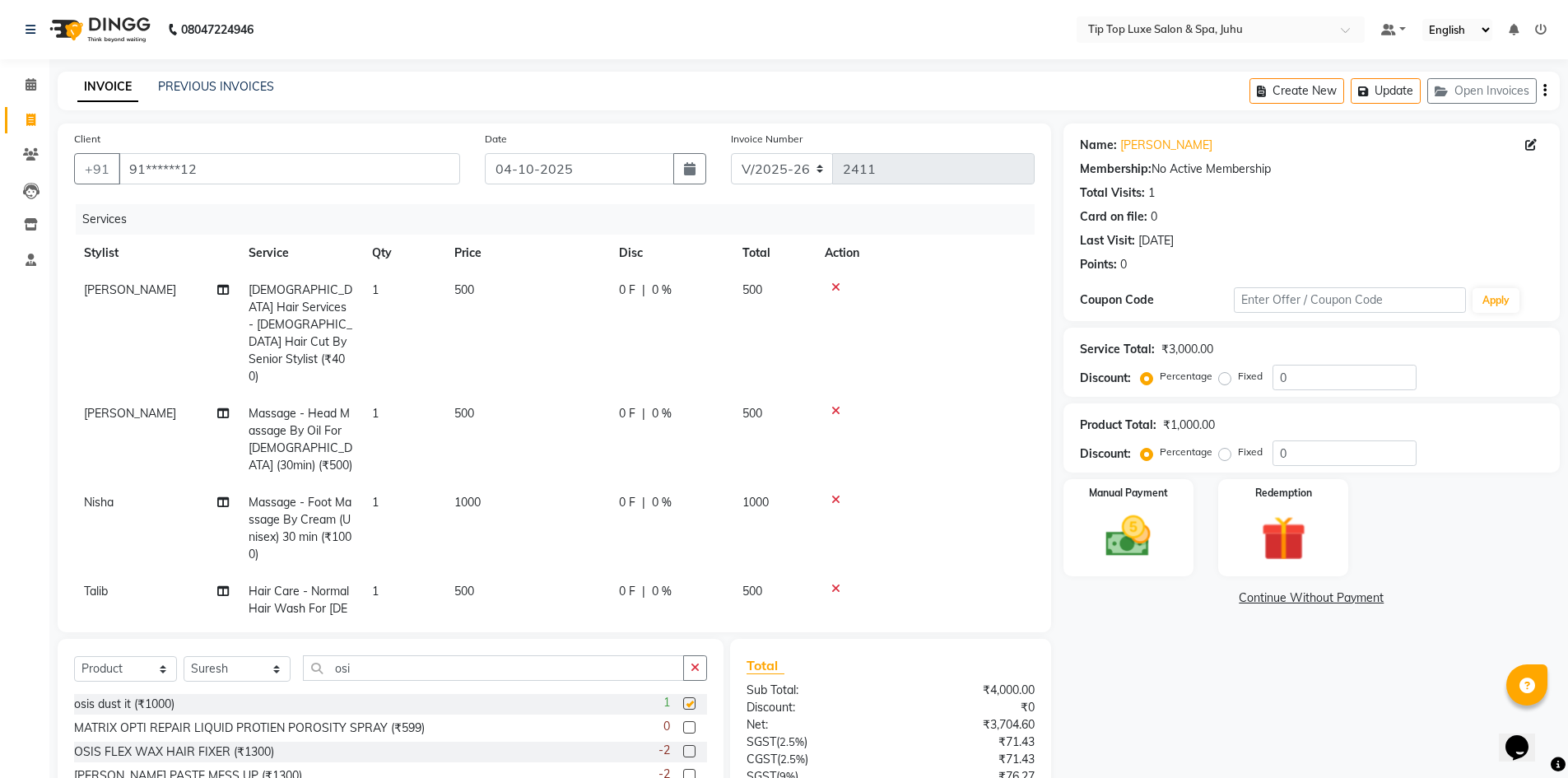
checkbox input "false"
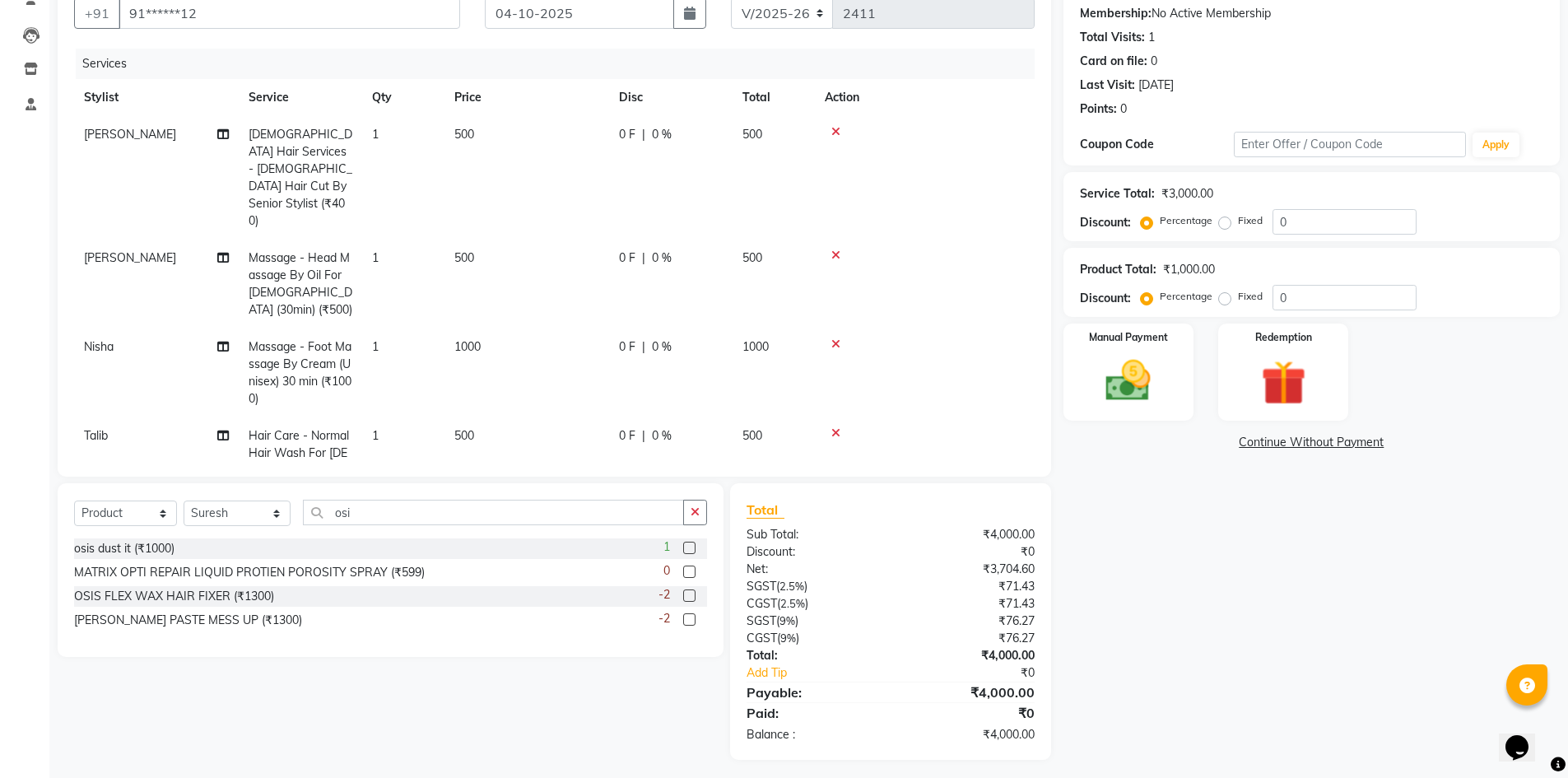
scroll to position [162, 0]
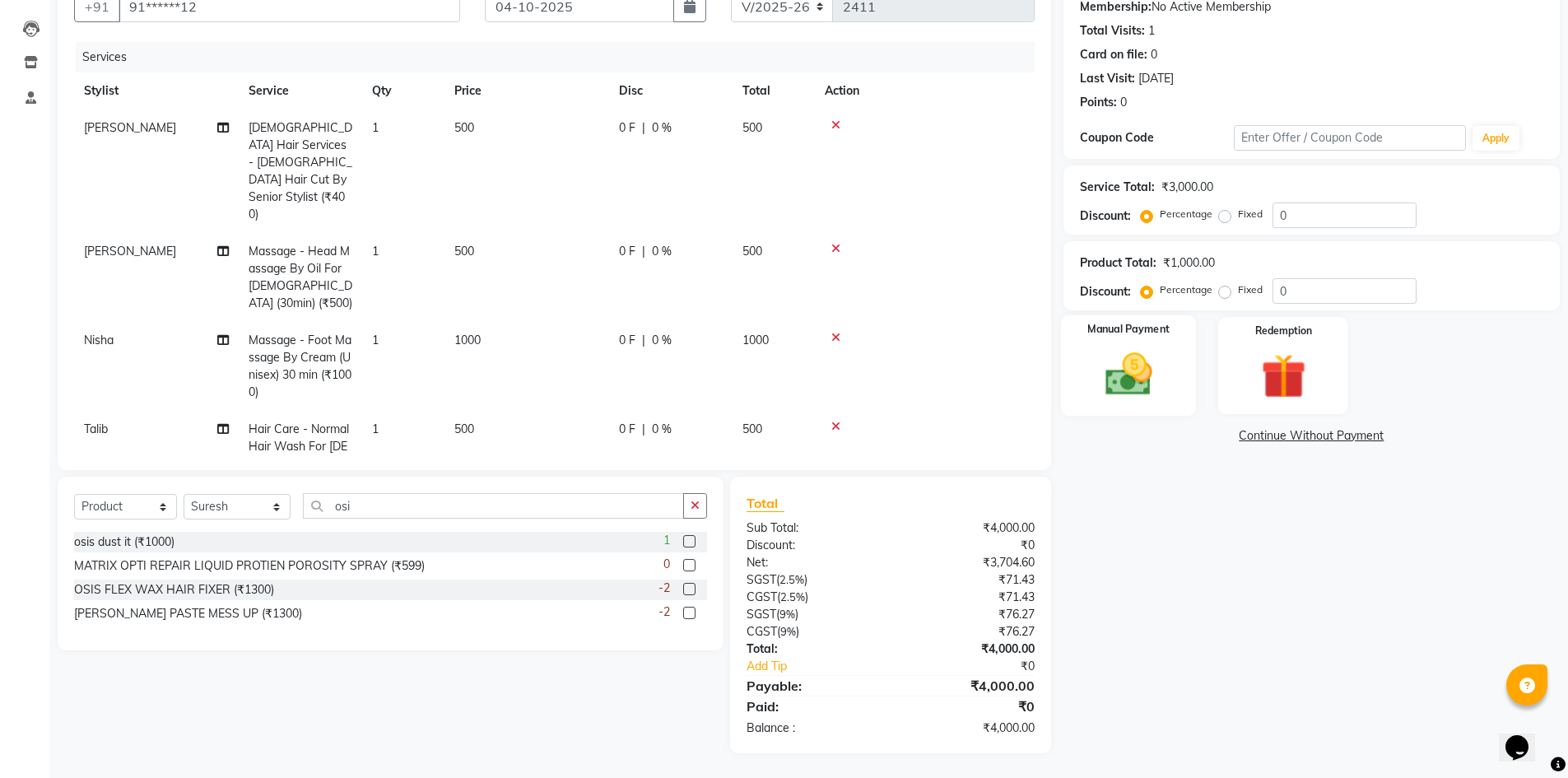
click at [1143, 372] on img at bounding box center [1129, 373] width 76 height 53
click at [1333, 437] on span "CARD" at bounding box center [1337, 436] width 35 height 19
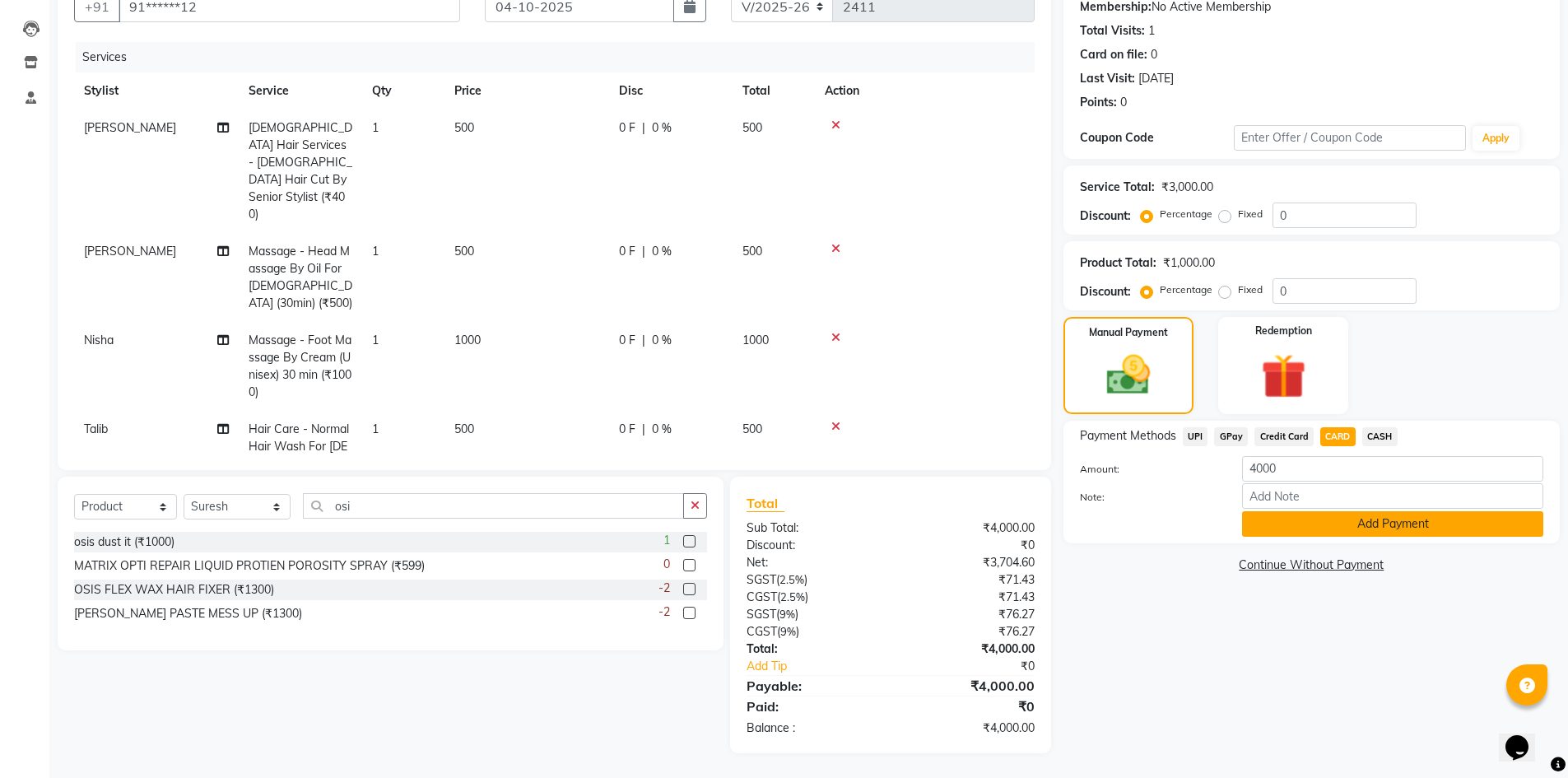
click at [1346, 528] on button "Add Payment" at bounding box center [1392, 524] width 301 height 26
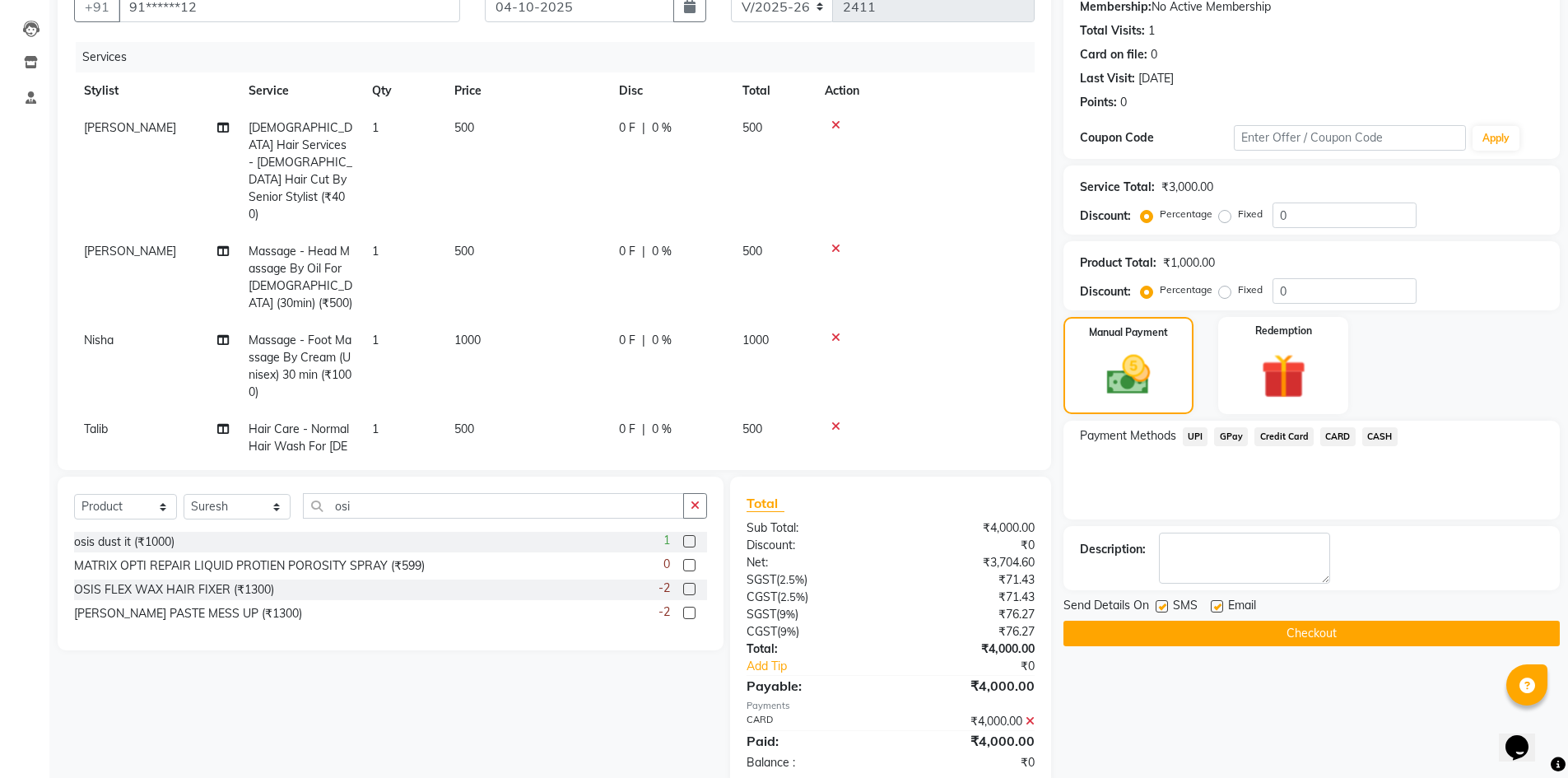
click at [1301, 632] on button "Checkout" at bounding box center [1311, 634] width 496 height 26
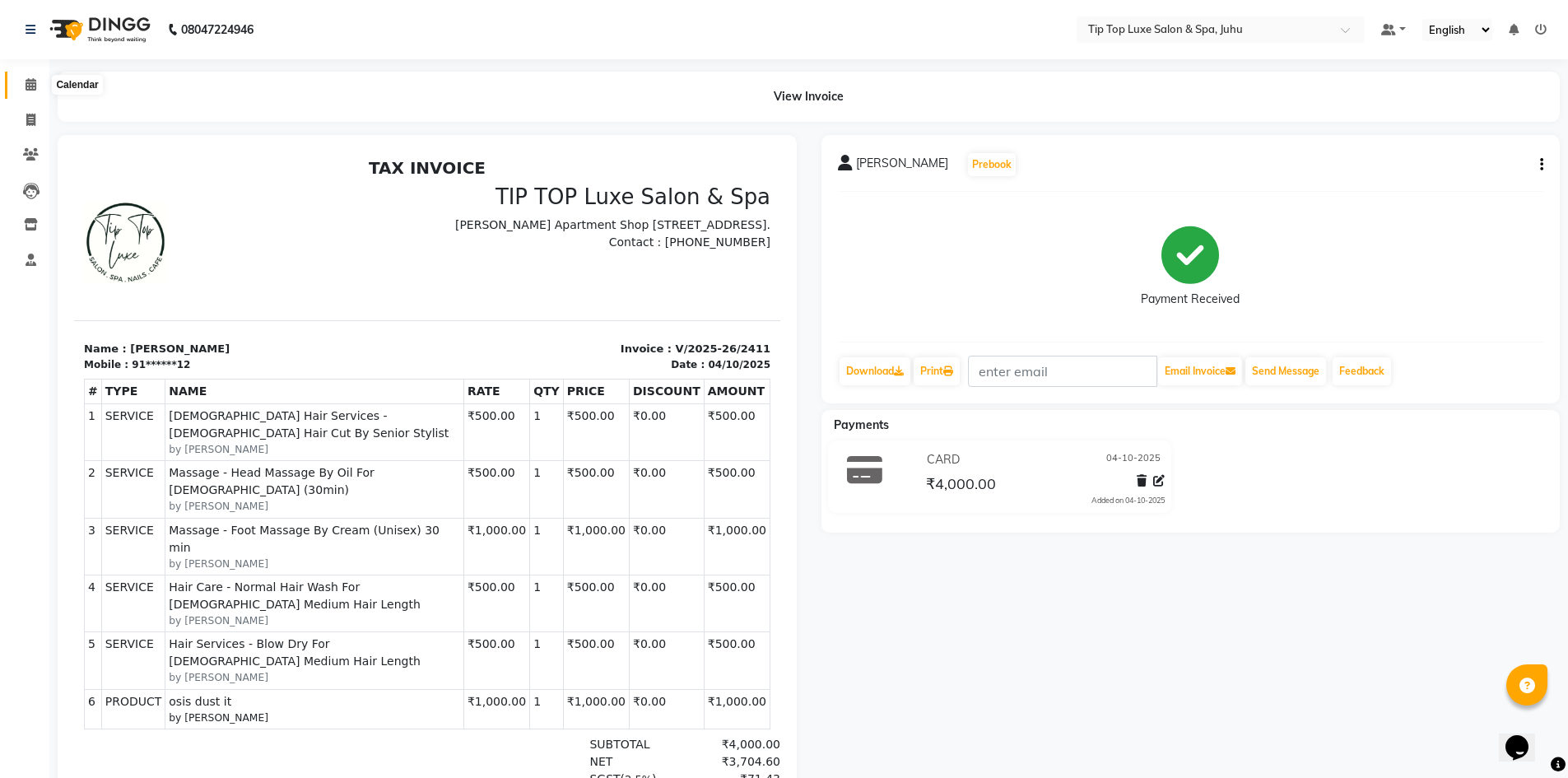
click at [28, 78] on icon at bounding box center [31, 84] width 11 height 12
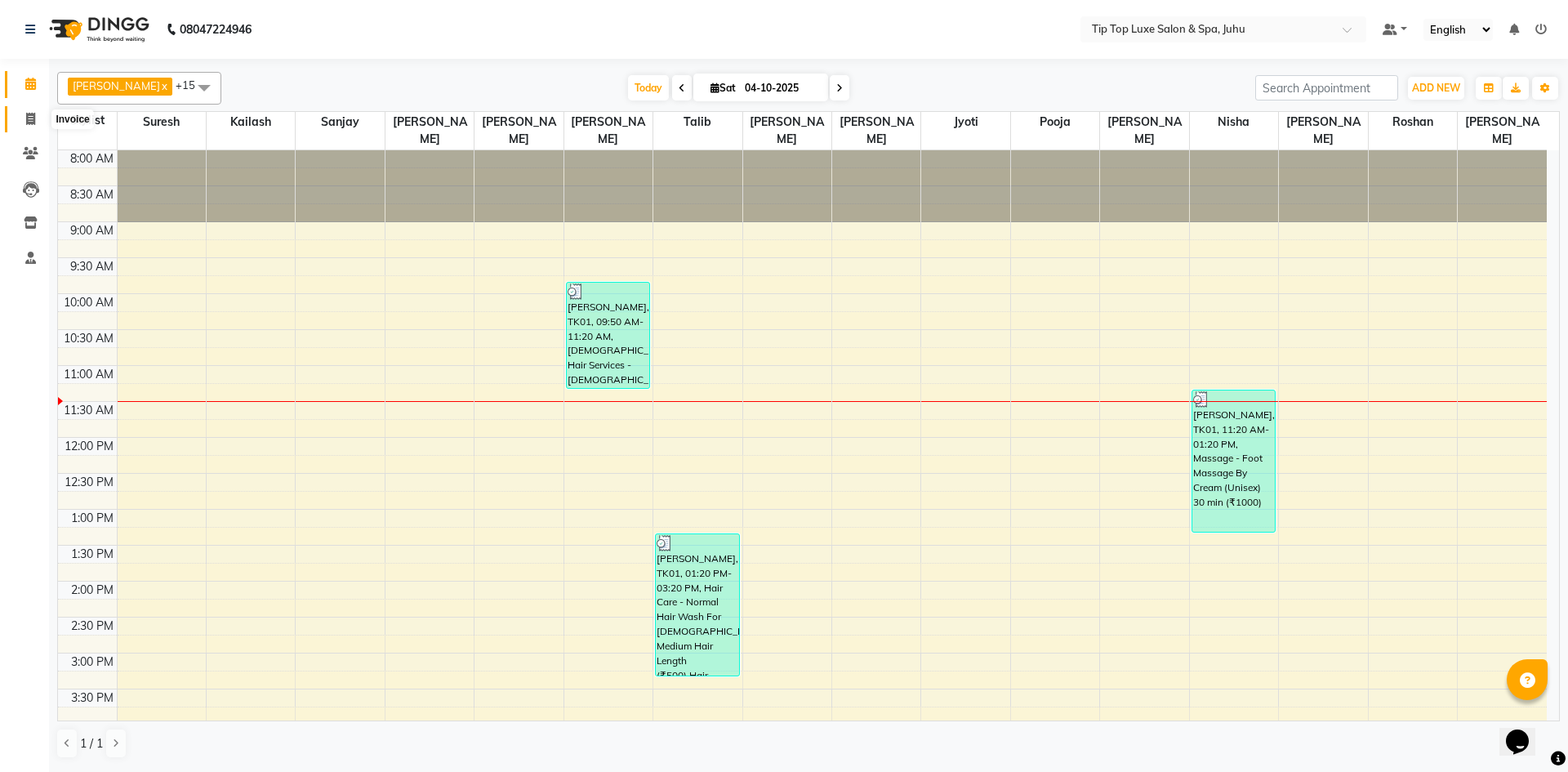
click at [33, 114] on icon at bounding box center [30, 119] width 9 height 12
select select "8298"
select select "service"
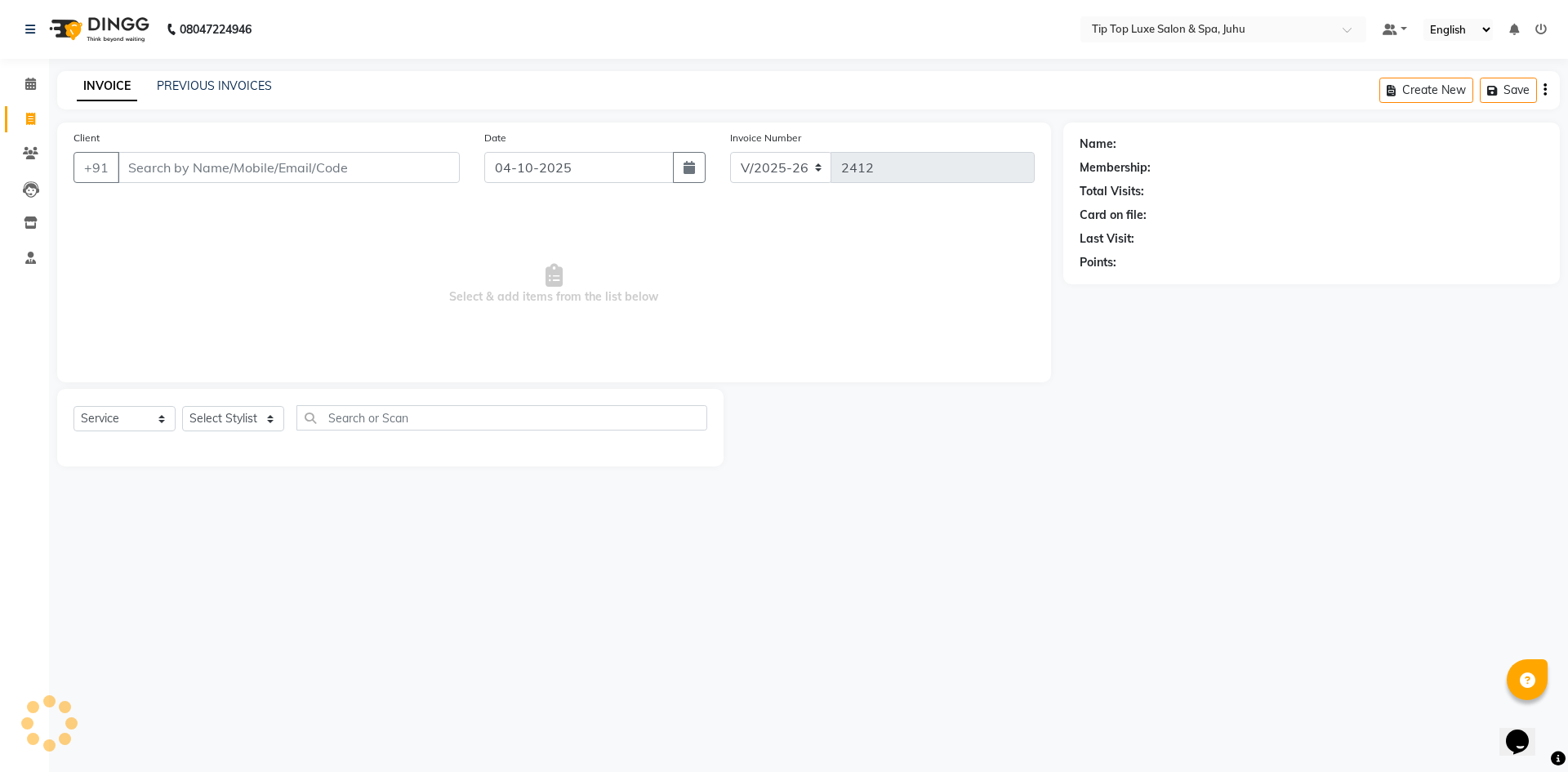
click at [218, 164] on input "Client" at bounding box center [289, 167] width 342 height 31
click at [285, 162] on input "Client" at bounding box center [289, 167] width 342 height 31
click at [397, 172] on input "Client" at bounding box center [289, 167] width 342 height 31
click at [194, 167] on input "Client" at bounding box center [289, 167] width 342 height 31
click at [388, 175] on input "Client" at bounding box center [289, 167] width 342 height 31
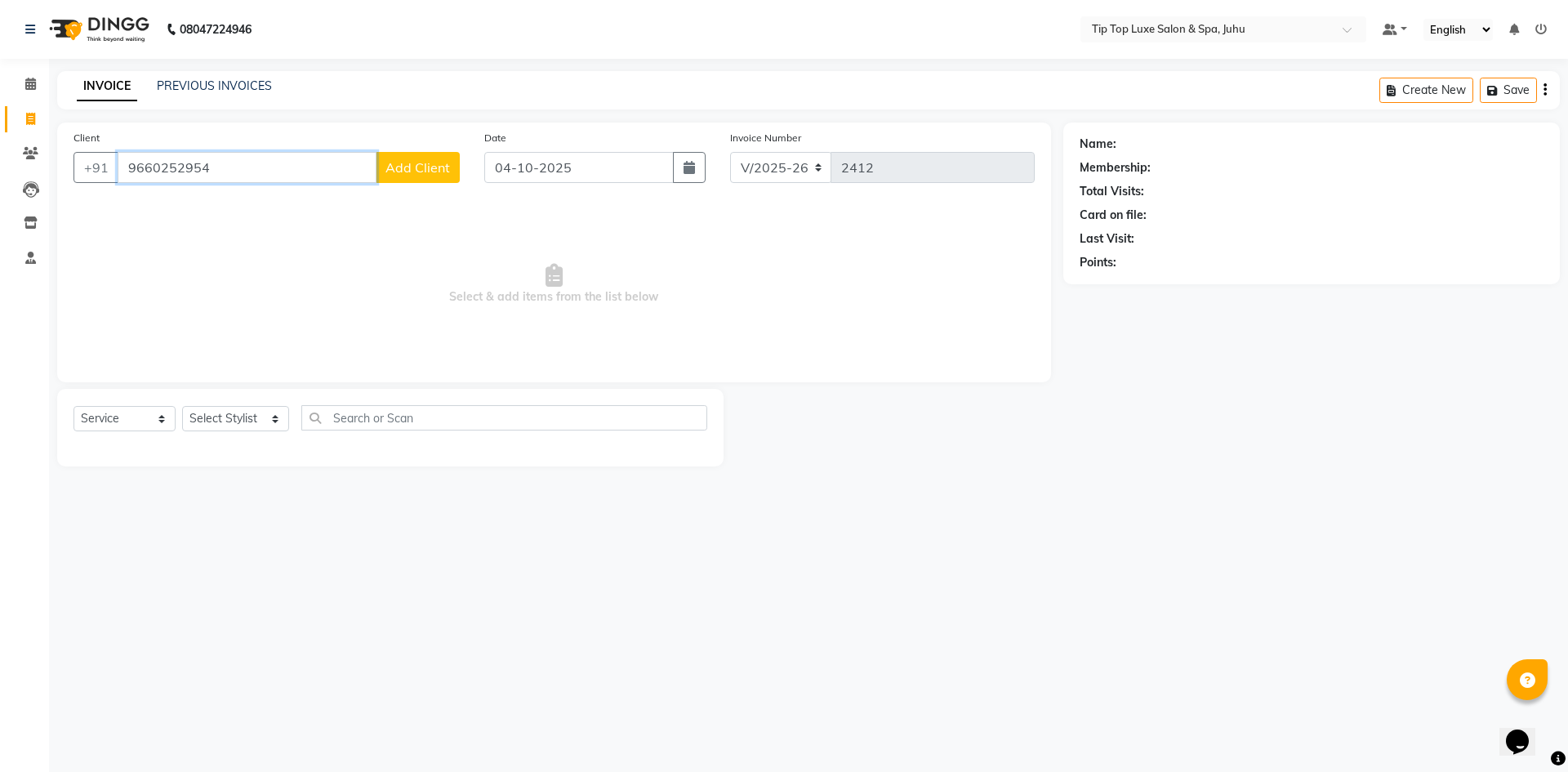
type input "9660252954"
click at [433, 171] on span "Add Client" at bounding box center [417, 167] width 65 height 16
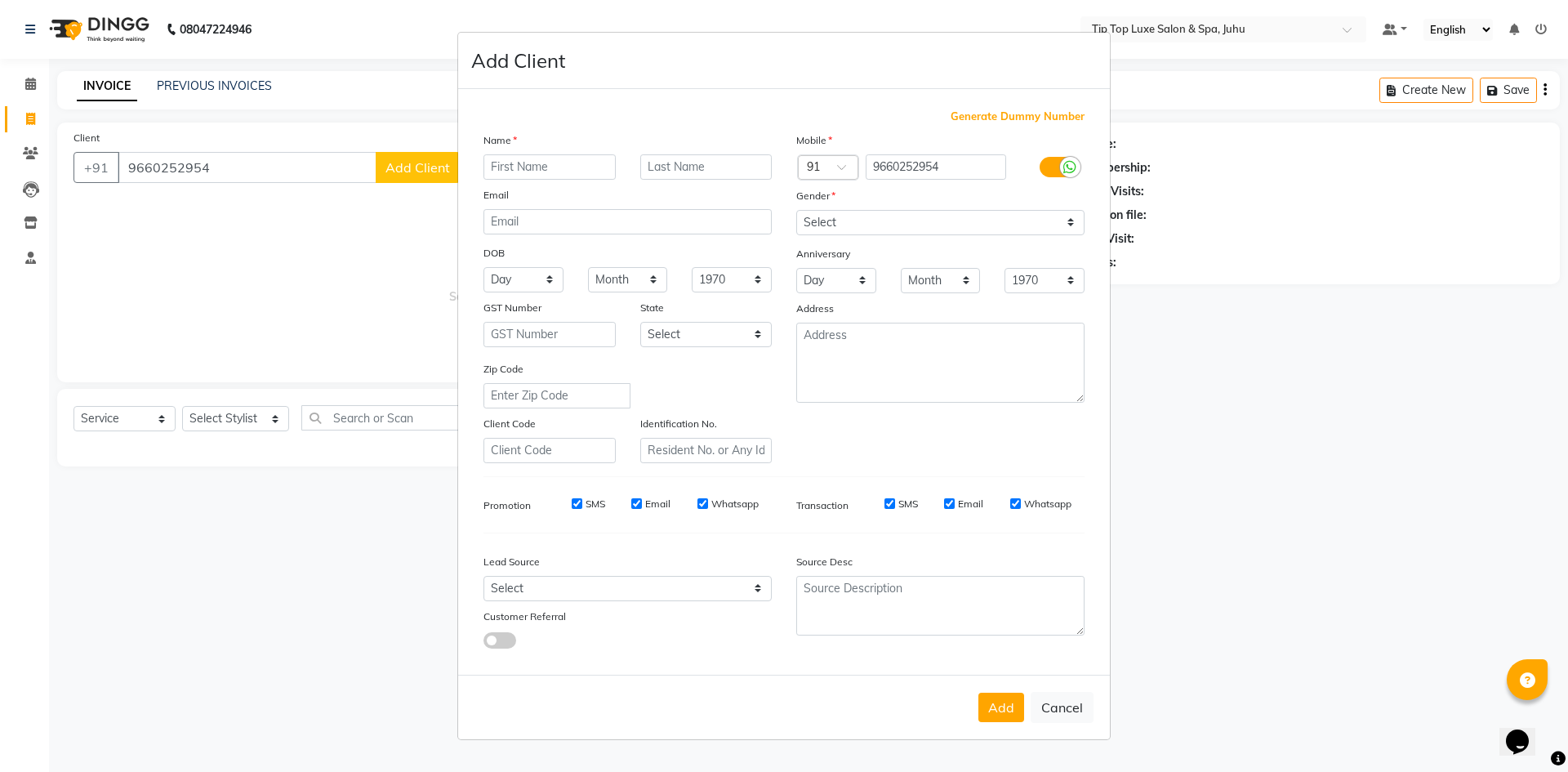
click at [529, 168] on input "text" at bounding box center [549, 168] width 132 height 26
type input "[PERSON_NAME]"
click at [879, 218] on select "Select [DEMOGRAPHIC_DATA] [DEMOGRAPHIC_DATA] Other Prefer Not To Say" at bounding box center [940, 223] width 289 height 26
select select "[DEMOGRAPHIC_DATA]"
click at [796, 210] on select "Select [DEMOGRAPHIC_DATA] [DEMOGRAPHIC_DATA] Other Prefer Not To Say" at bounding box center [940, 223] width 289 height 26
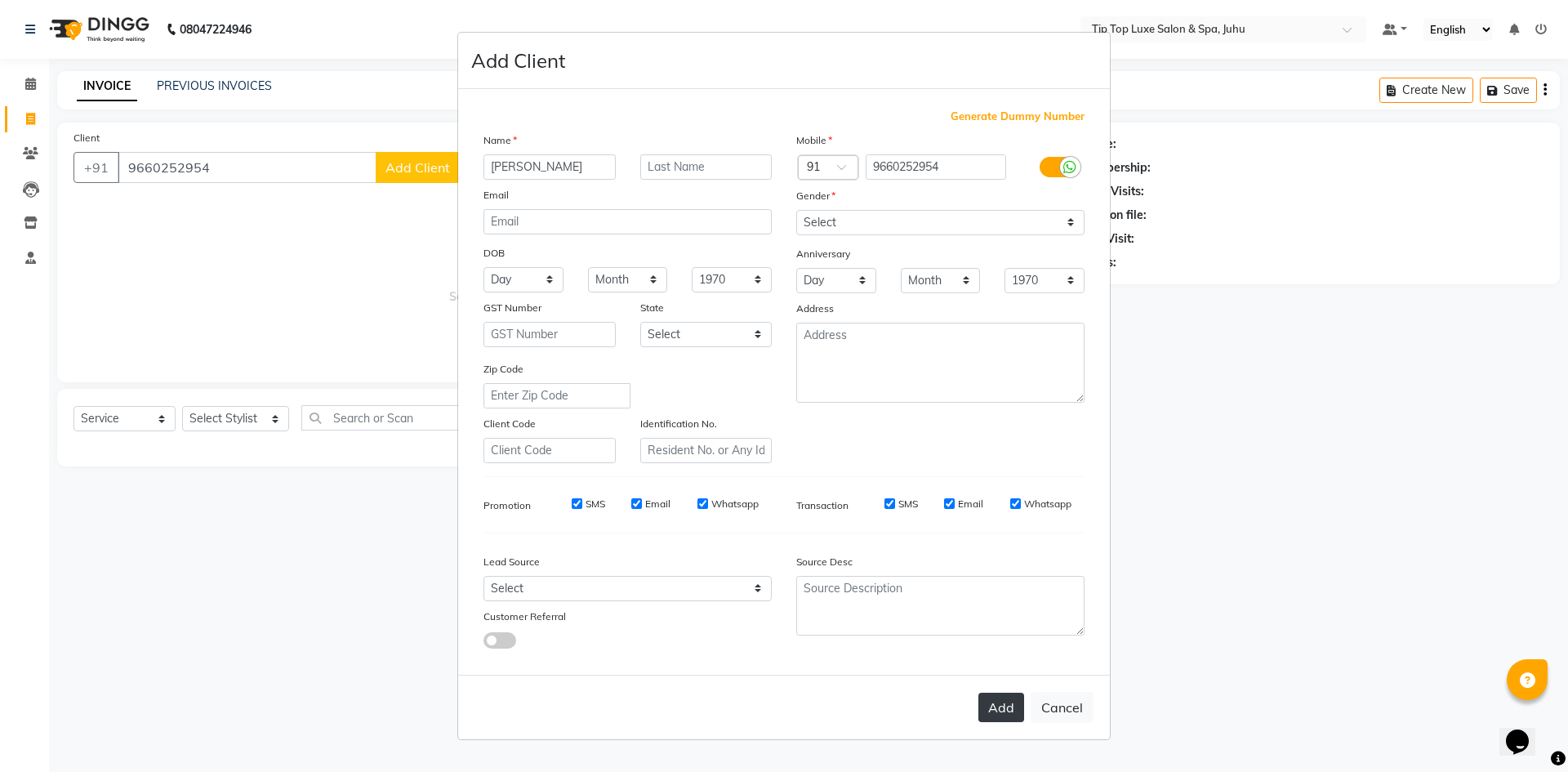
click at [1000, 705] on button "Add" at bounding box center [1001, 708] width 46 height 30
type input "96******54"
select select
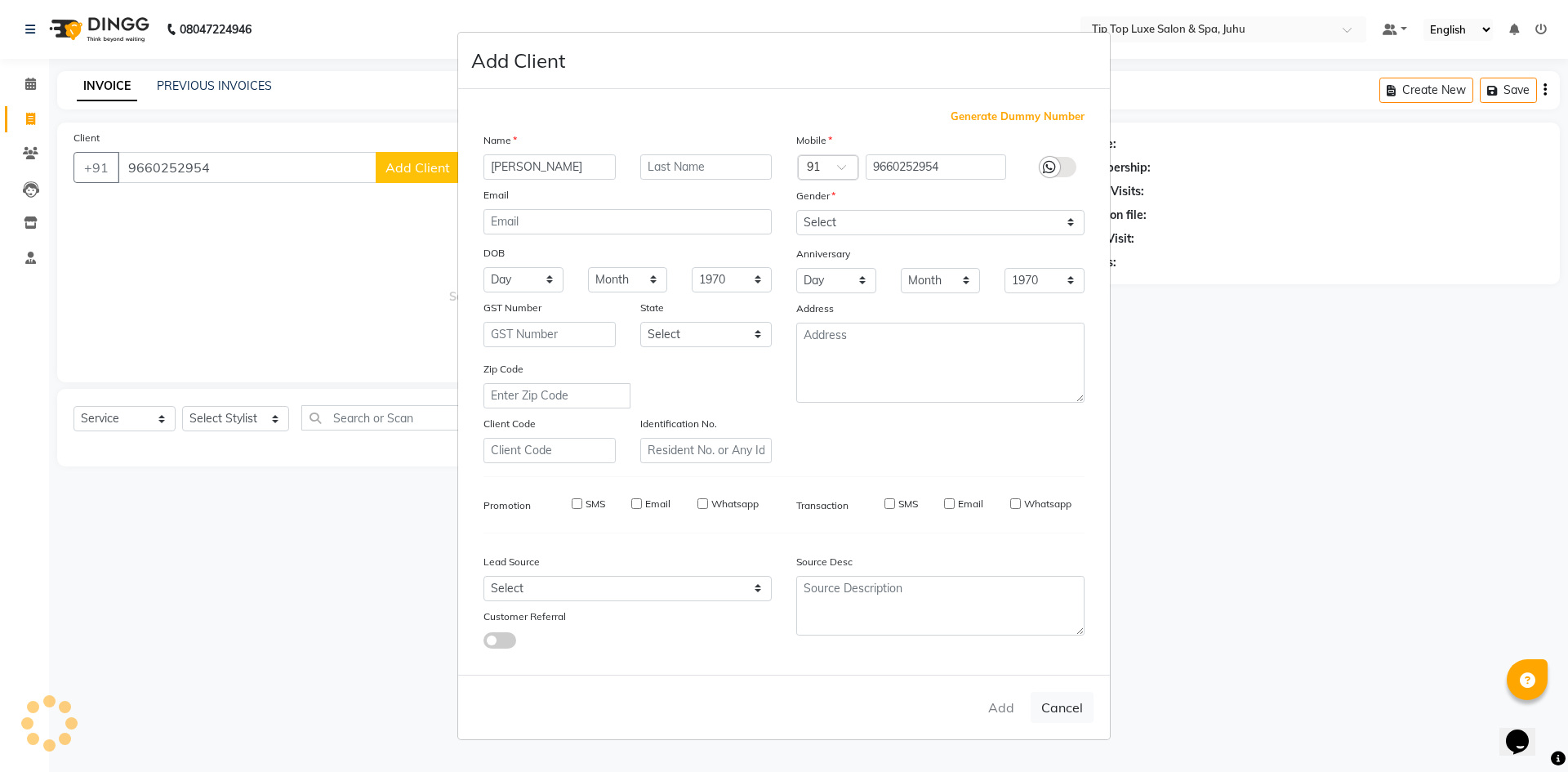
select select
checkbox input "false"
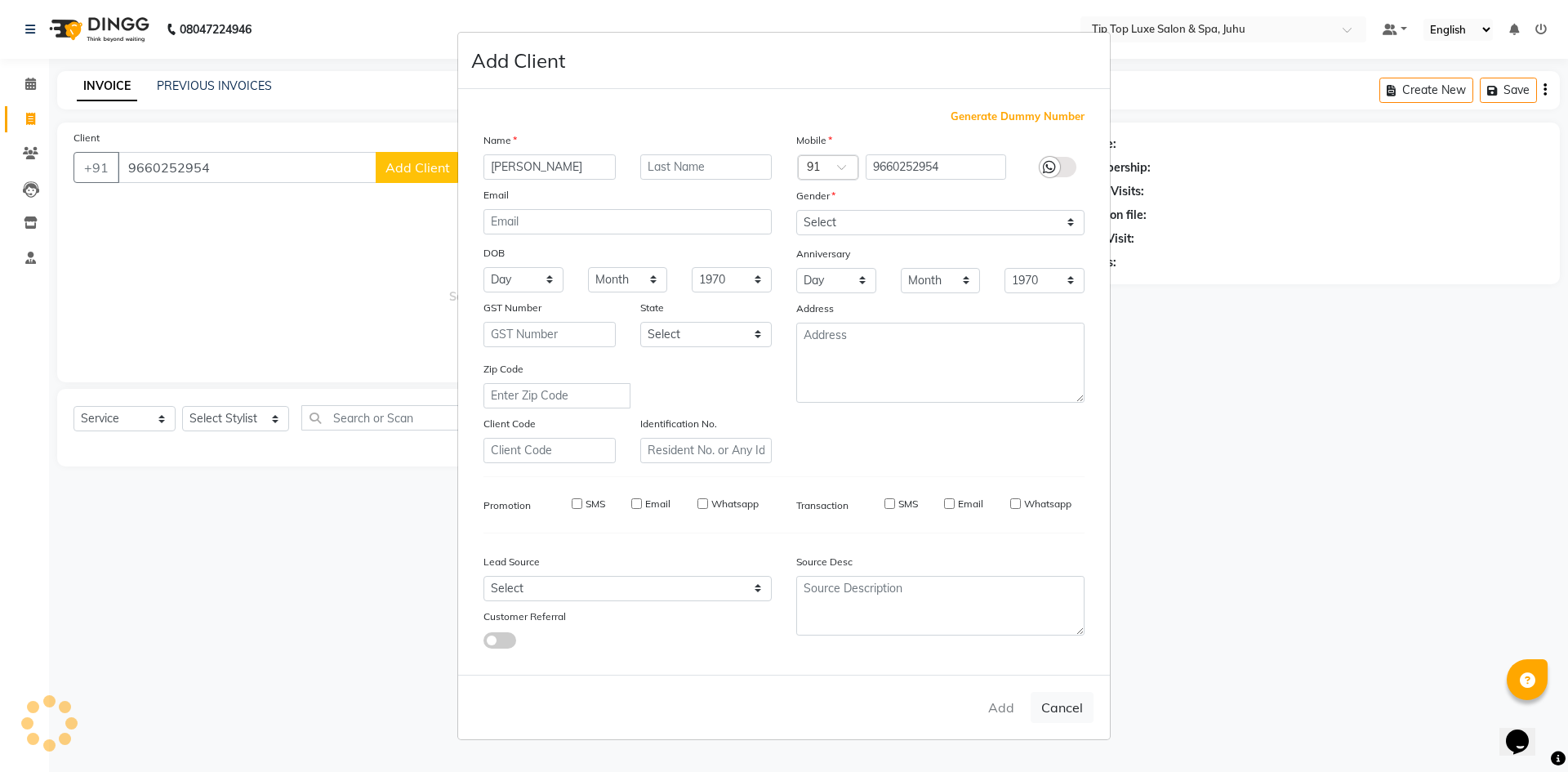
checkbox input "false"
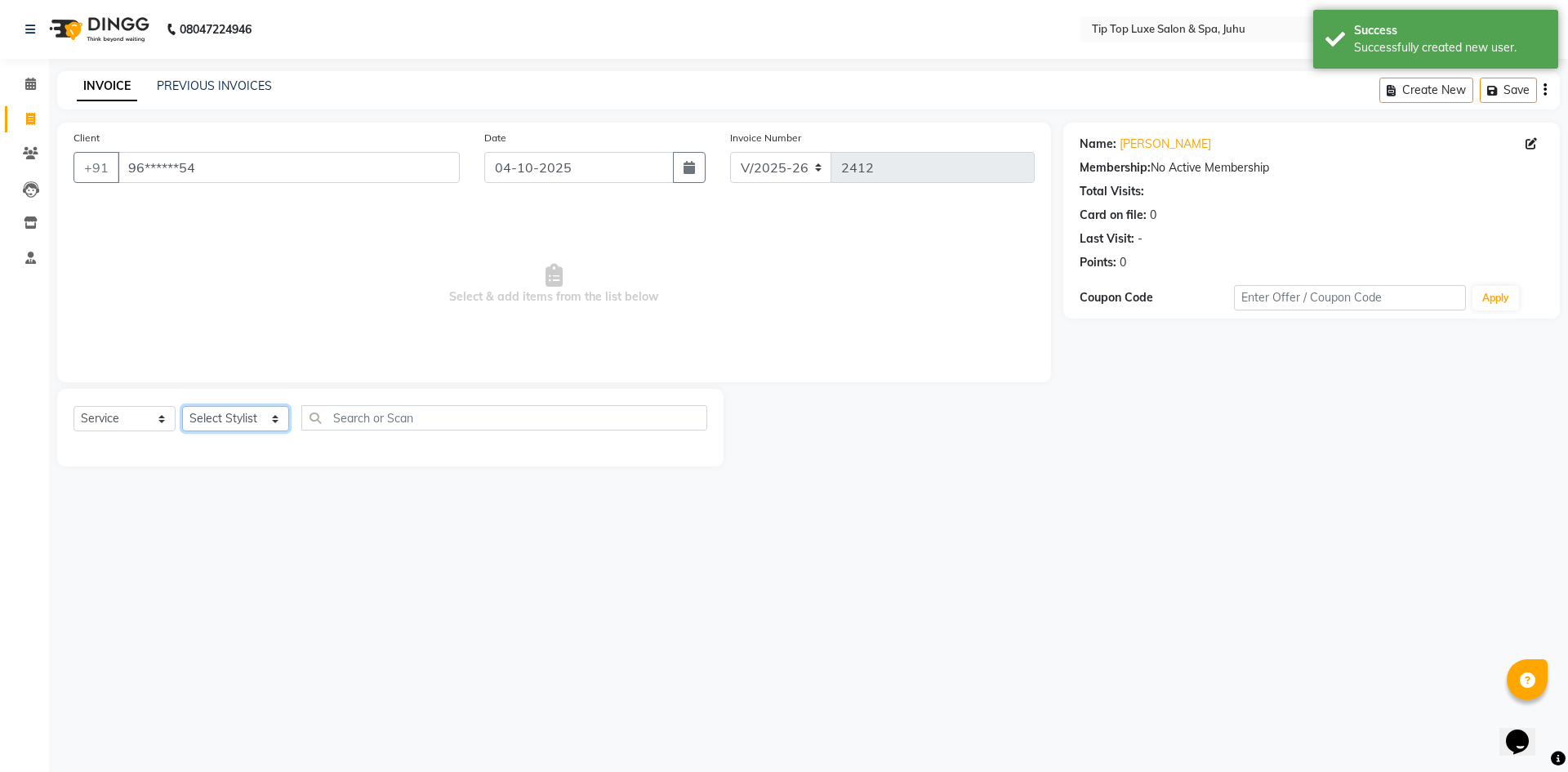
click at [215, 423] on select "Select Stylist [PERSON_NAME] admin [PERSON_NAME] creado ANAO [PERSON_NAME] Jyot…" at bounding box center [236, 419] width 107 height 26
select select "82327"
click at [183, 406] on select "Select Stylist [PERSON_NAME] admin [PERSON_NAME] creado ANAO [PERSON_NAME] Jyot…" at bounding box center [236, 419] width 107 height 26
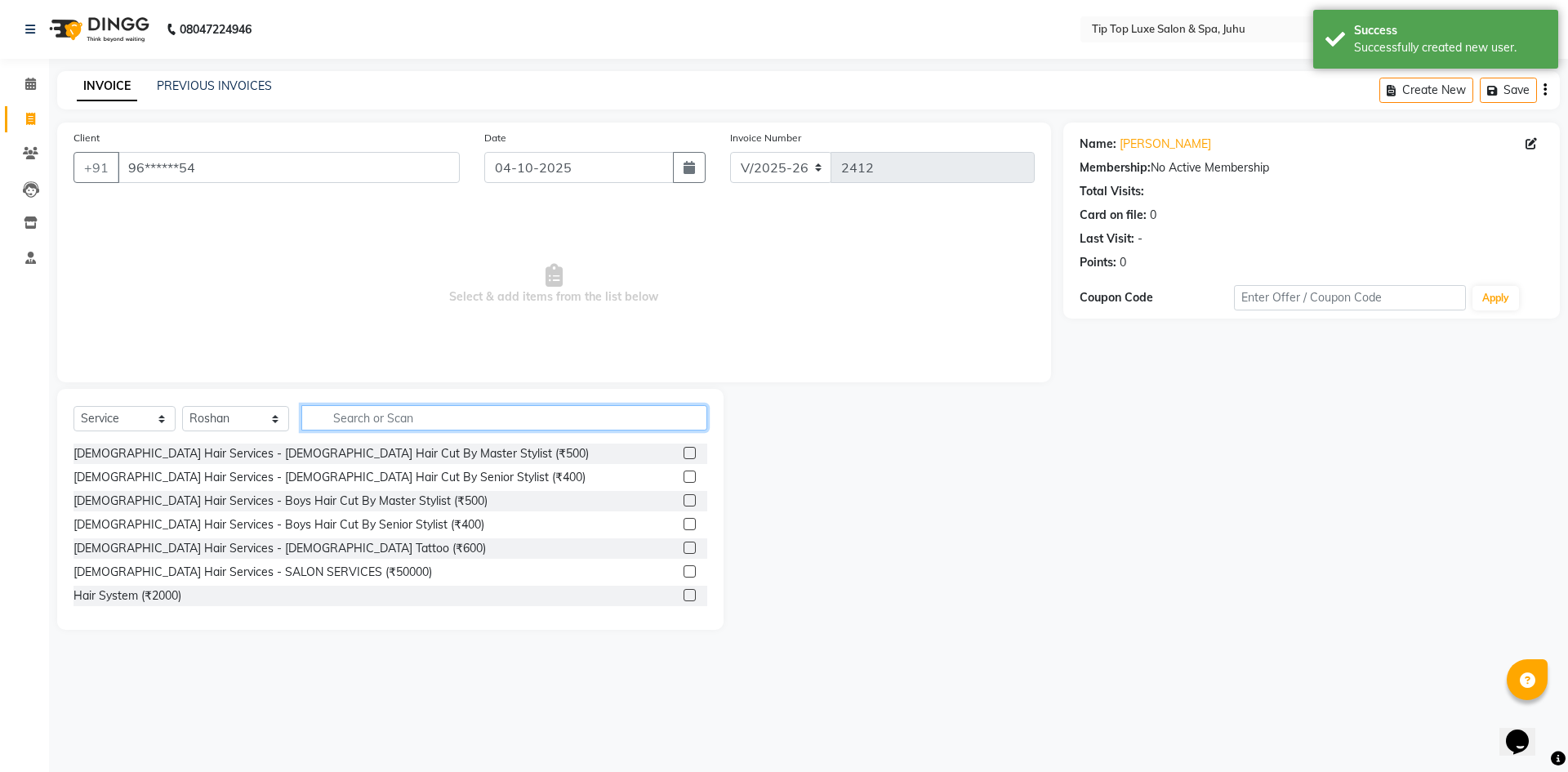
click at [372, 411] on input "text" at bounding box center [505, 418] width 407 height 26
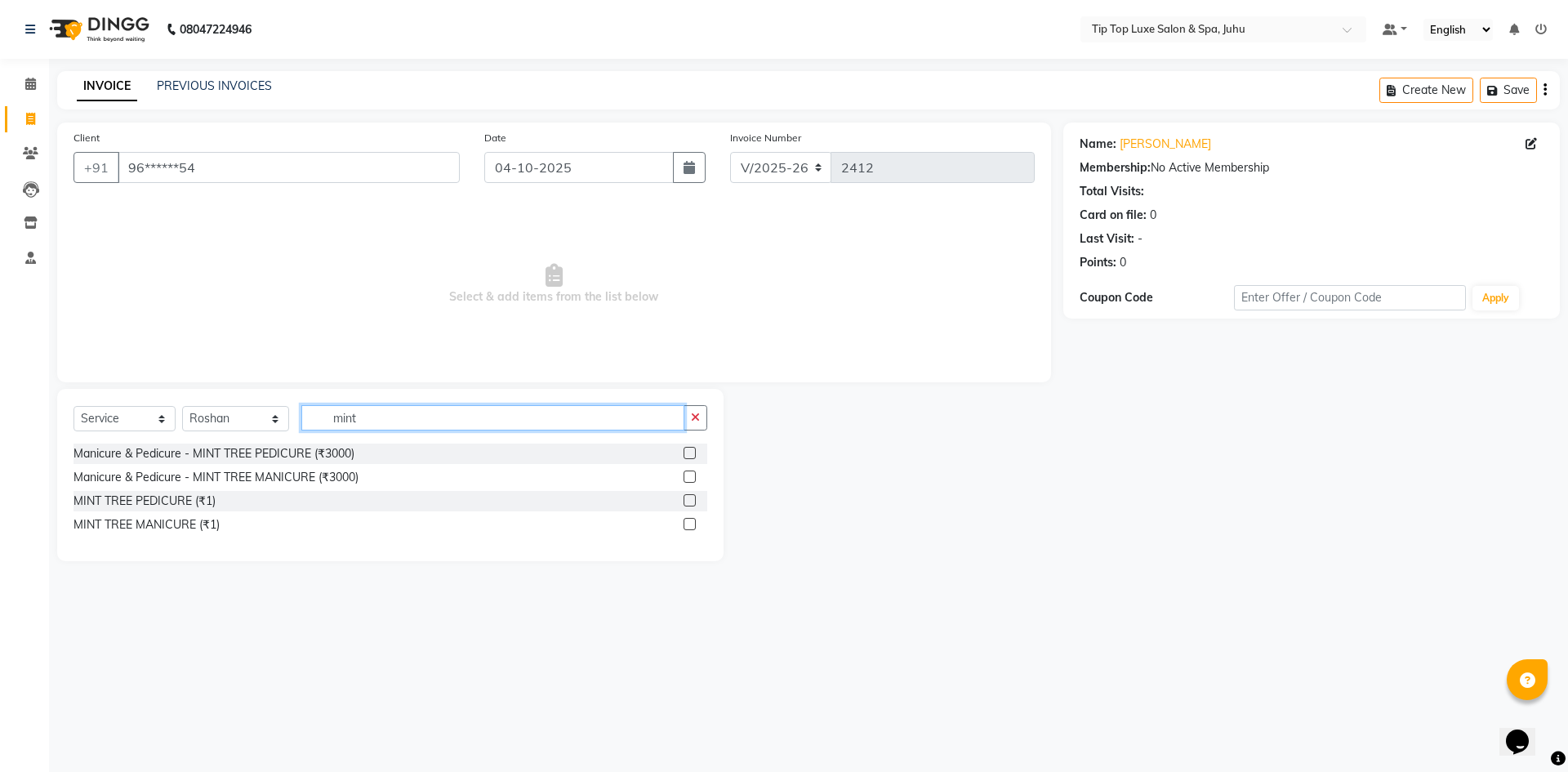
type input "mint"
click at [689, 478] on label at bounding box center [690, 476] width 12 height 12
click at [689, 478] on input "checkbox" at bounding box center [689, 477] width 11 height 11
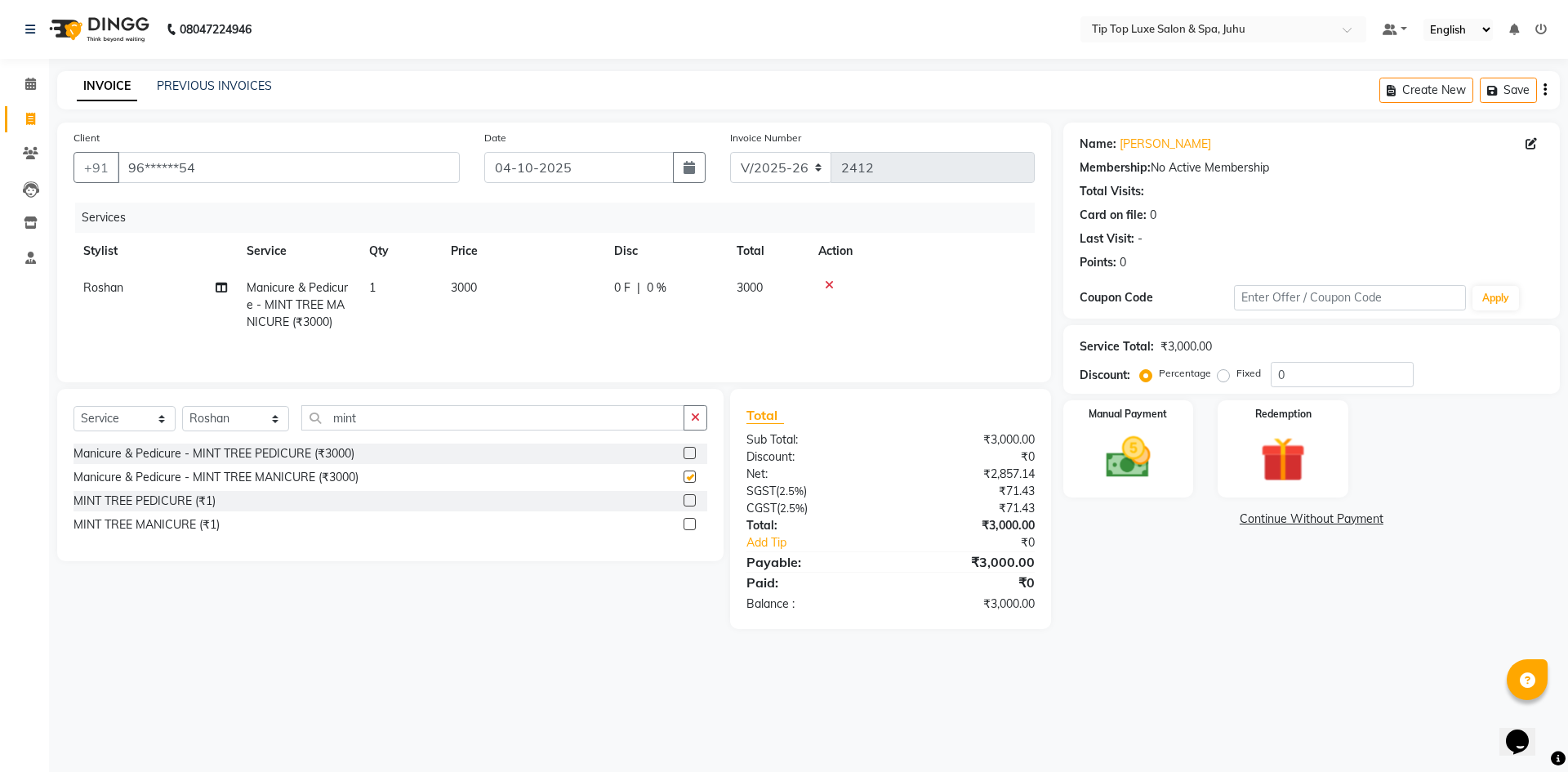
checkbox input "false"
click at [480, 274] on td "3000" at bounding box center [522, 306] width 164 height 71
select select "82327"
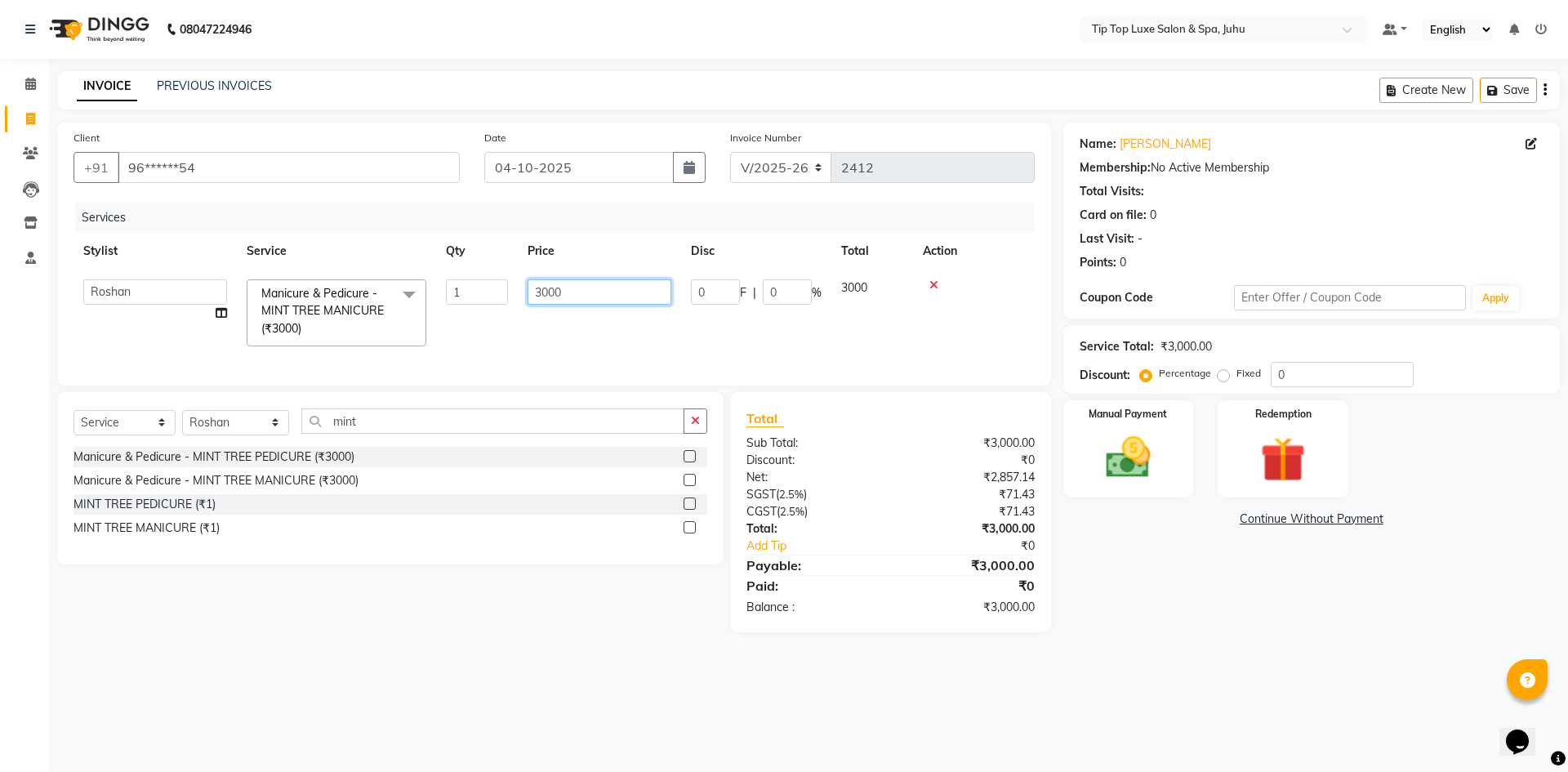
click at [570, 296] on input "3000" at bounding box center [599, 292] width 144 height 26
type input "3"
type input "2800"
click at [657, 339] on tr "[PERSON_NAME] admin [PERSON_NAME] creado ANAO [PERSON_NAME] Jyoti Kailash [PERS…" at bounding box center [554, 313] width 962 height 86
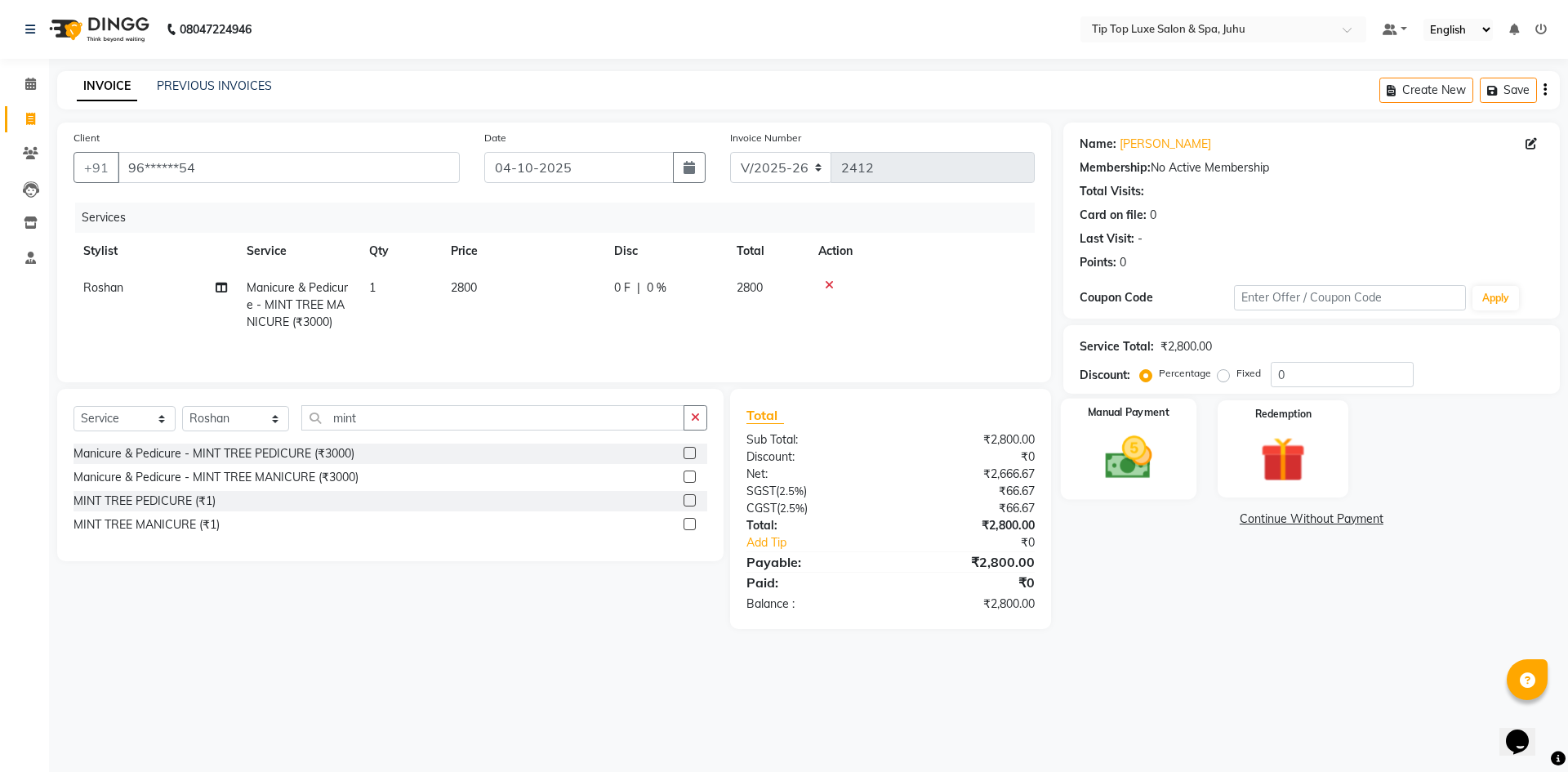
click at [1180, 460] on div "Manual Payment" at bounding box center [1127, 449] width 136 height 100
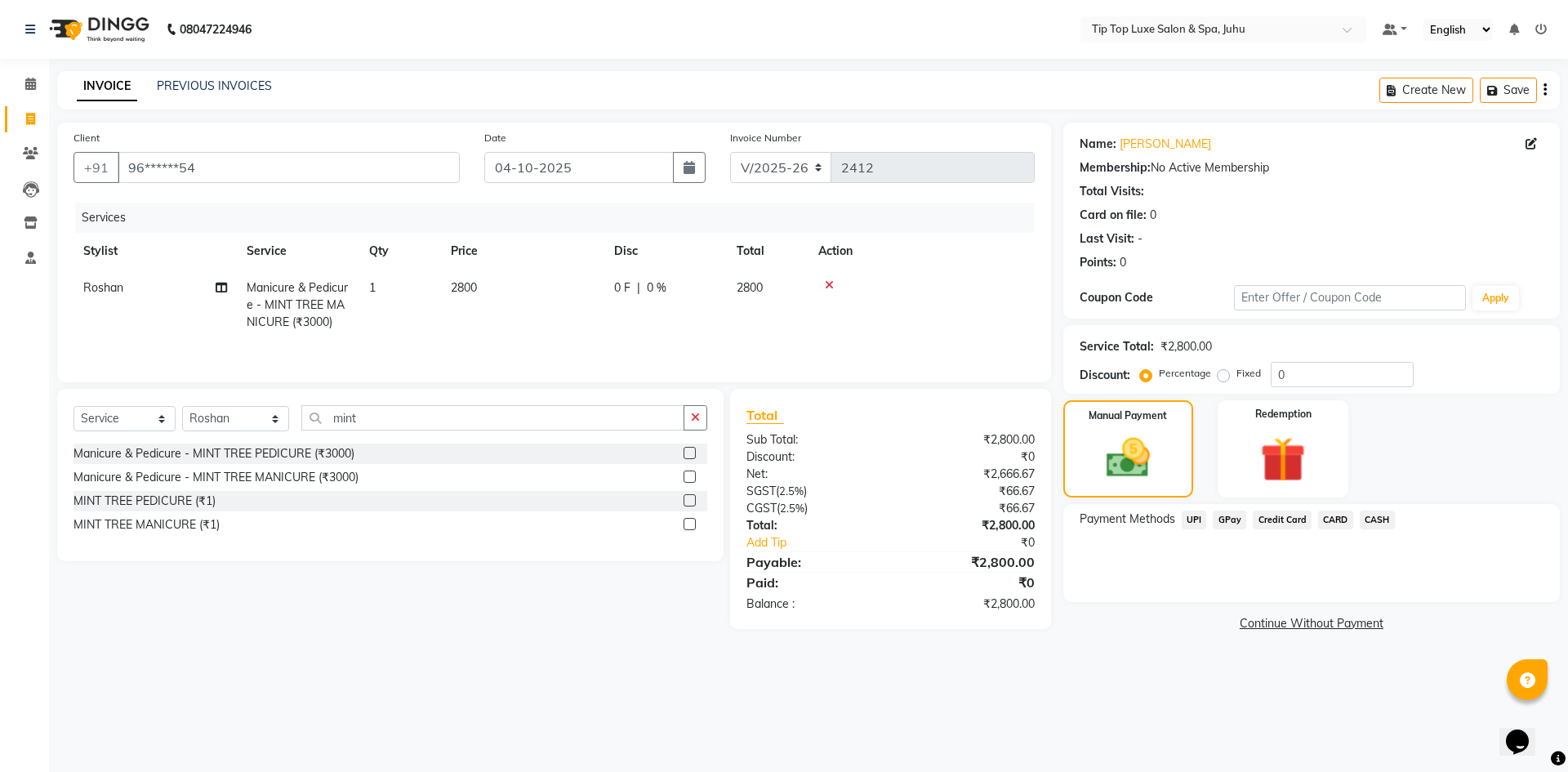
click at [1196, 517] on span "UPI" at bounding box center [1195, 519] width 26 height 19
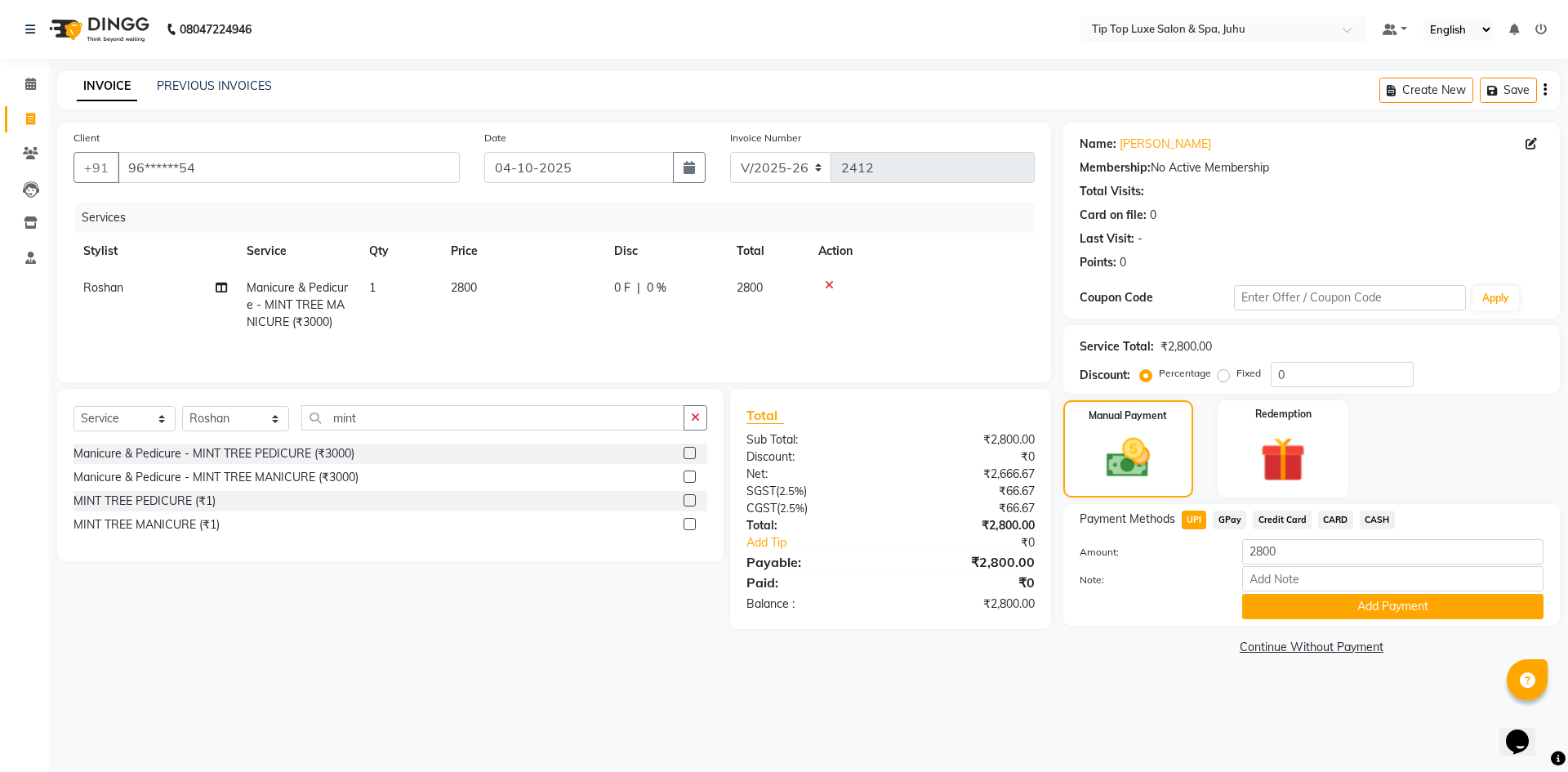
click at [1293, 619] on div "Payment Methods UPI GPay Credit Card CARD CASH Amount: 2800 Note: Add Payment" at bounding box center [1312, 565] width 496 height 122
click at [1290, 611] on button "Add Payment" at bounding box center [1393, 606] width 302 height 26
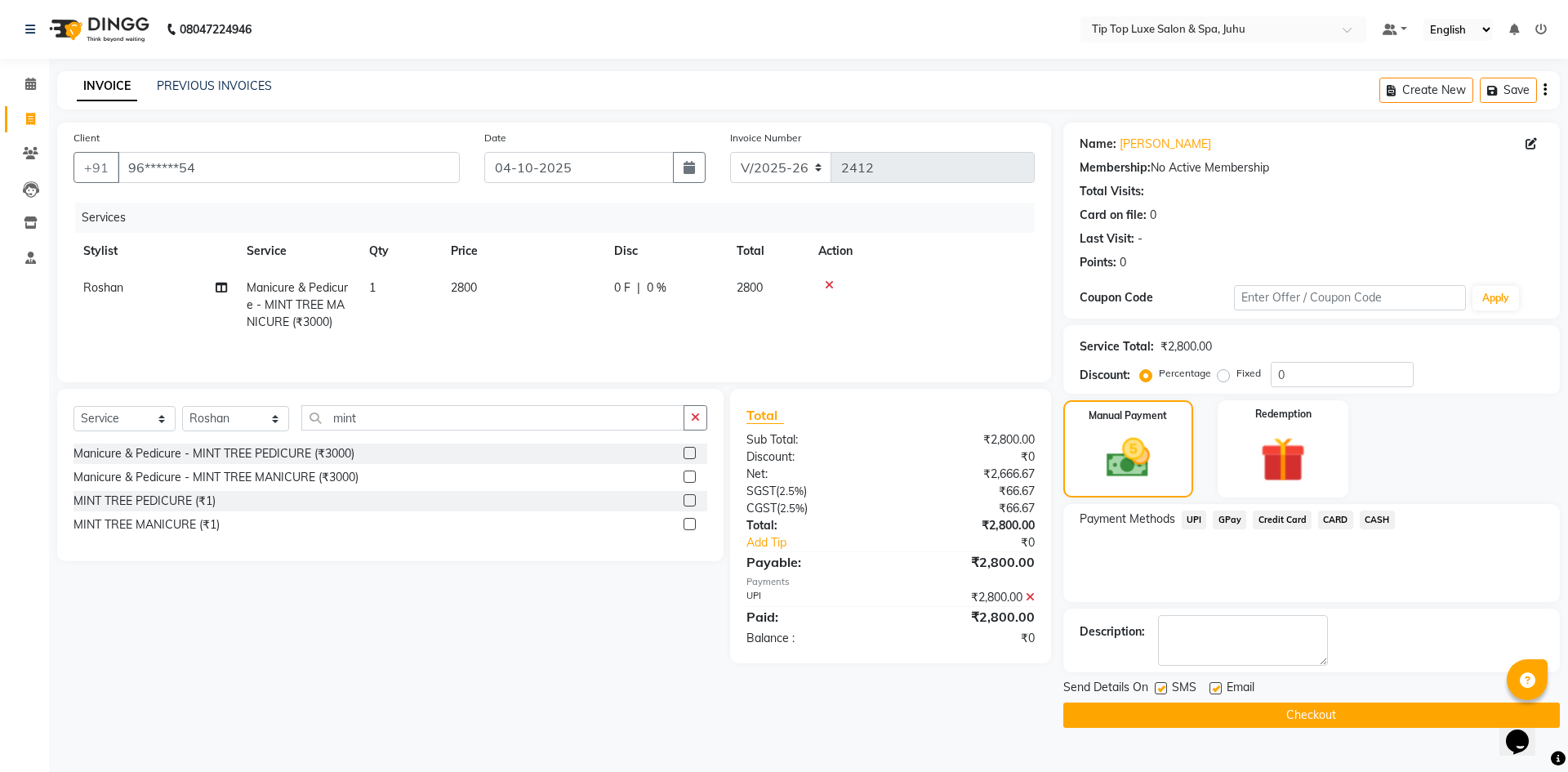
click at [1285, 713] on button "Checkout" at bounding box center [1312, 715] width 496 height 26
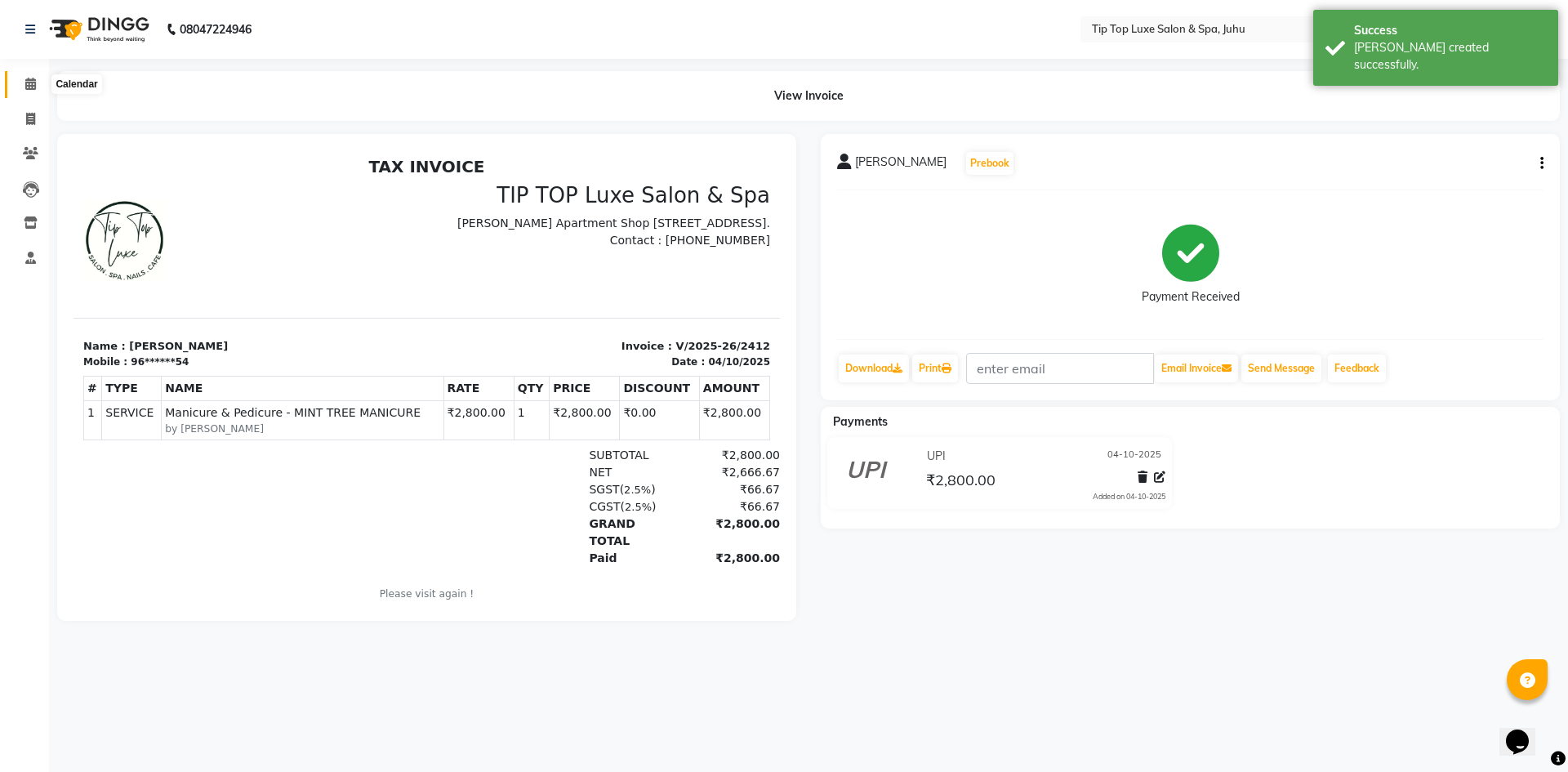
click at [38, 85] on span at bounding box center [30, 84] width 29 height 19
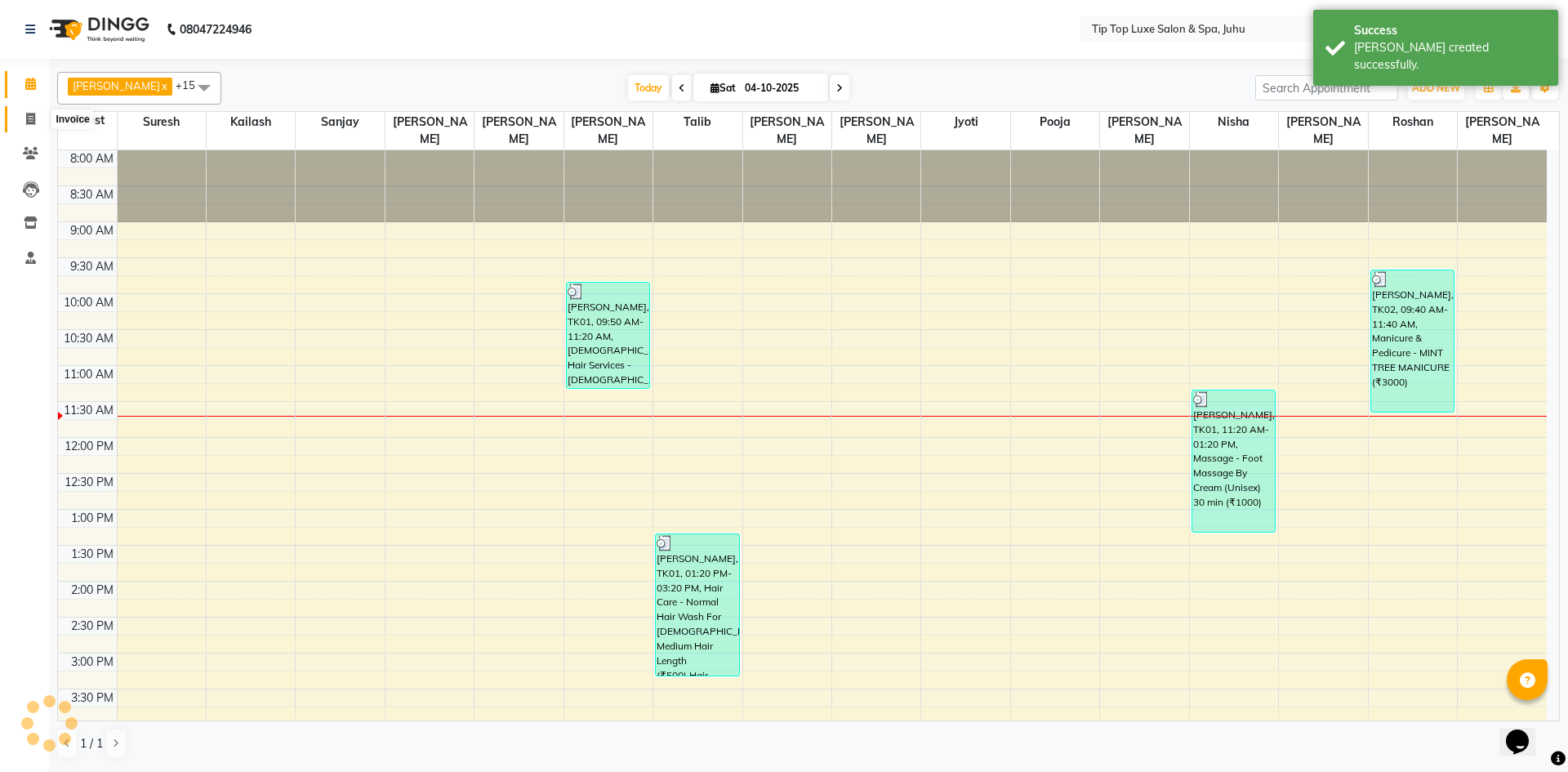
click at [28, 121] on icon at bounding box center [30, 119] width 9 height 12
select select "8298"
select select "service"
